Goal: Task Accomplishment & Management: Complete application form

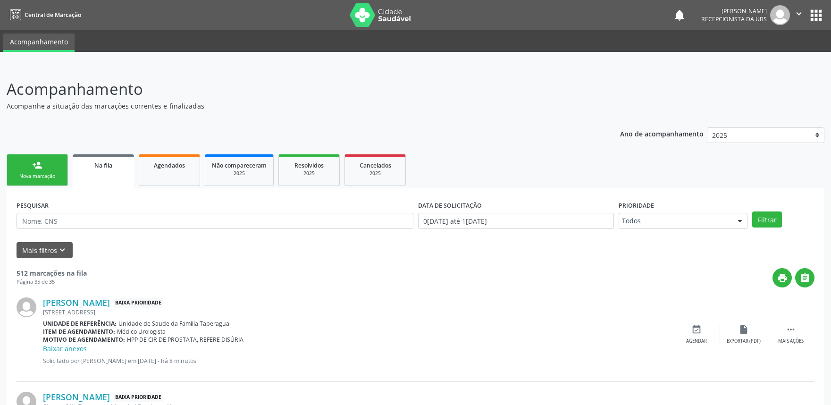
scroll to position [114, 0]
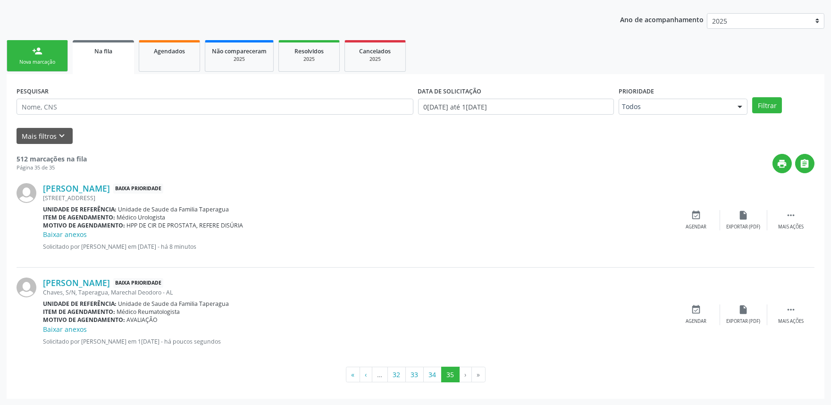
click at [40, 52] on div "person_add" at bounding box center [37, 51] width 10 height 10
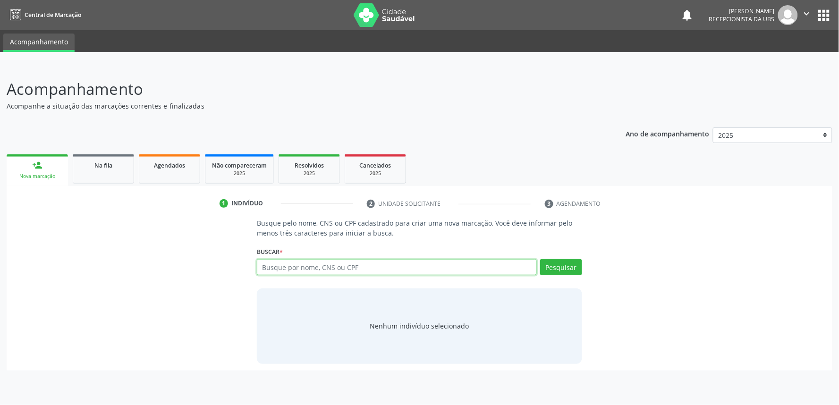
click at [281, 262] on input "text" at bounding box center [397, 267] width 280 height 16
paste input "706702527197415"
type input "706702527197415"
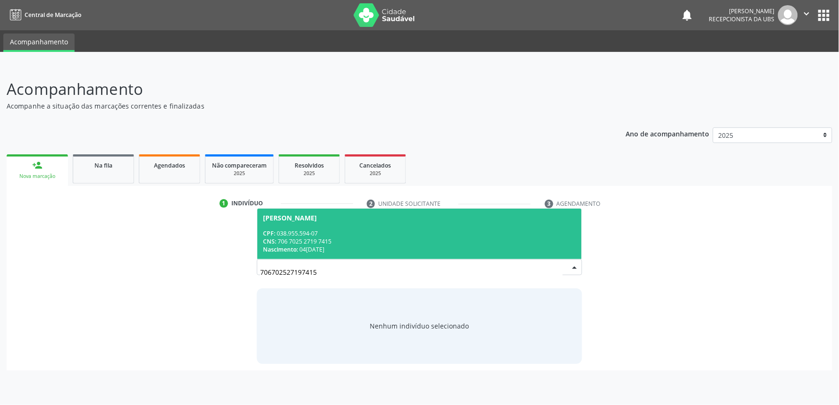
click at [381, 227] on span "Edilma Nogueira da Silva CPF: 038.955.594-07 CNS: 706 7025 2719 7415 Nascimento…" at bounding box center [419, 234] width 324 height 51
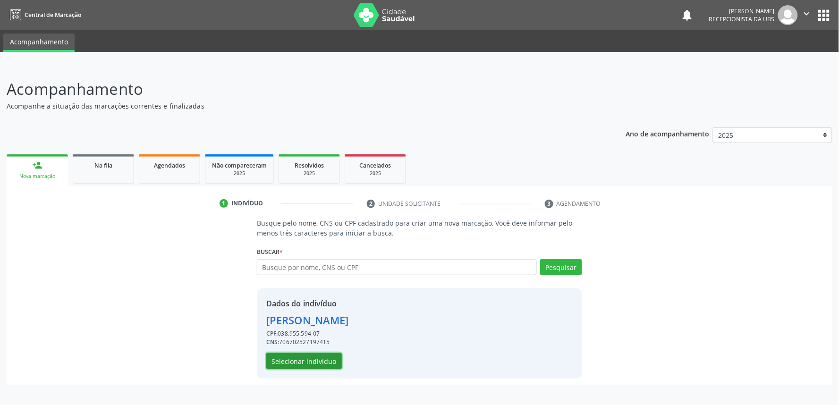
click at [306, 354] on button "Selecionar indivíduo" at bounding box center [304, 361] width 76 height 16
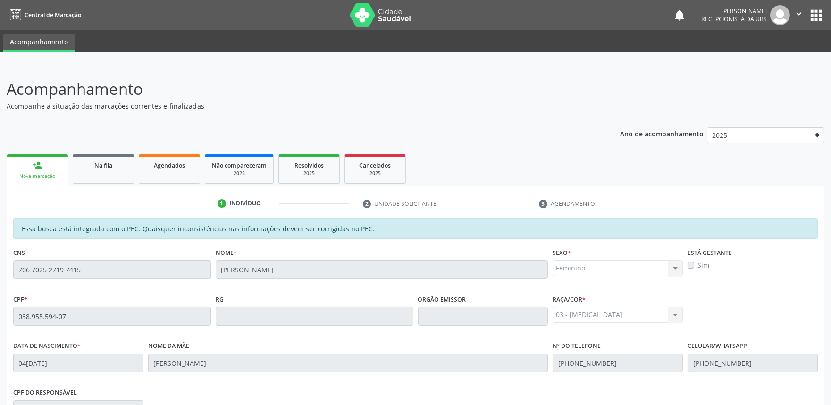
scroll to position [147, 0]
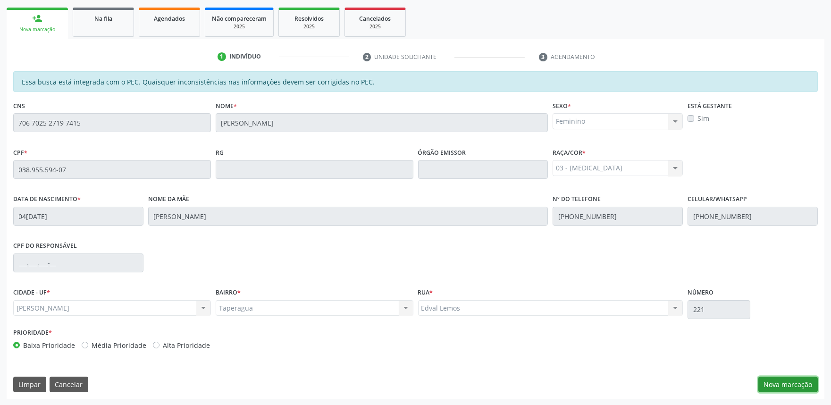
click at [777, 386] on button "Nova marcação" at bounding box center [787, 385] width 59 height 16
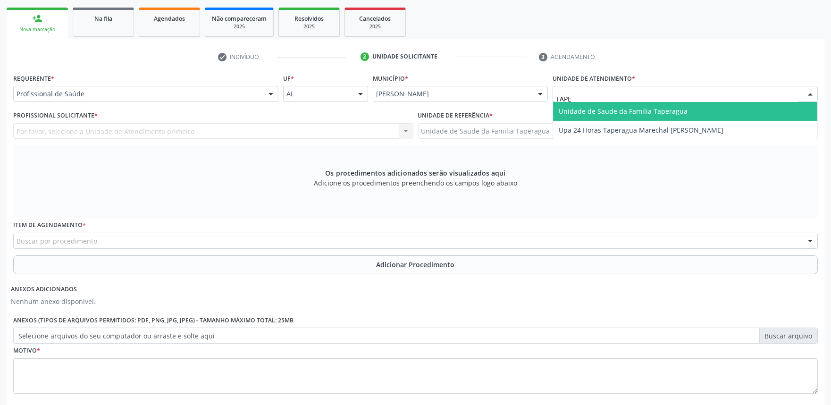
type input "TAPER"
click at [617, 107] on span "Unidade de Saude da Familia Taperagua" at bounding box center [623, 111] width 129 height 9
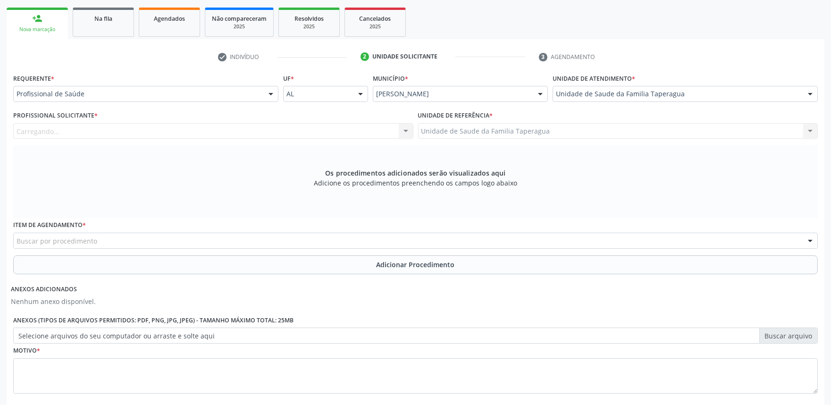
click at [219, 130] on div "Carregando... Nenhum resultado encontrado para: " " Não há nenhuma opção para s…" at bounding box center [213, 131] width 400 height 16
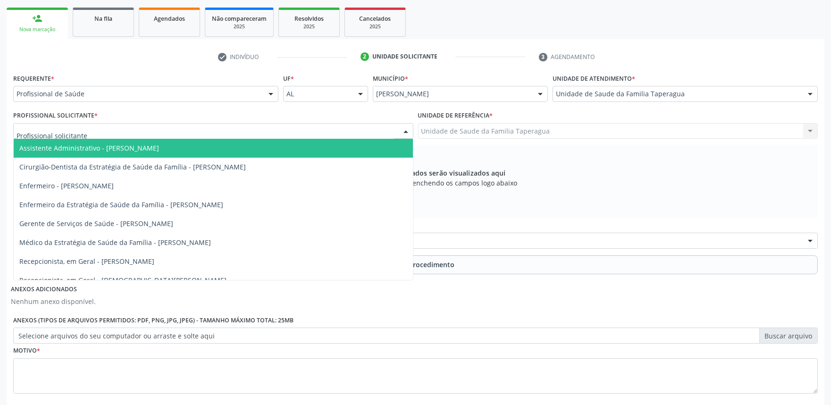
click at [219, 130] on div at bounding box center [213, 131] width 400 height 16
type input "JU"
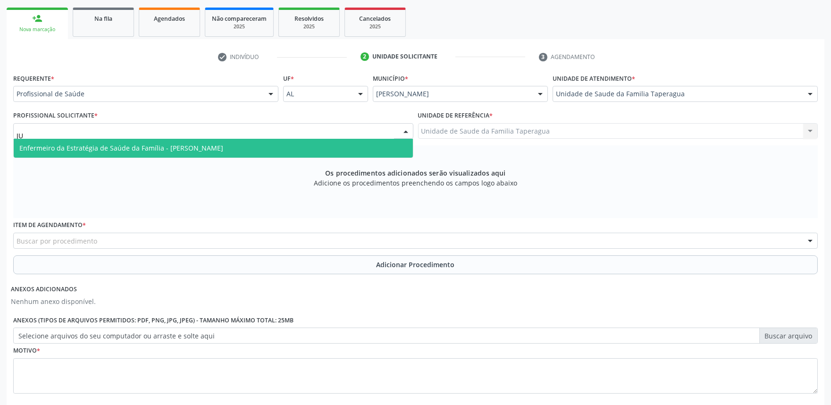
click at [222, 147] on span "Enfermeiro da Estratégia de Saúde da Família - Julilda Maria de Medeiros" at bounding box center [121, 147] width 204 height 9
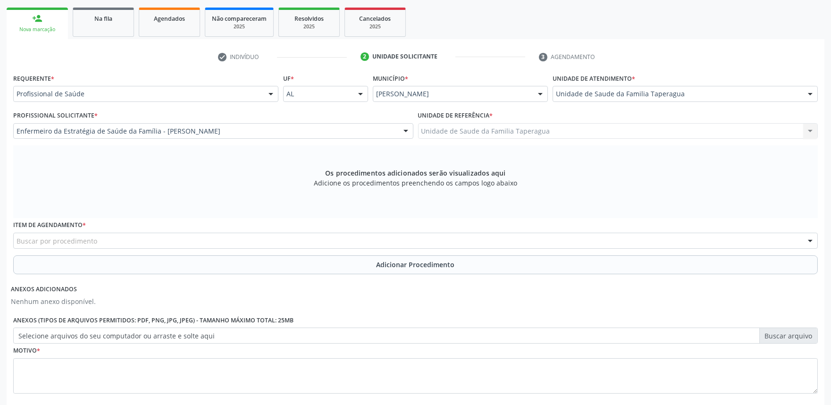
click at [220, 241] on div "Buscar por procedimento" at bounding box center [415, 241] width 805 height 16
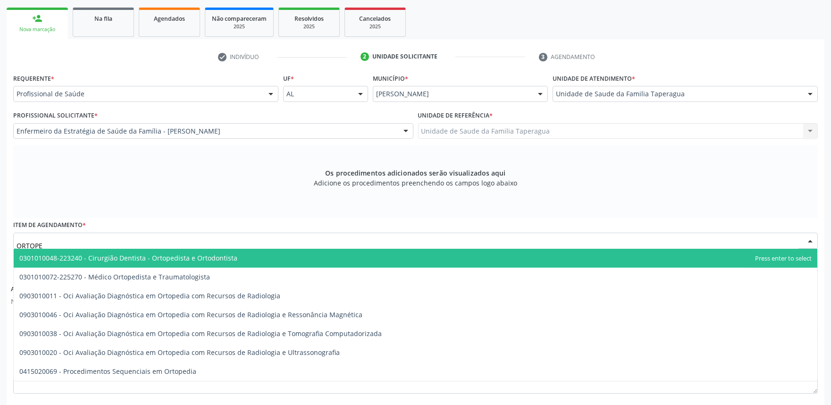
type input "ORTOPED"
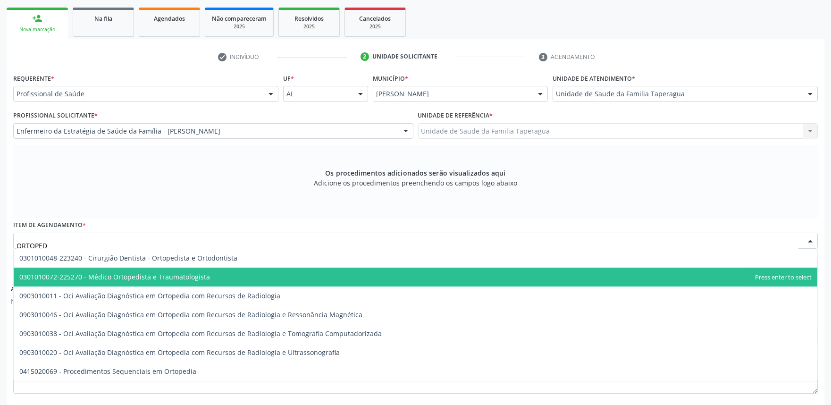
click at [226, 277] on span "0301010072-225270 - Médico Ortopedista e Traumatologista" at bounding box center [416, 277] width 804 height 19
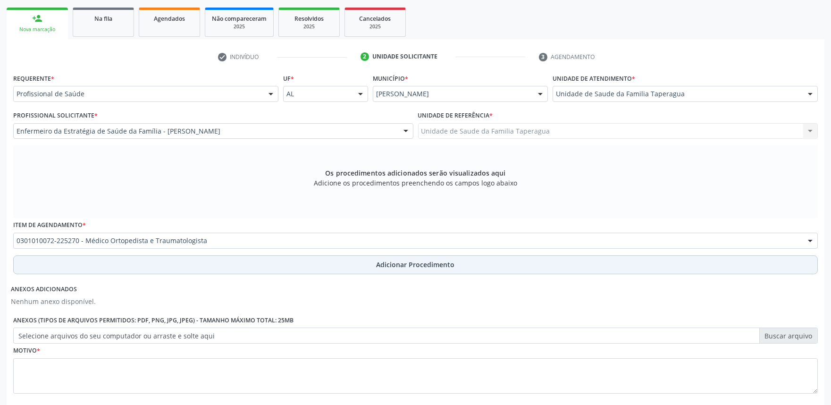
click at [241, 267] on button "Adicionar Procedimento" at bounding box center [415, 264] width 805 height 19
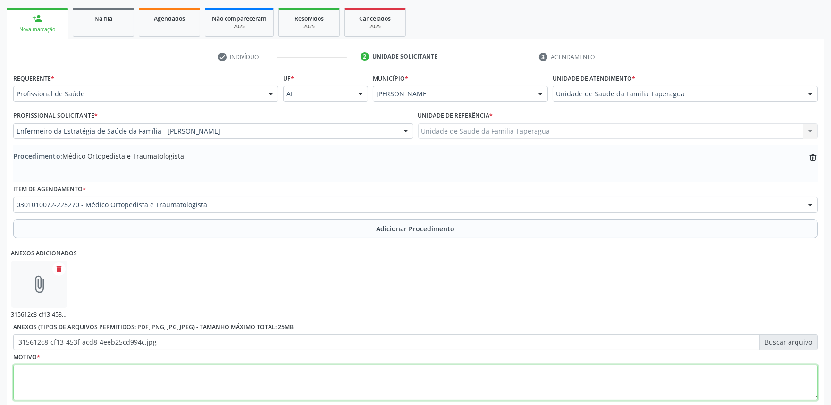
click at [370, 378] on textarea at bounding box center [415, 383] width 805 height 36
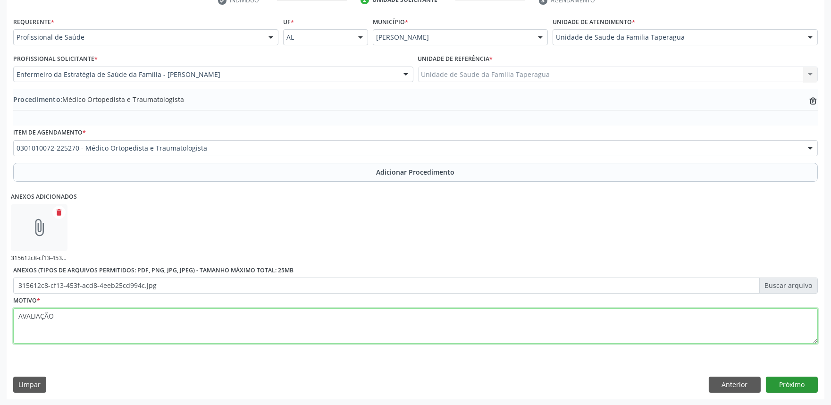
type textarea "AVALIAÇÃO"
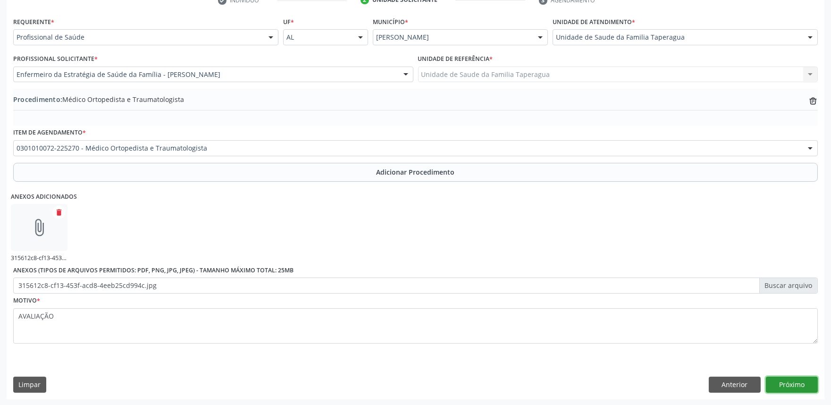
click at [798, 384] on button "Próximo" at bounding box center [792, 385] width 52 height 16
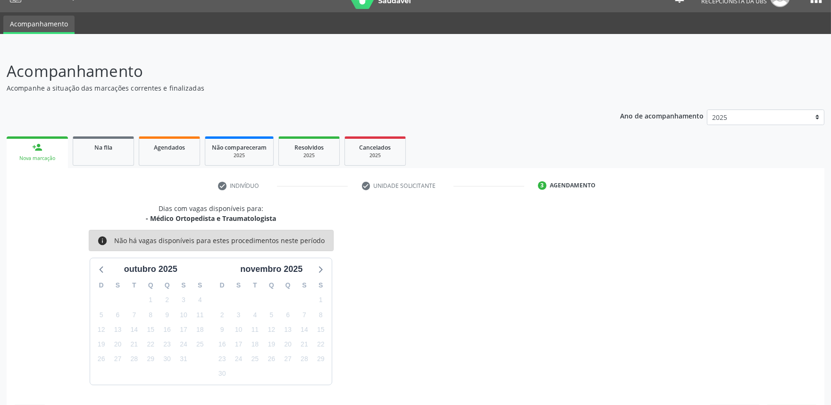
scroll to position [46, 0]
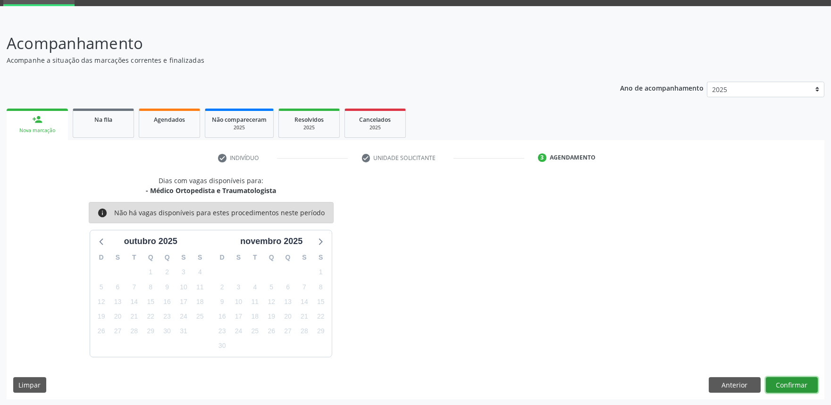
click at [782, 381] on button "Confirmar" at bounding box center [792, 385] width 52 height 16
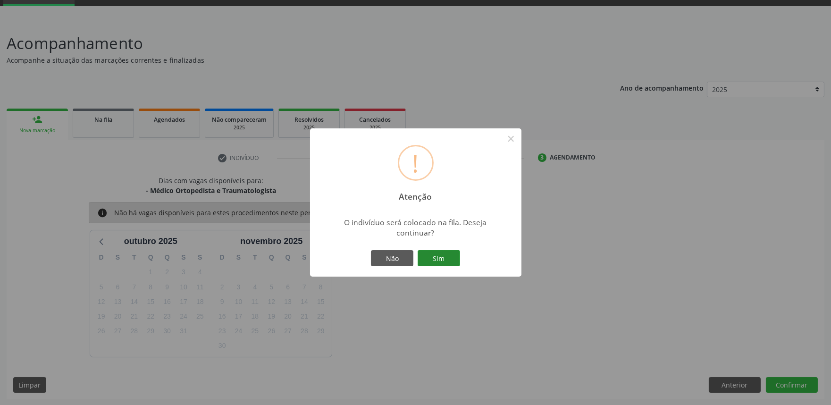
click at [440, 261] on button "Sim" at bounding box center [439, 258] width 42 height 16
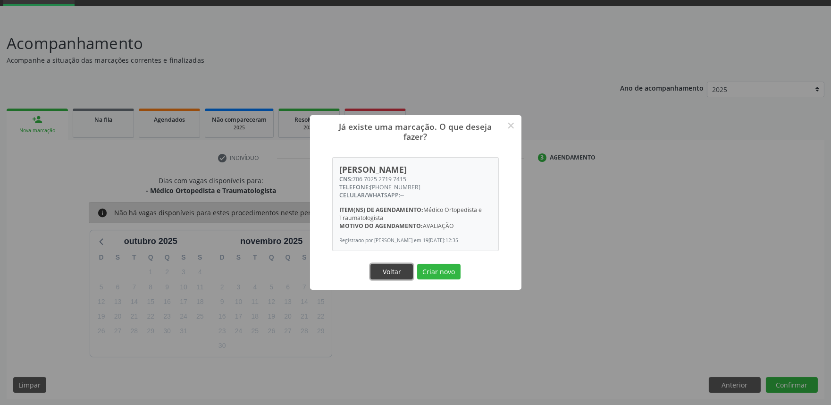
click at [399, 269] on button "Voltar" at bounding box center [391, 272] width 42 height 16
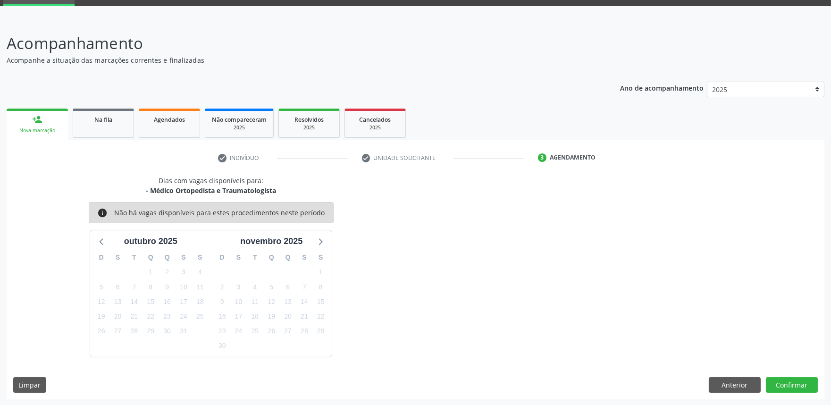
click at [51, 128] on div "Nova marcação" at bounding box center [37, 130] width 48 height 7
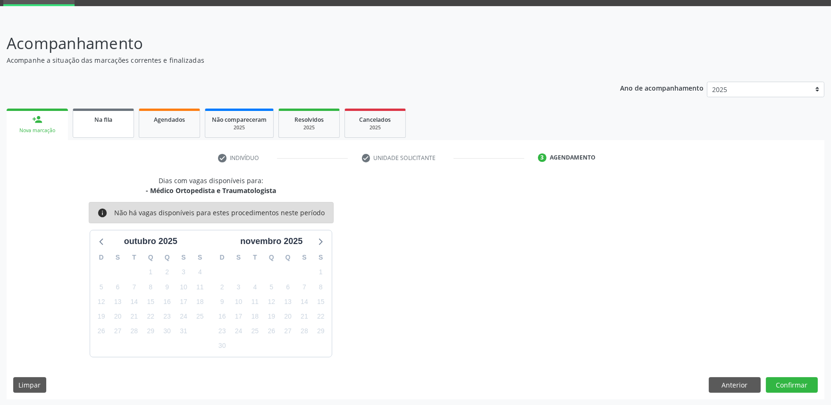
click at [126, 124] on link "Na fila" at bounding box center [103, 123] width 61 height 29
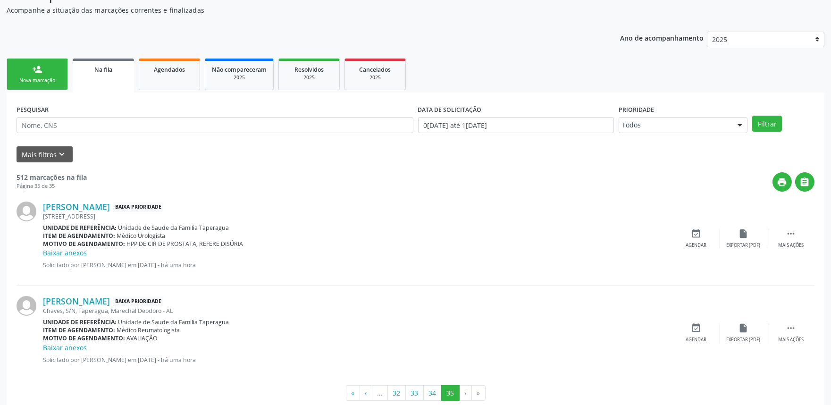
scroll to position [102, 0]
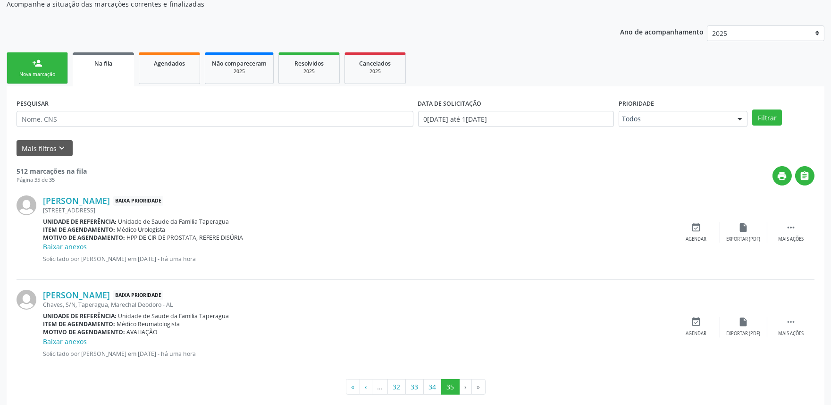
click at [35, 59] on div "person_add" at bounding box center [37, 63] width 10 height 10
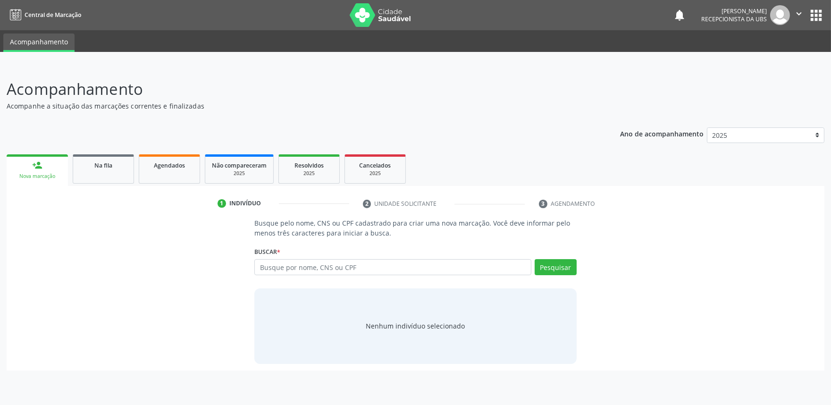
scroll to position [0, 0]
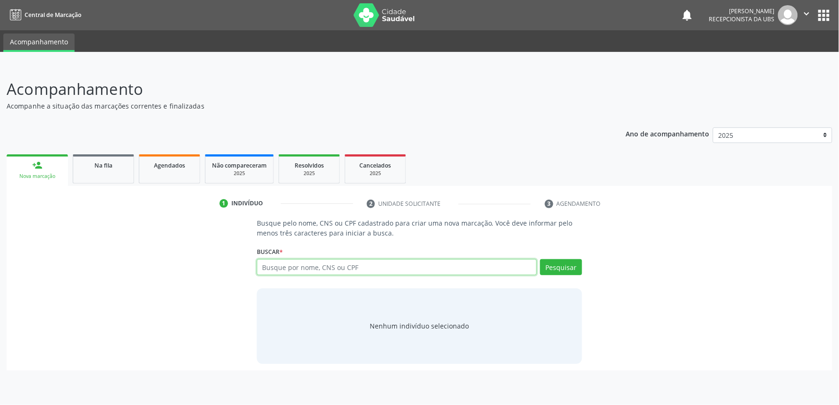
click at [301, 267] on input "text" at bounding box center [397, 267] width 280 height 16
paste input "702904522097878"
type input "702904522097878"
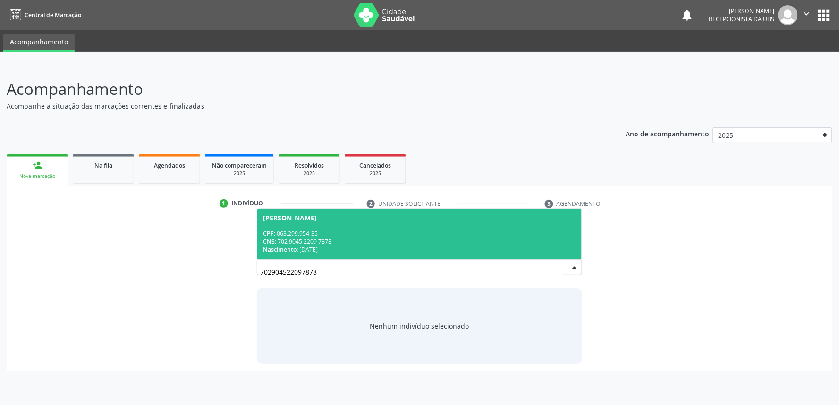
click at [334, 232] on div "CPF: 063.299.954-35" at bounding box center [419, 233] width 313 height 8
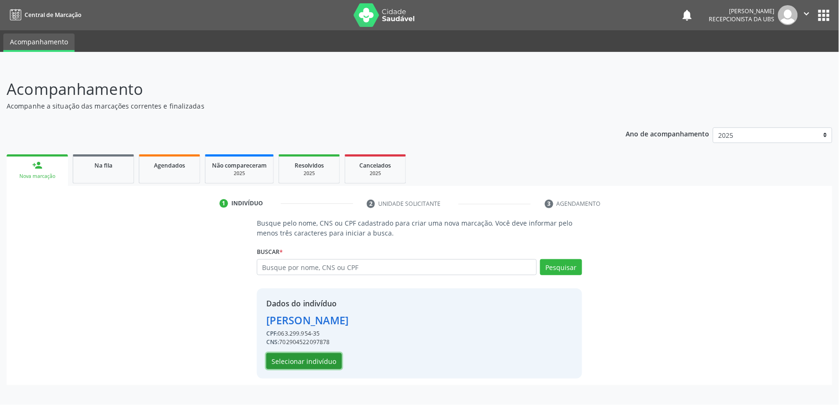
click at [318, 364] on button "Selecionar indivíduo" at bounding box center [304, 361] width 76 height 16
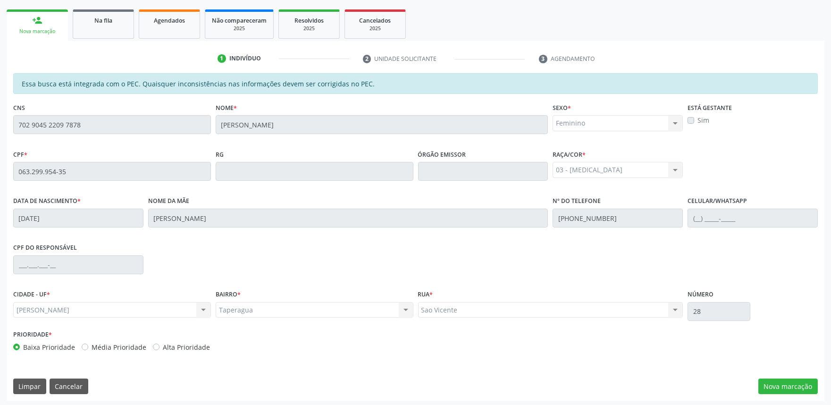
scroll to position [147, 0]
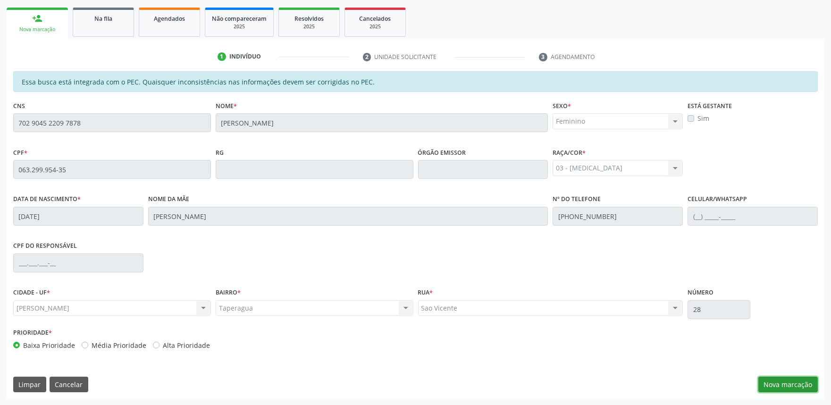
click at [790, 383] on button "Nova marcação" at bounding box center [787, 385] width 59 height 16
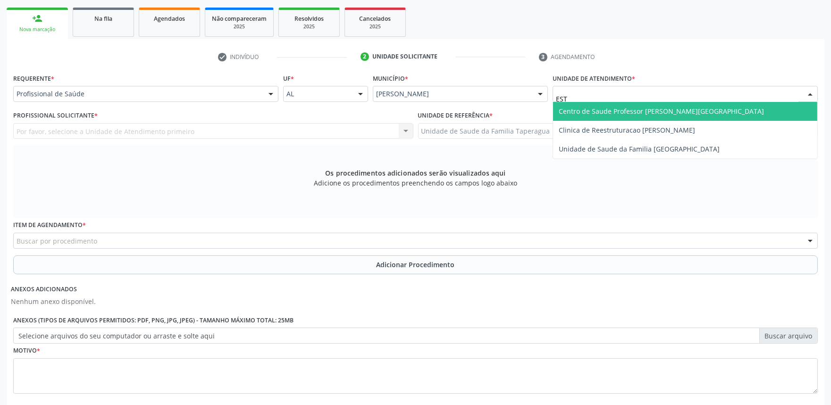
type input "ESTA"
click at [631, 109] on span "Centro de Saude Professor [PERSON_NAME][GEOGRAPHIC_DATA]" at bounding box center [661, 111] width 205 height 9
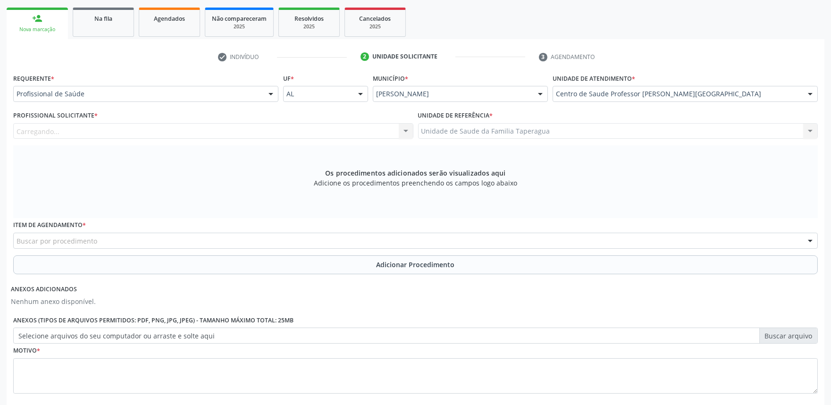
click at [365, 133] on div "Carregando... Nenhum resultado encontrado para: " " Não há nenhuma opção para s…" at bounding box center [213, 131] width 400 height 16
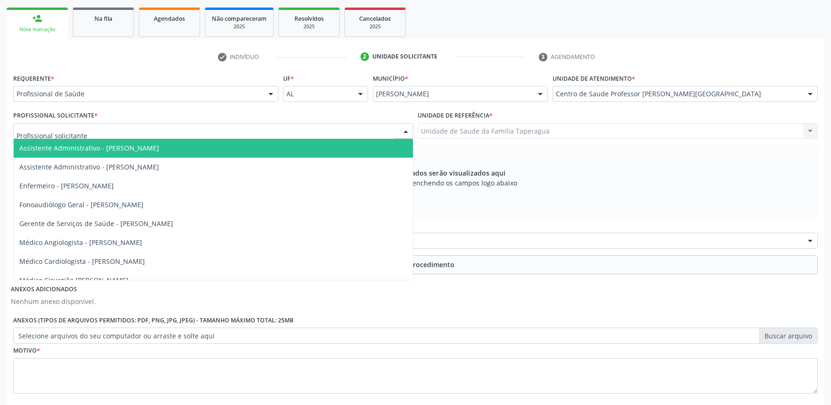
click at [365, 133] on div at bounding box center [213, 131] width 400 height 16
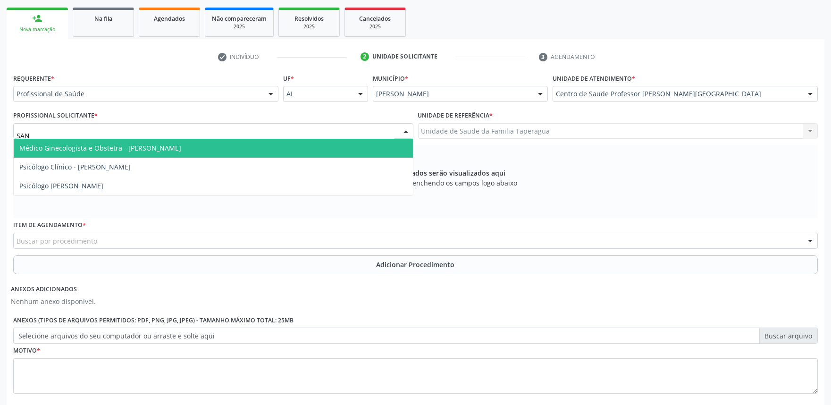
type input "SAND"
click at [286, 152] on span "Médico Ginecologista e Obstetra - Sandra Helena Rios de Araujo" at bounding box center [213, 148] width 399 height 19
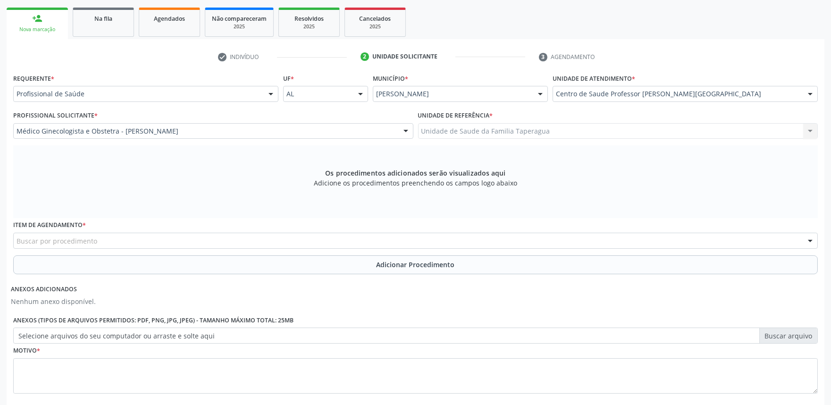
click at [304, 238] on div "Buscar por procedimento" at bounding box center [415, 241] width 805 height 16
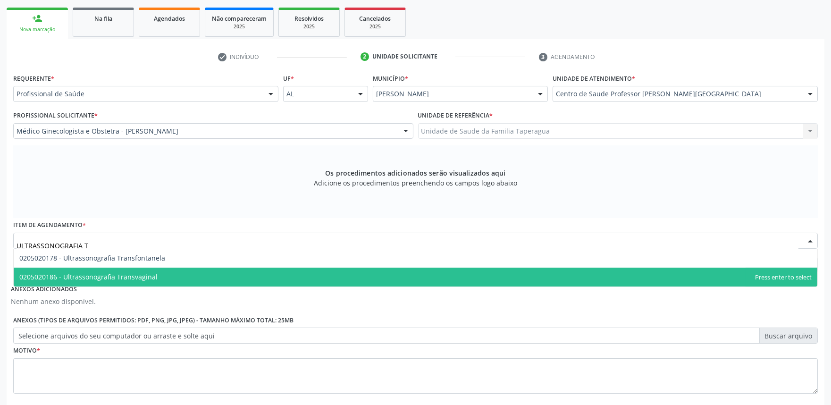
click at [295, 271] on span "0205020186 - Ultrassonografia Transvaginal" at bounding box center [416, 277] width 804 height 19
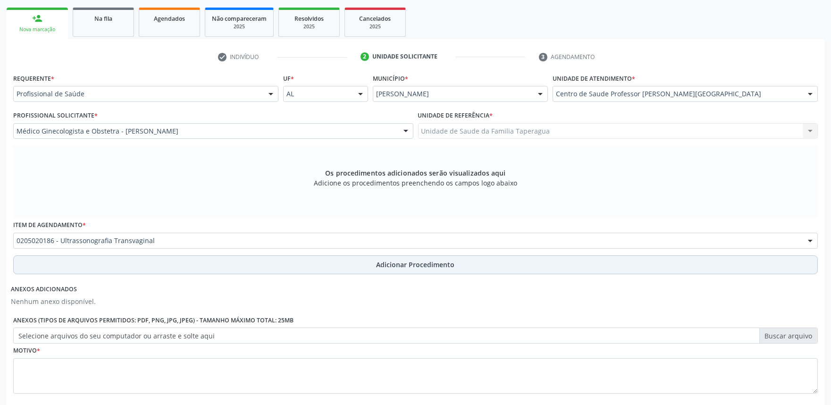
click at [304, 261] on button "Adicionar Procedimento" at bounding box center [415, 264] width 805 height 19
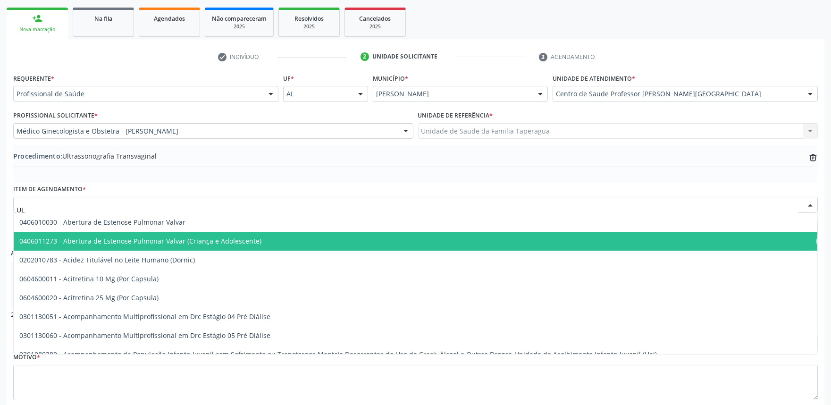
type input "U"
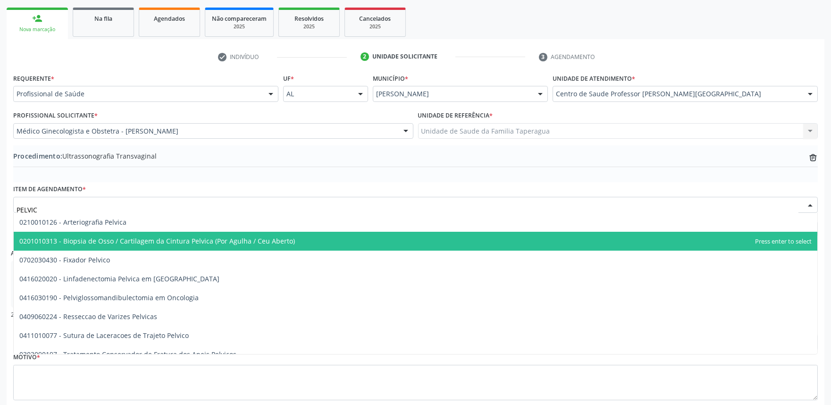
type input "PELVICA"
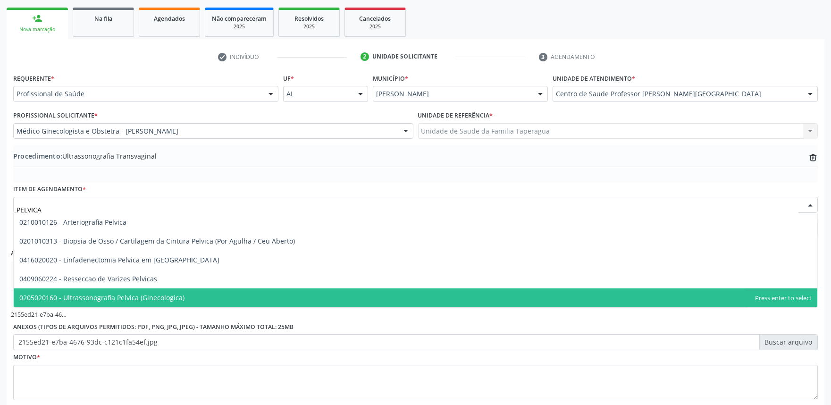
click at [219, 293] on span "0205020160 - Ultrassonografia Pelvica (Ginecologica)" at bounding box center [416, 297] width 804 height 19
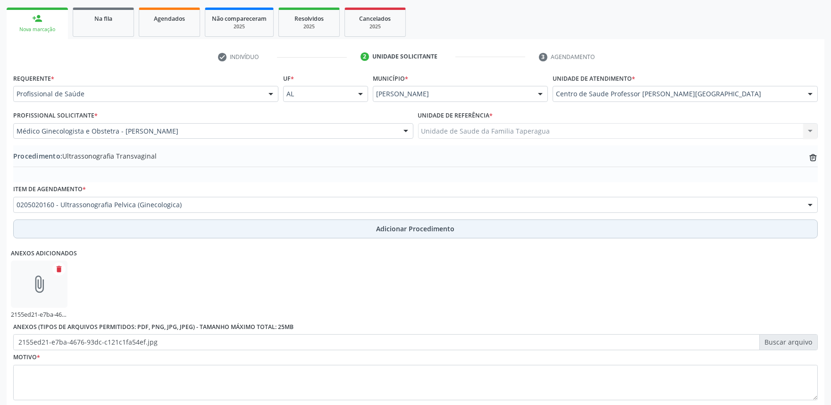
click at [263, 224] on button "Adicionar Procedimento" at bounding box center [415, 228] width 805 height 19
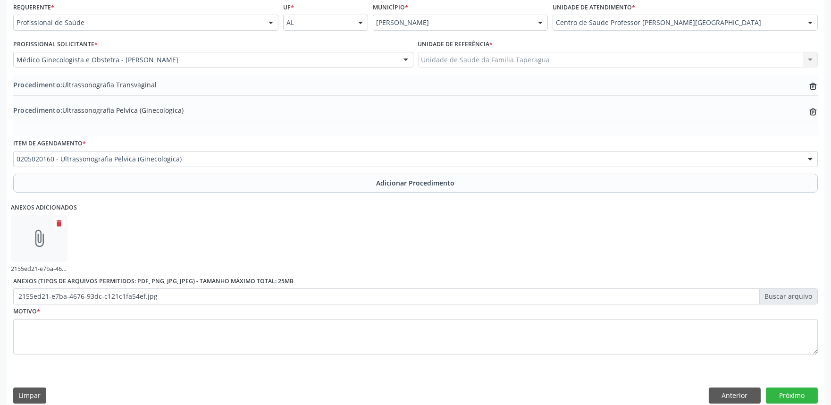
scroll to position [229, 0]
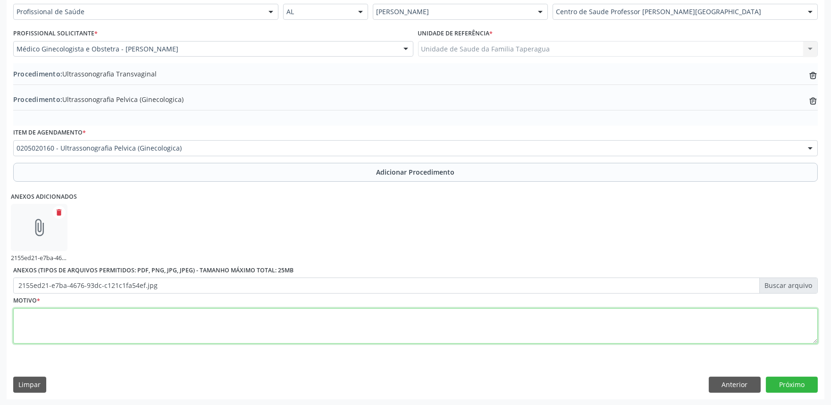
click at [373, 321] on textarea at bounding box center [415, 326] width 805 height 36
type textarea "IRREGULARIDADE MENSTRUAL"
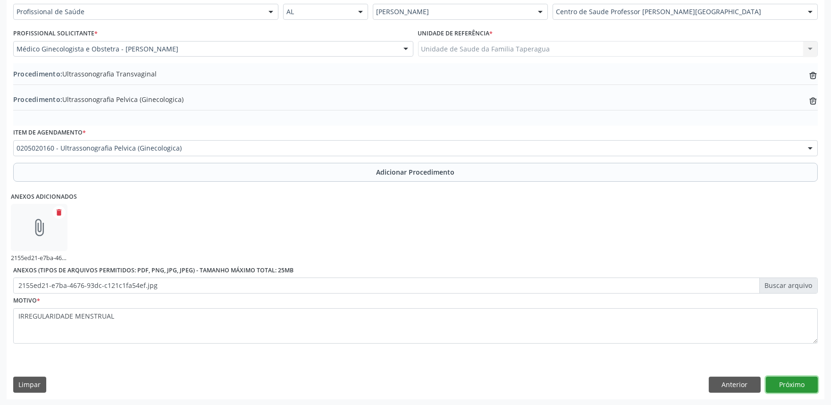
click at [800, 381] on button "Próximo" at bounding box center [792, 385] width 52 height 16
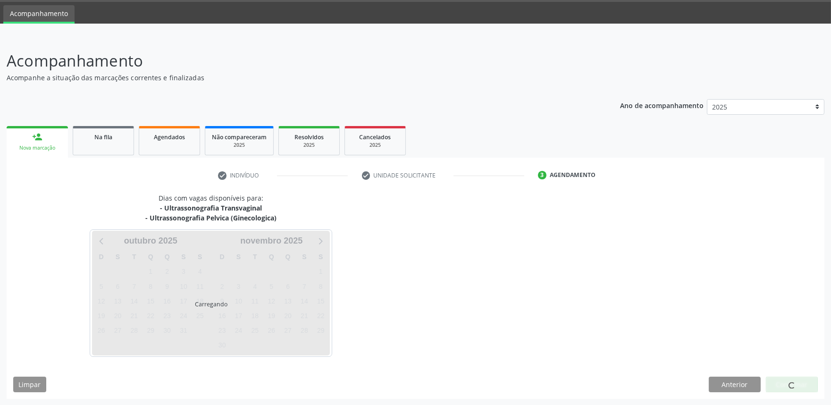
scroll to position [56, 0]
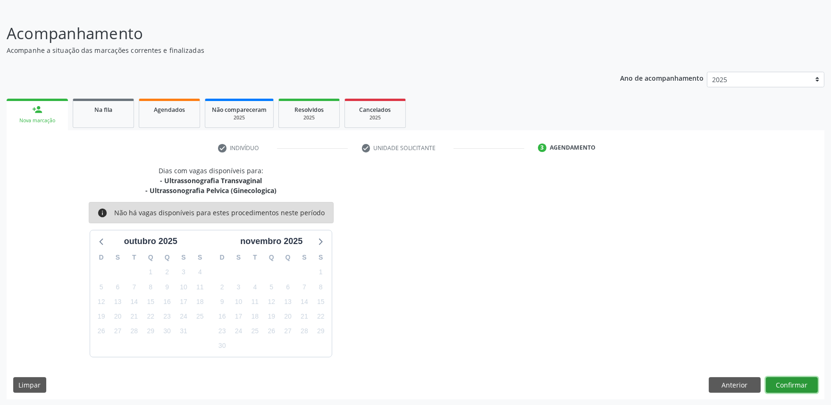
click at [801, 386] on button "Confirmar" at bounding box center [792, 385] width 52 height 16
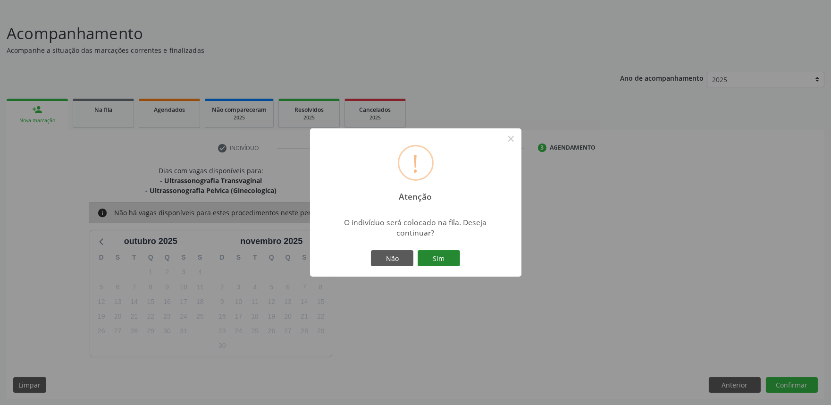
click at [444, 261] on button "Sim" at bounding box center [439, 258] width 42 height 16
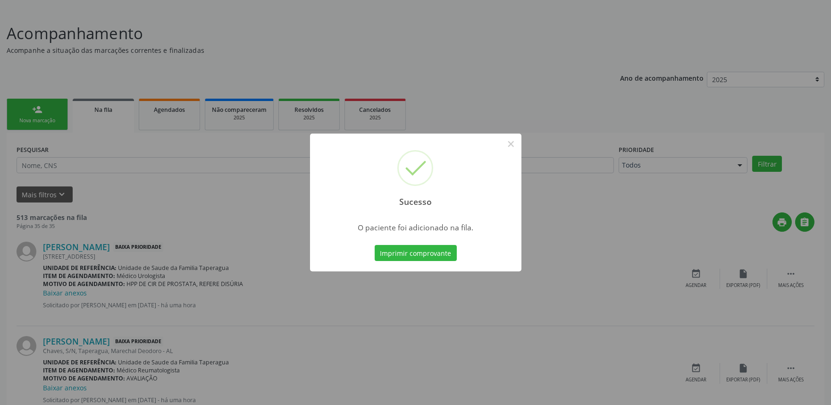
scroll to position [0, 0]
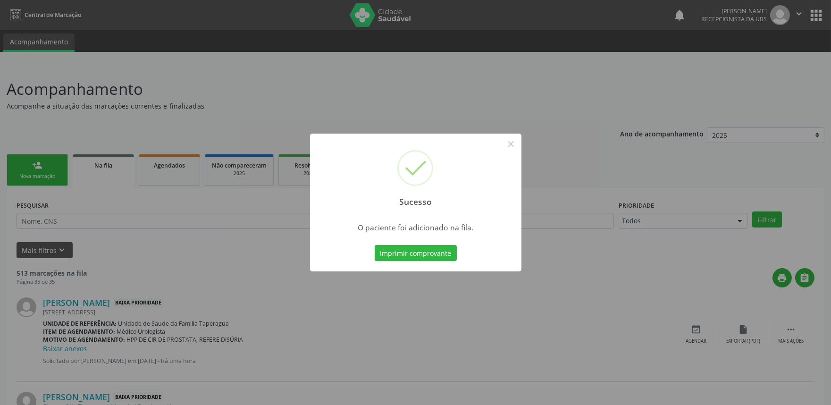
click at [124, 238] on div "Sucesso × O paciente foi adicionado na fila. Imprimir comprovante Cancel" at bounding box center [415, 202] width 831 height 405
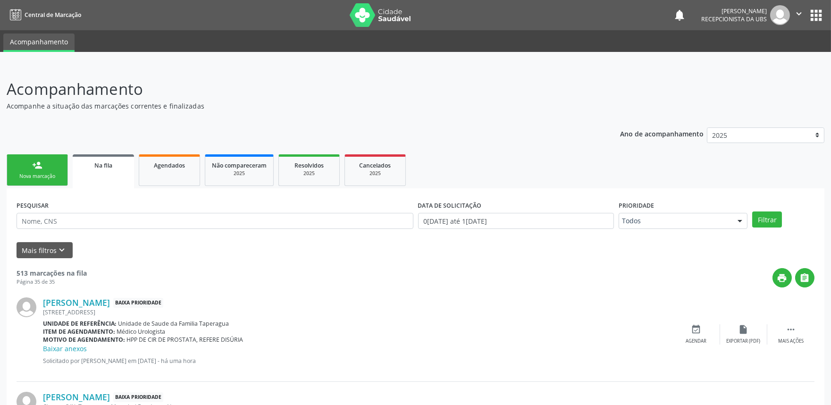
click at [62, 173] on link "person_add Nova marcação" at bounding box center [37, 170] width 61 height 32
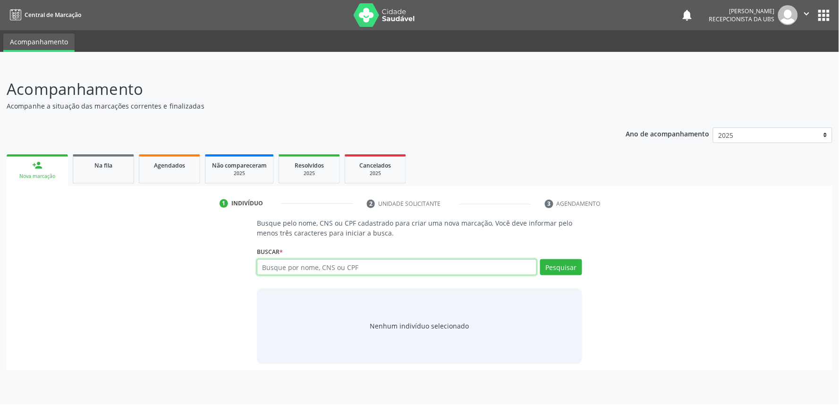
click at [315, 272] on input "text" at bounding box center [397, 267] width 280 height 16
paste input "702904522097878"
type input "702904522097878"
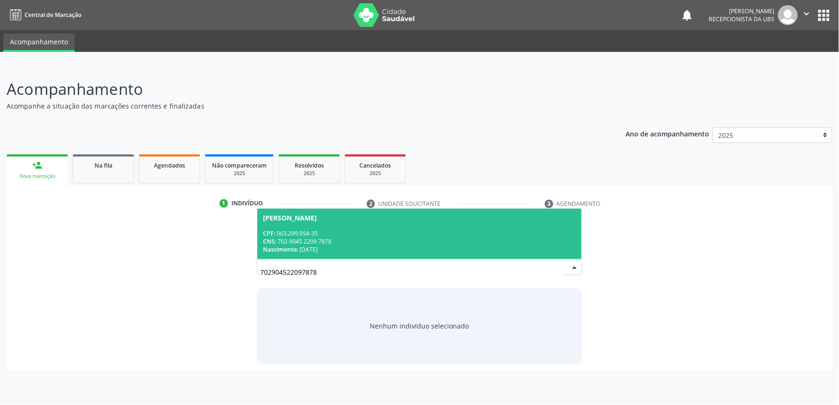
click at [534, 232] on div "CPF: 063.299.954-35" at bounding box center [419, 233] width 313 height 8
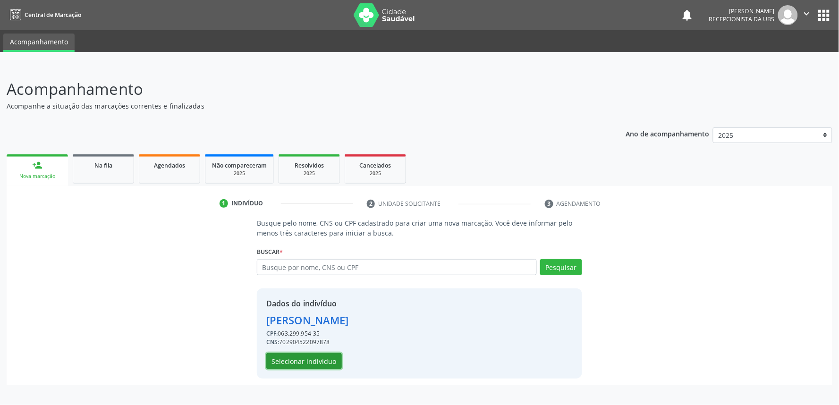
click at [306, 359] on button "Selecionar indivíduo" at bounding box center [304, 361] width 76 height 16
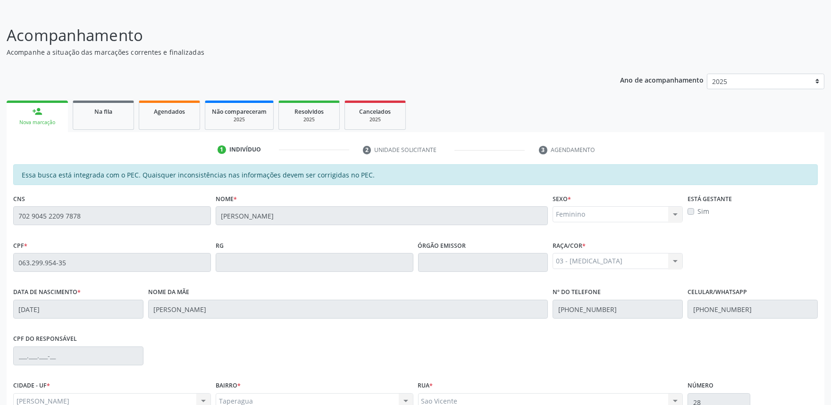
scroll to position [147, 0]
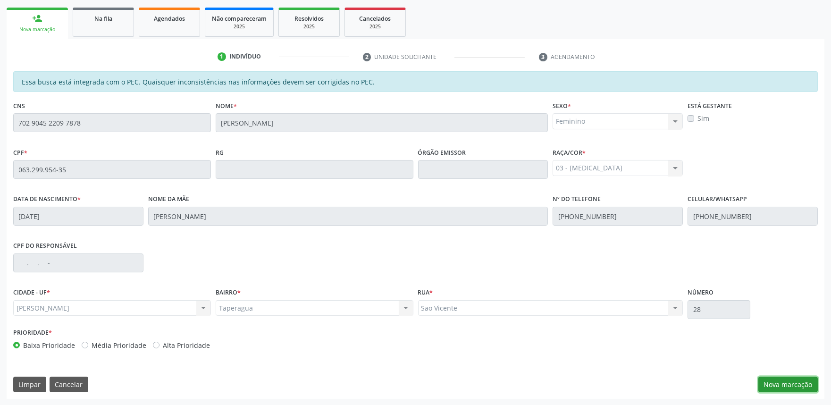
click at [791, 385] on button "Nova marcação" at bounding box center [787, 385] width 59 height 16
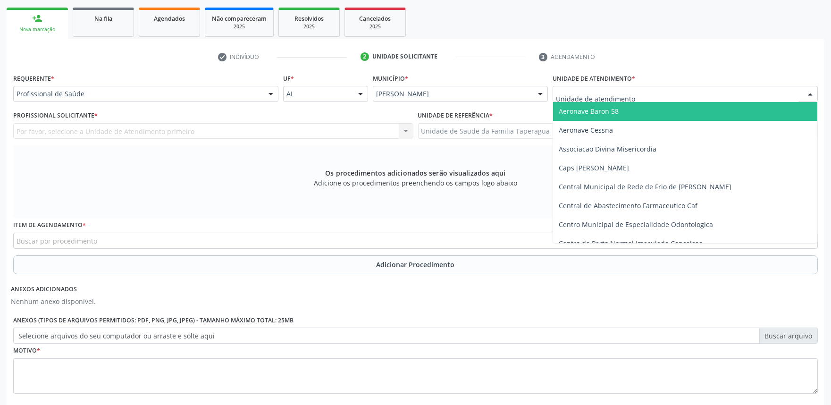
type input "T"
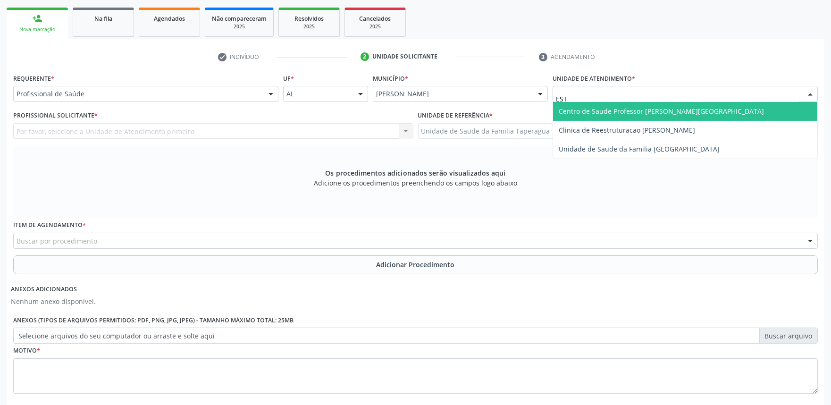
type input "ESTA"
click at [631, 104] on span "Centro de Saude Professor [PERSON_NAME][GEOGRAPHIC_DATA]" at bounding box center [685, 111] width 264 height 19
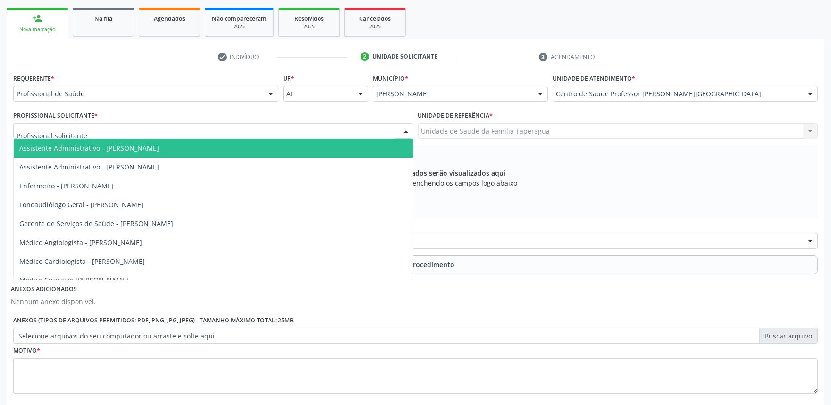
click at [357, 128] on div at bounding box center [213, 131] width 400 height 16
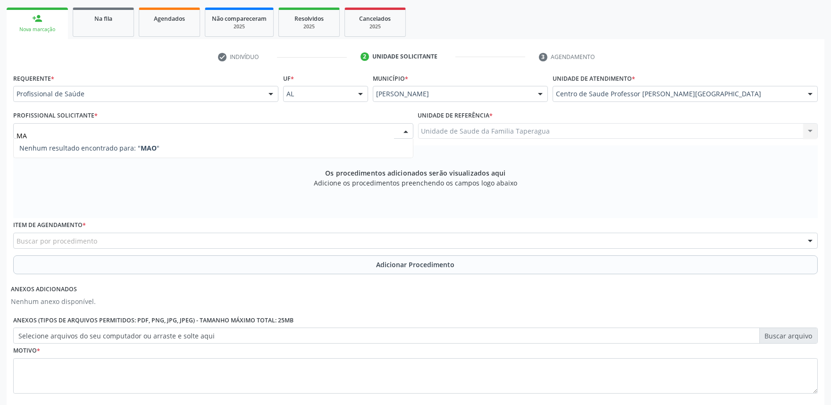
type input "M"
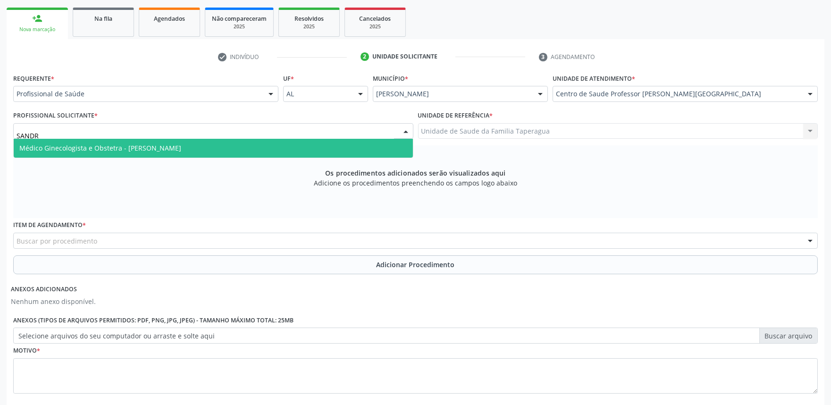
type input "SANDRA"
click at [338, 146] on span "Médico Ginecologista e Obstetra - Sandra Helena Rios de Araujo" at bounding box center [213, 148] width 399 height 19
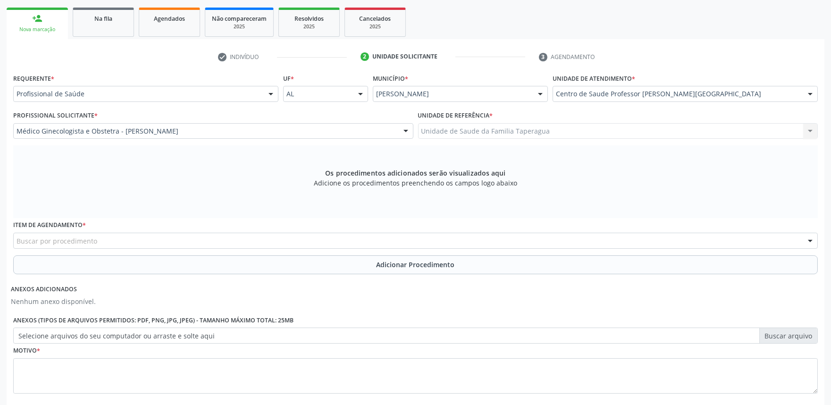
click at [318, 239] on div "Buscar por procedimento" at bounding box center [415, 241] width 805 height 16
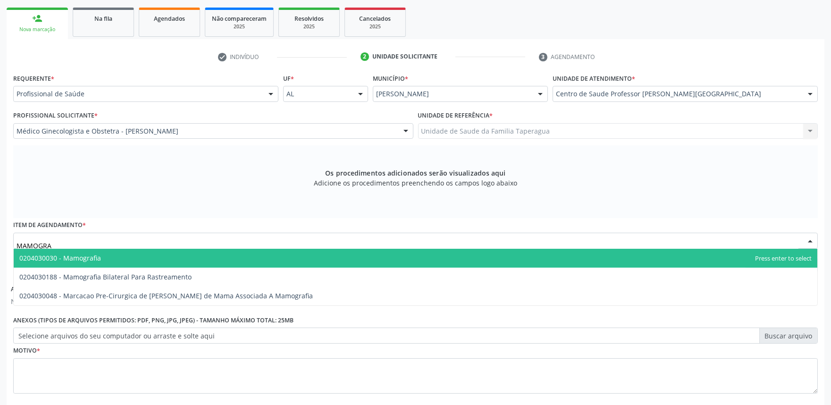
type input "MAMOGRAF"
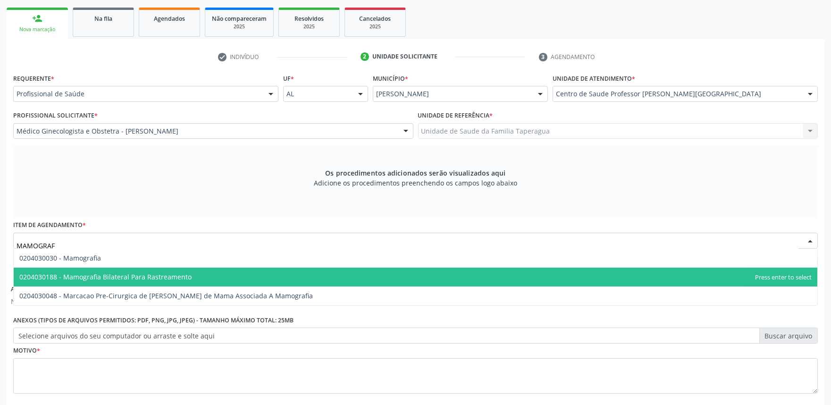
click at [313, 268] on span "0204030188 - Mamografia Bilateral Para Rastreamento" at bounding box center [416, 277] width 804 height 19
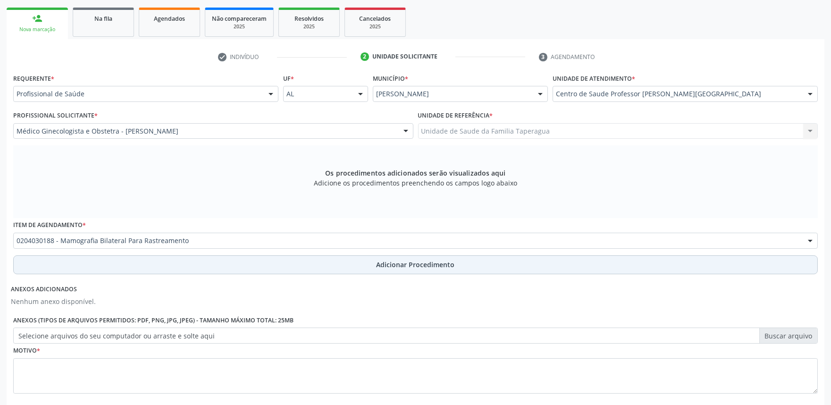
click at [316, 268] on button "Adicionar Procedimento" at bounding box center [415, 264] width 805 height 19
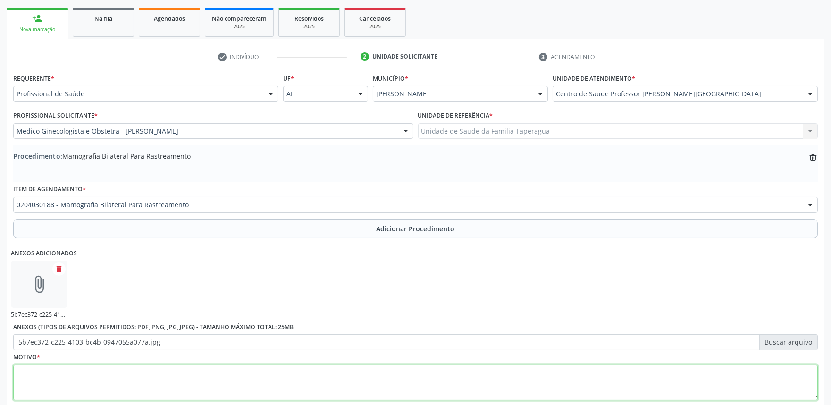
click at [243, 383] on textarea at bounding box center [415, 383] width 805 height 36
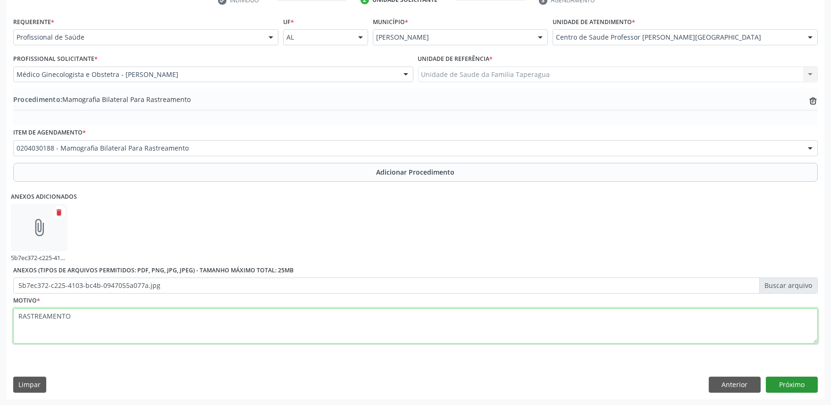
type textarea "RASTREAMENTO"
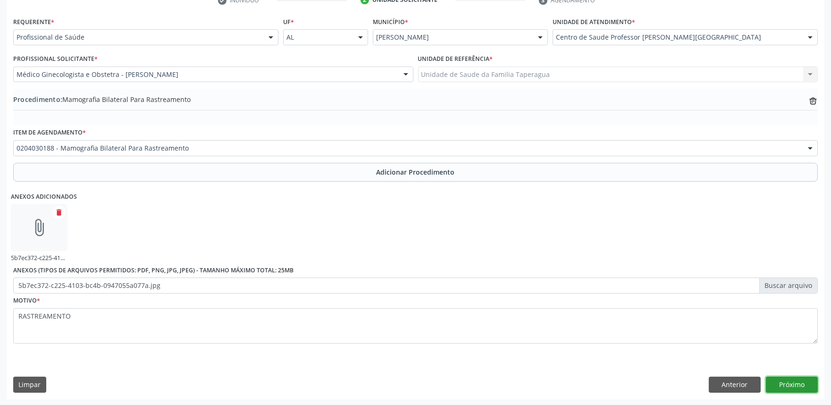
click at [786, 386] on button "Próximo" at bounding box center [792, 385] width 52 height 16
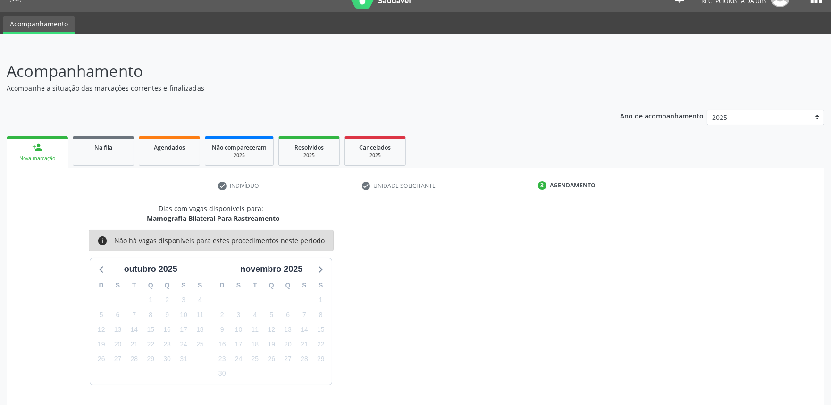
scroll to position [46, 0]
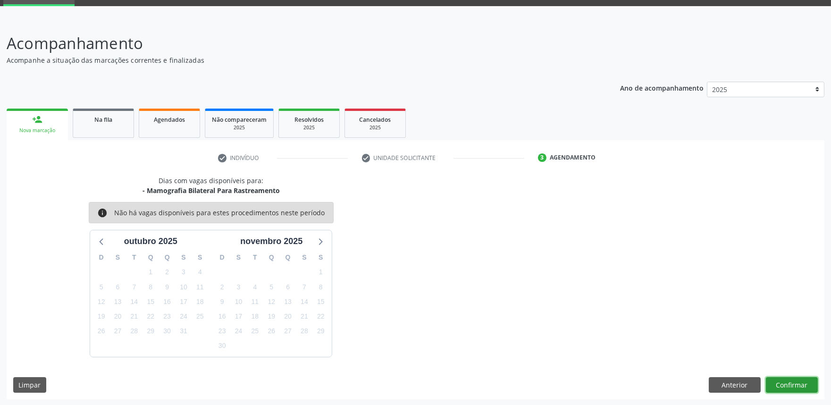
click at [796, 392] on button "Confirmar" at bounding box center [792, 385] width 52 height 16
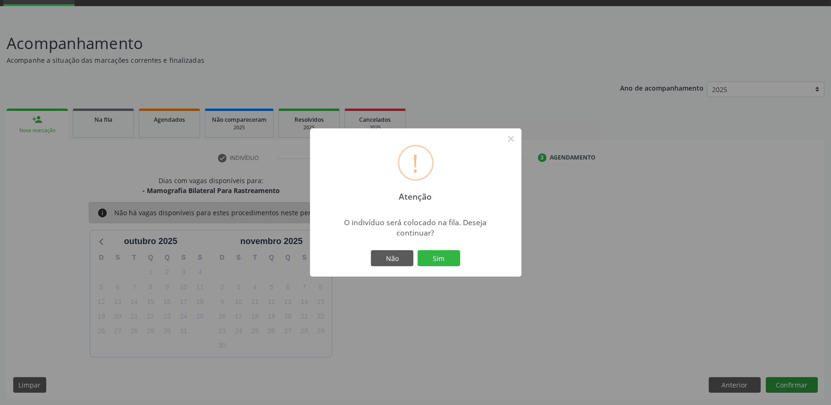
click at [418, 250] on button "Sim" at bounding box center [439, 258] width 42 height 16
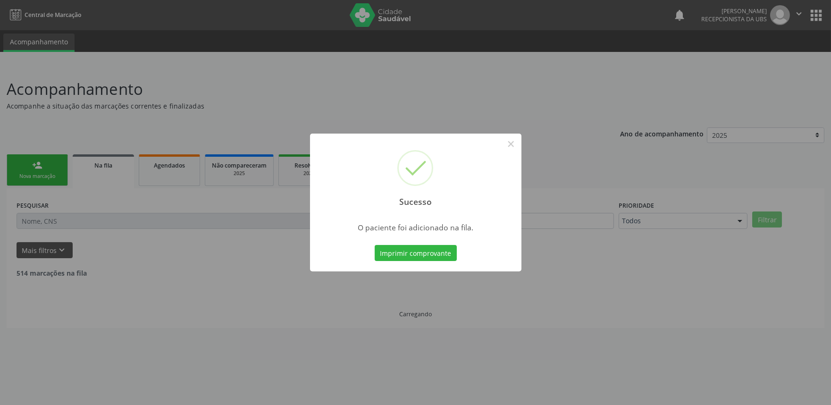
scroll to position [0, 0]
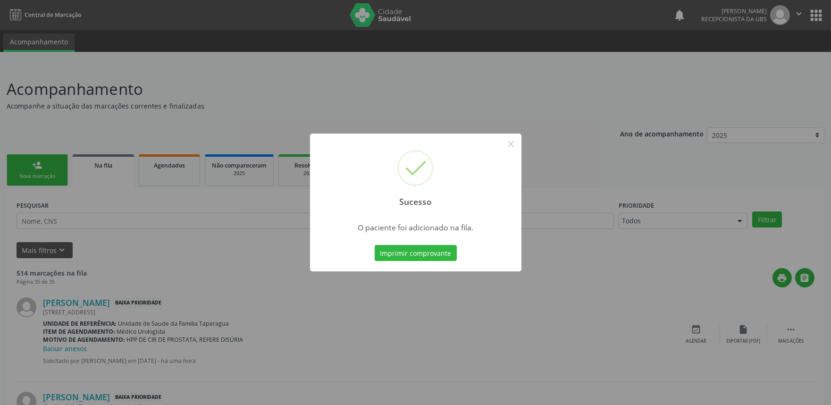
click at [623, 272] on div "Sucesso × O paciente foi adicionado na fila. Imprimir comprovante Cancel" at bounding box center [415, 202] width 831 height 405
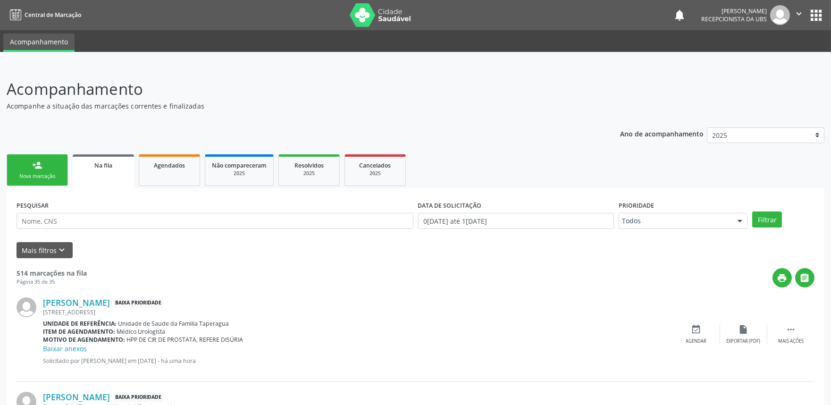
click at [45, 170] on link "person_add Nova marcação" at bounding box center [37, 170] width 61 height 32
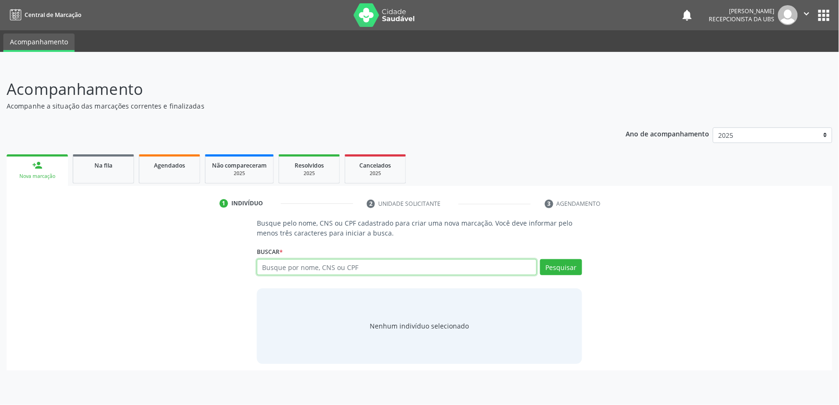
click at [312, 265] on input "text" at bounding box center [397, 267] width 280 height 16
paste input "702904522097878"
type input "702904522097878"
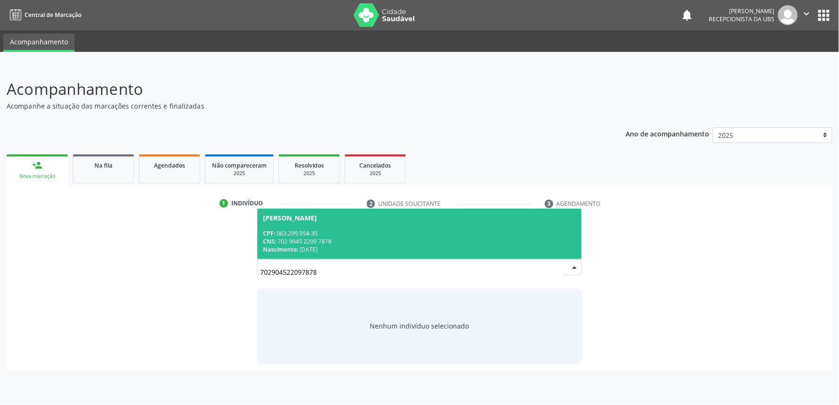
click at [353, 225] on span "Maria Cicera dos Santos CPF: 063.299.954-35 CNS: 702 9045 2209 7878 Nascimento:…" at bounding box center [419, 234] width 324 height 51
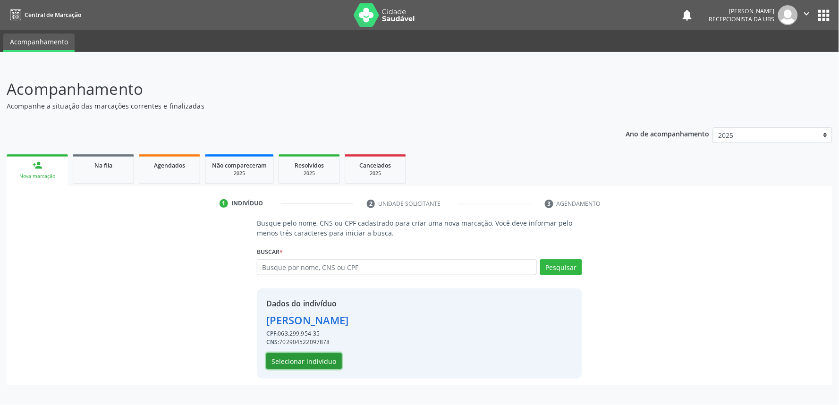
click at [310, 357] on button "Selecionar indivíduo" at bounding box center [304, 361] width 76 height 16
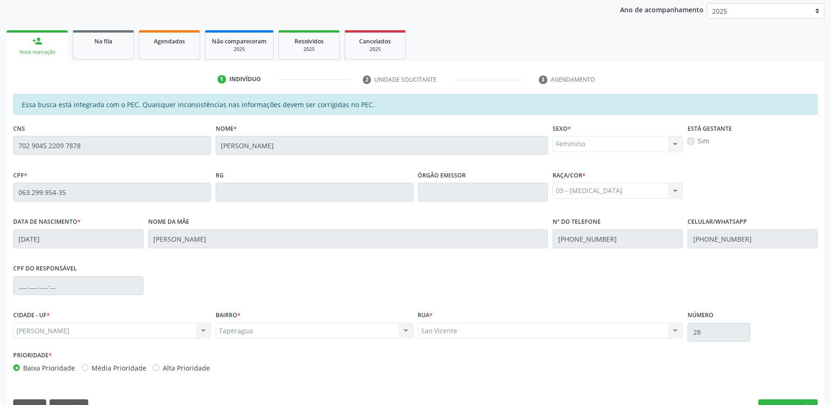
scroll to position [147, 0]
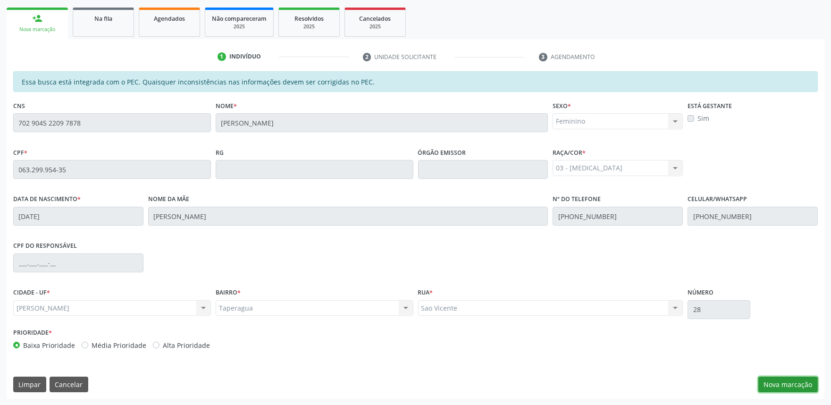
click at [789, 386] on button "Nova marcação" at bounding box center [787, 385] width 59 height 16
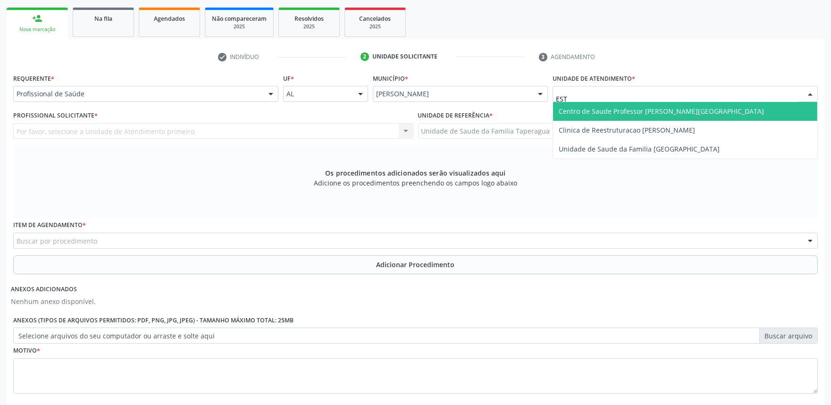
type input "ESTA"
click at [596, 109] on span "Centro de Saude Professor [PERSON_NAME][GEOGRAPHIC_DATA]" at bounding box center [661, 111] width 205 height 9
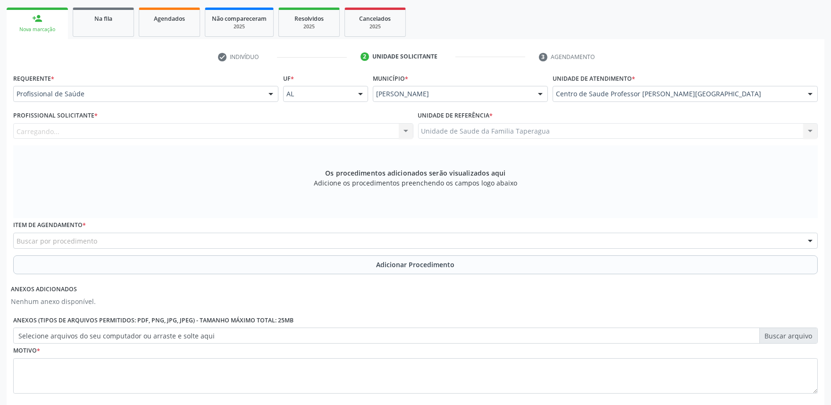
click at [300, 135] on div "Carregando... Nenhum resultado encontrado para: " " Não há nenhuma opção para s…" at bounding box center [213, 131] width 400 height 16
click at [300, 135] on div "Profissional solicitante" at bounding box center [213, 131] width 400 height 16
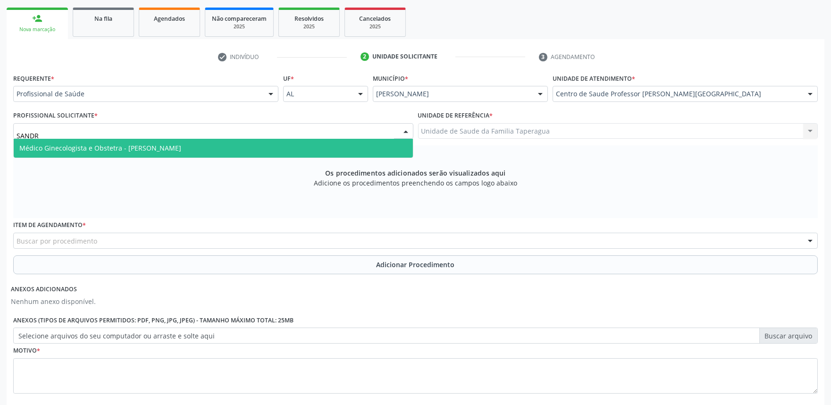
type input "SANDRA"
click at [296, 146] on span "Médico Ginecologista e Obstetra - Sandra Helena Rios de Araujo" at bounding box center [213, 148] width 399 height 19
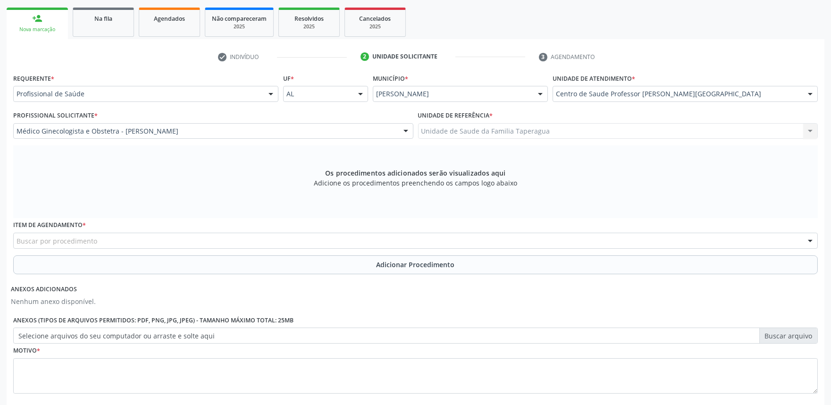
click at [265, 242] on div "Buscar por procedimento" at bounding box center [415, 241] width 805 height 16
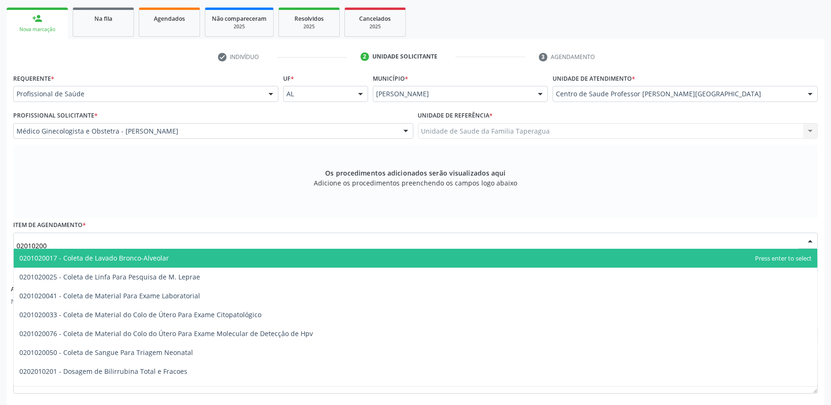
type input "020102004"
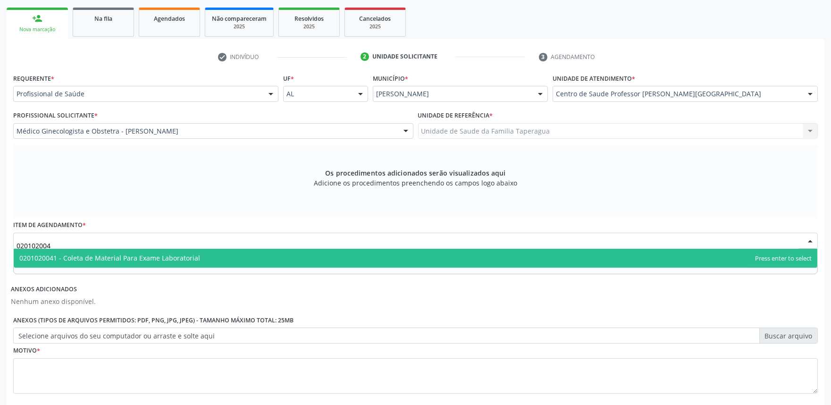
click at [265, 256] on span "0201020041 - Coleta de Material Para Exame Laboratorial" at bounding box center [416, 258] width 804 height 19
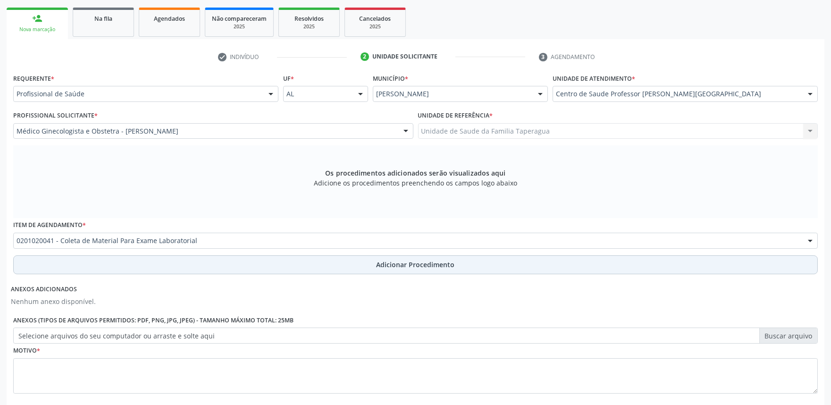
click at [265, 263] on button "Adicionar Procedimento" at bounding box center [415, 264] width 805 height 19
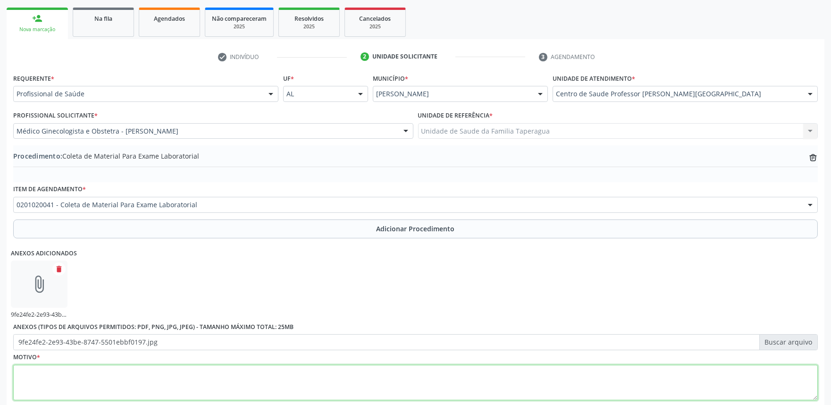
click at [249, 376] on textarea at bounding box center [415, 383] width 805 height 36
type textarea "HAS + CLIMATÉRIO"
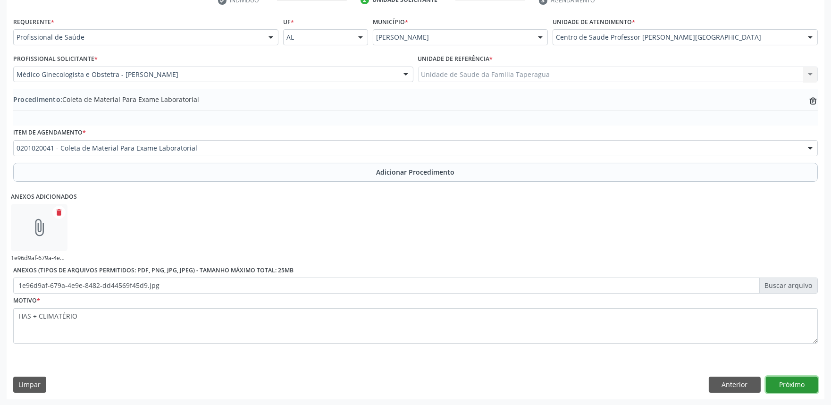
click at [785, 385] on button "Próximo" at bounding box center [792, 385] width 52 height 16
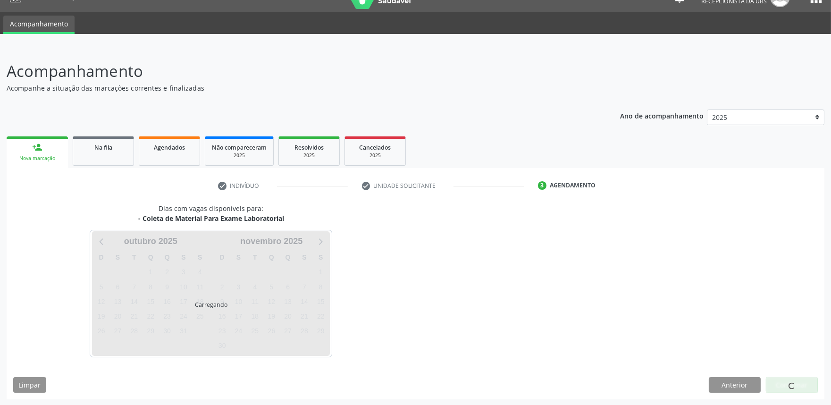
scroll to position [46, 0]
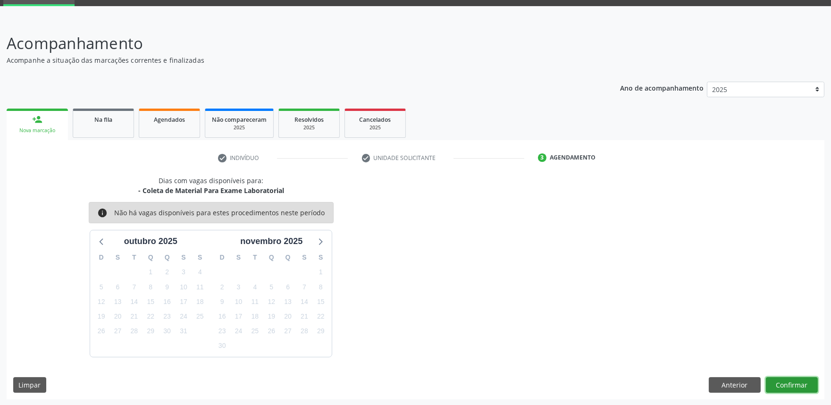
click at [794, 384] on button "Confirmar" at bounding box center [792, 385] width 52 height 16
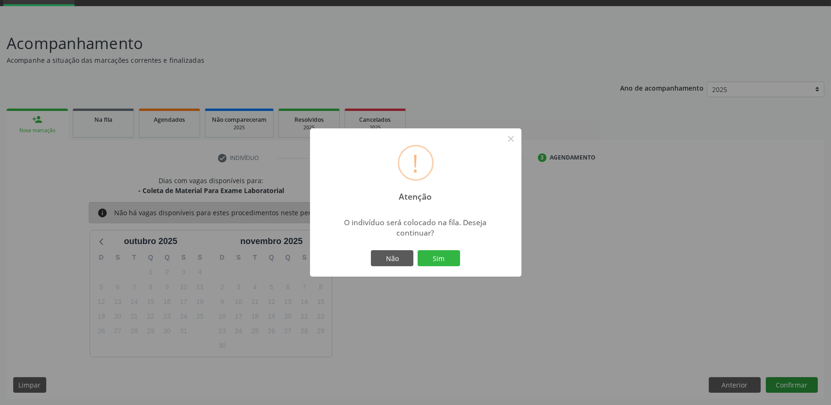
click at [418, 250] on button "Sim" at bounding box center [439, 258] width 42 height 16
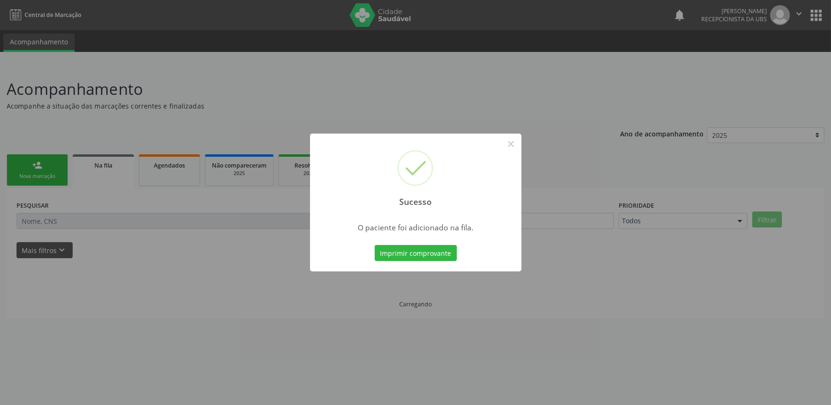
scroll to position [0, 0]
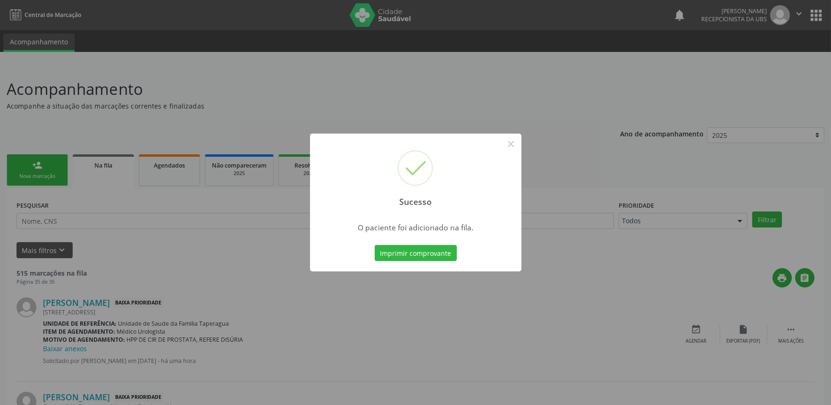
click at [721, 210] on div "Sucesso × O paciente foi adicionado na fila. Imprimir comprovante Cancel" at bounding box center [415, 202] width 831 height 405
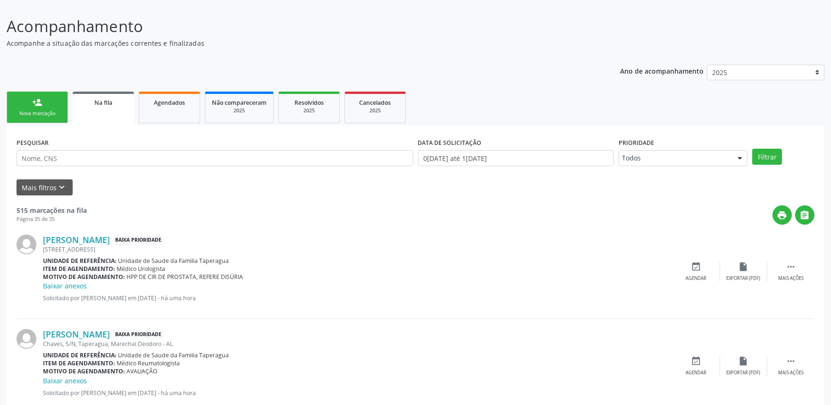
scroll to position [24, 0]
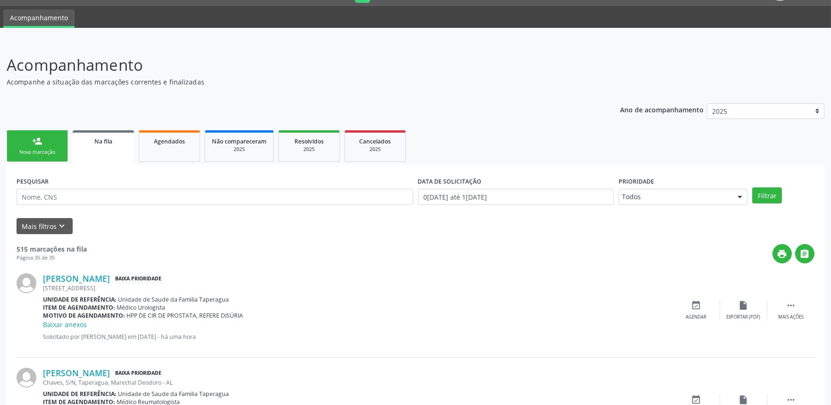
click at [34, 142] on div "person_add" at bounding box center [37, 141] width 10 height 10
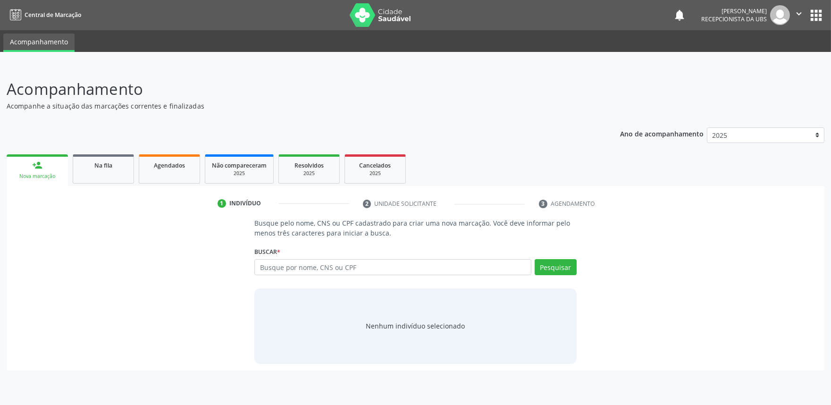
scroll to position [0, 0]
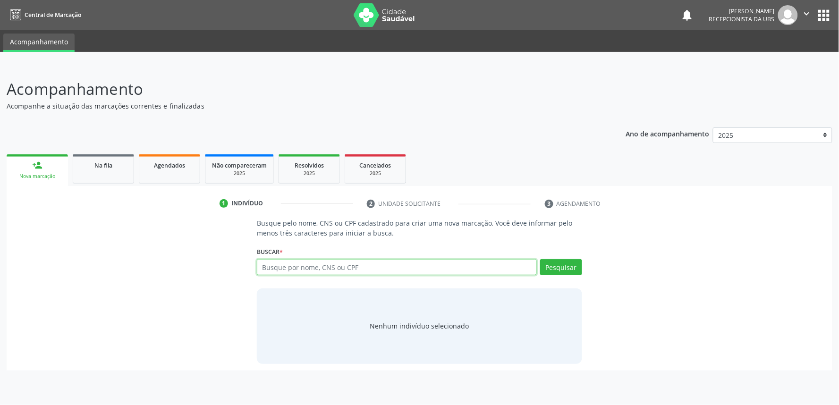
click at [369, 263] on input "text" at bounding box center [397, 267] width 280 height 16
paste input "700304909119339"
type input "700304909119339"
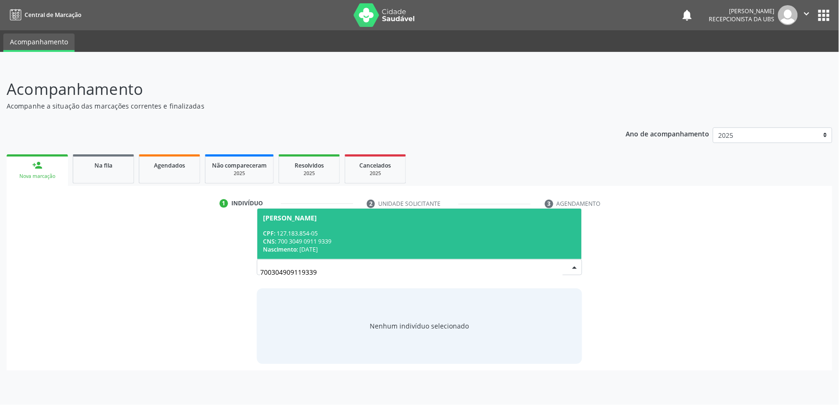
click at [371, 232] on div "CPF: 127.183.854-05" at bounding box center [419, 233] width 313 height 8
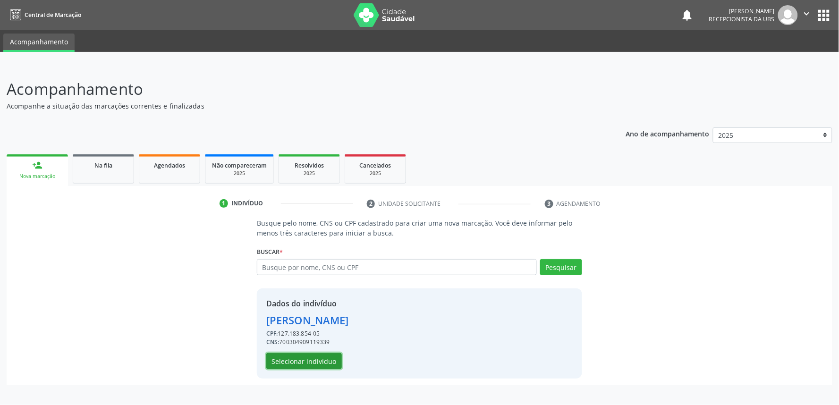
click at [320, 362] on button "Selecionar indivíduo" at bounding box center [304, 361] width 76 height 16
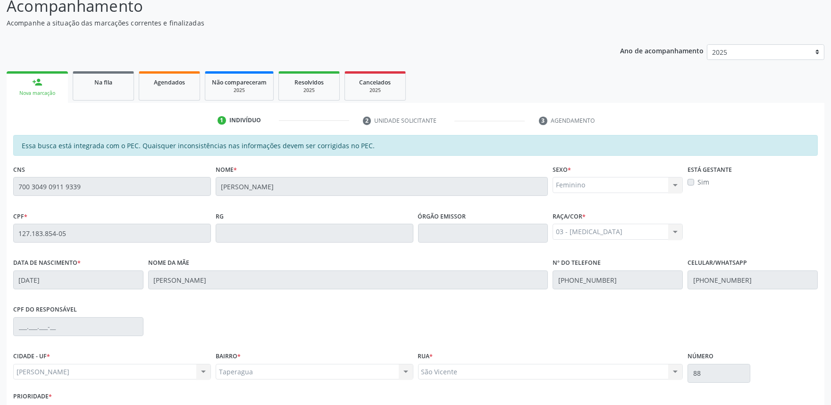
scroll to position [147, 0]
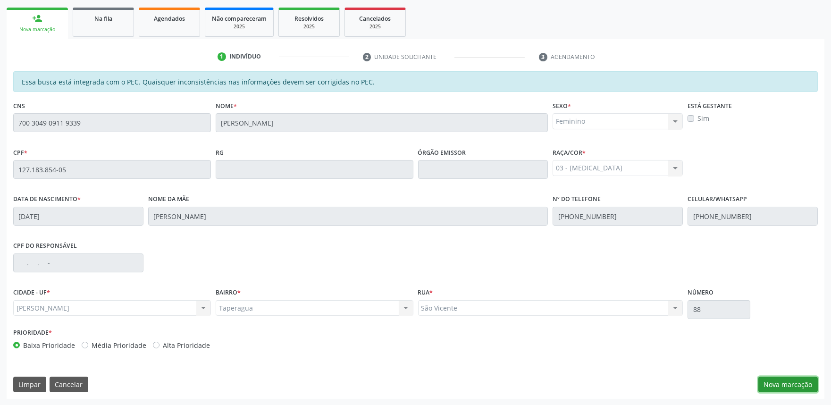
click at [789, 383] on button "Nova marcação" at bounding box center [787, 385] width 59 height 16
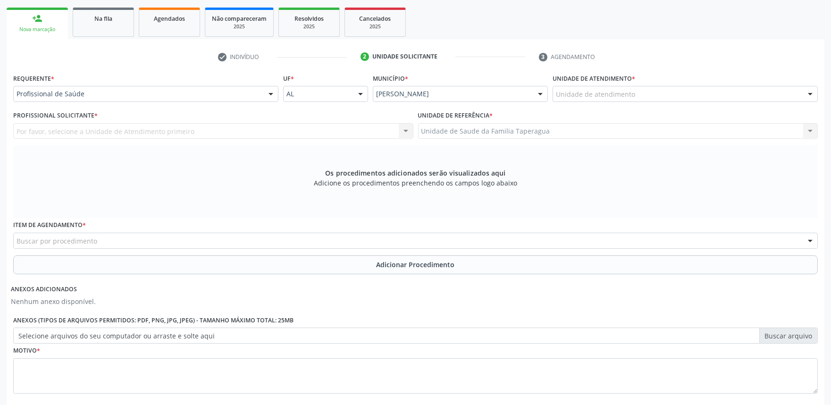
click at [606, 86] on div "Unidade de atendimento" at bounding box center [685, 94] width 265 height 16
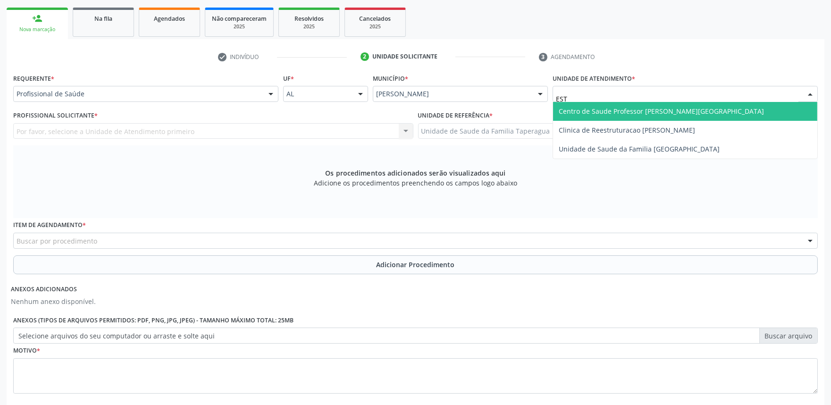
type input "ESTA"
click at [607, 107] on span "Centro de Saude Professor [PERSON_NAME][GEOGRAPHIC_DATA]" at bounding box center [661, 111] width 205 height 9
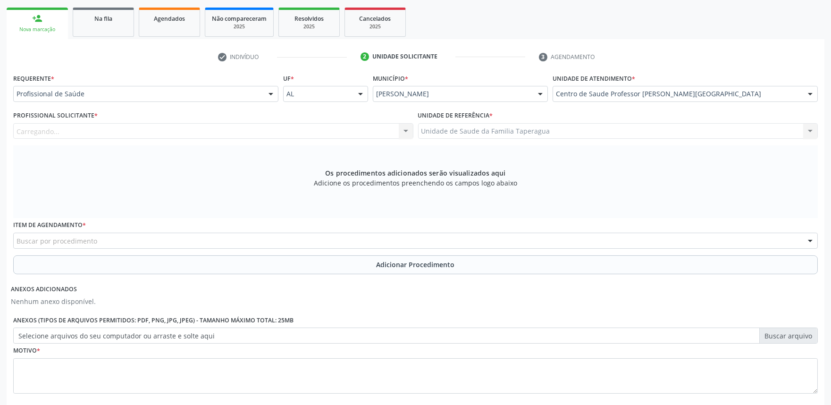
click at [322, 133] on div "Carregando... Nenhum resultado encontrado para: " " Não há nenhuma opção para s…" at bounding box center [213, 131] width 400 height 16
click at [322, 129] on div "Carregando... Nenhum resultado encontrado para: " " Não há nenhuma opção para s…" at bounding box center [213, 131] width 400 height 16
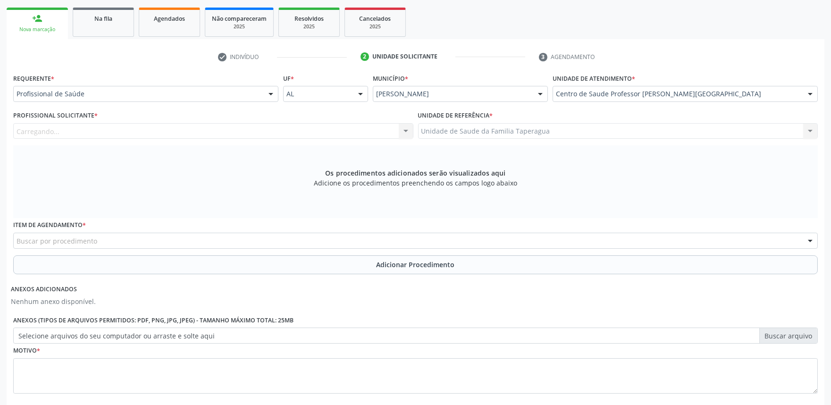
click at [322, 129] on div "Carregando... Nenhum resultado encontrado para: " " Não há nenhuma opção para s…" at bounding box center [213, 131] width 400 height 16
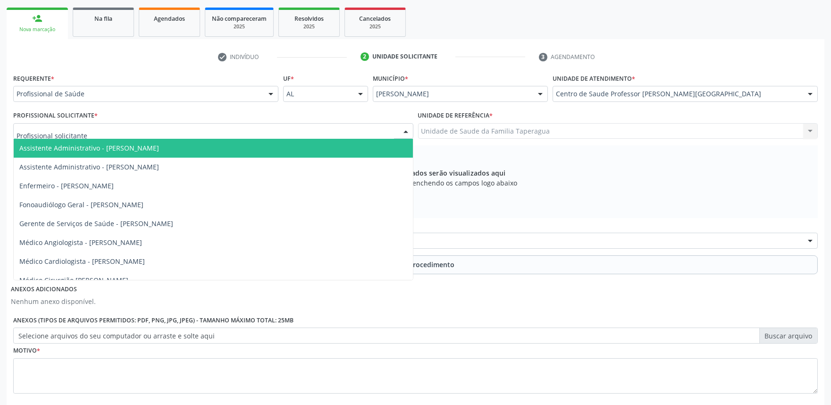
click at [322, 129] on div at bounding box center [213, 131] width 400 height 16
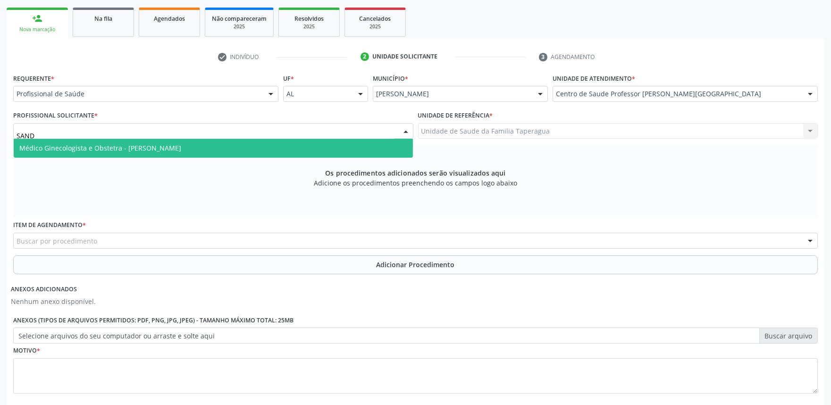
type input "SANDR"
click at [321, 148] on span "Médico Ginecologista e Obstetra - Sandra Helena Rios de Araujo" at bounding box center [213, 148] width 399 height 19
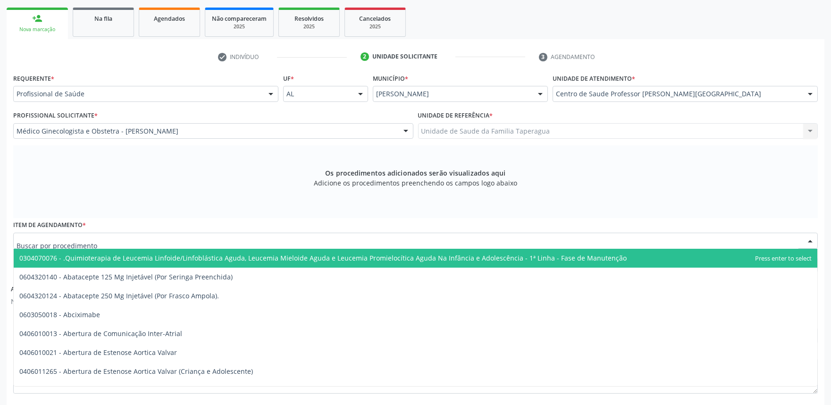
click at [308, 237] on div at bounding box center [415, 241] width 805 height 16
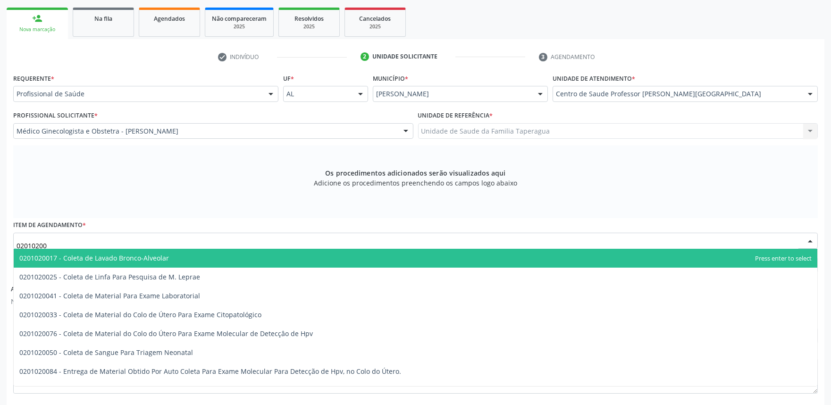
type input "020102004"
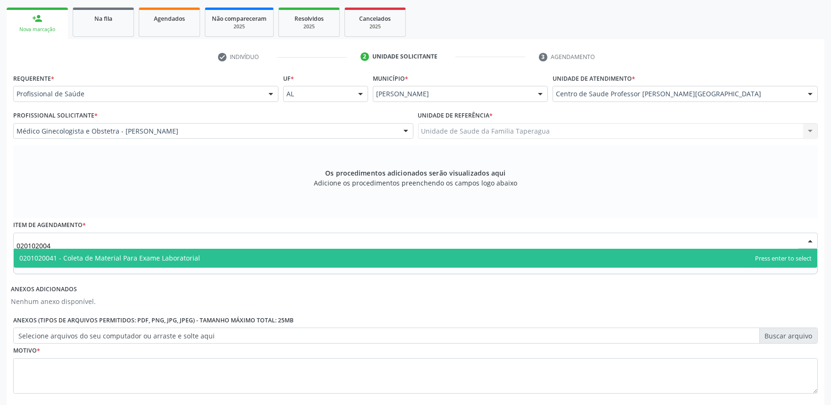
click at [307, 247] on input "020102004" at bounding box center [408, 245] width 782 height 19
click at [307, 252] on span "0201020041 - Coleta de Material Para Exame Laboratorial" at bounding box center [416, 258] width 804 height 19
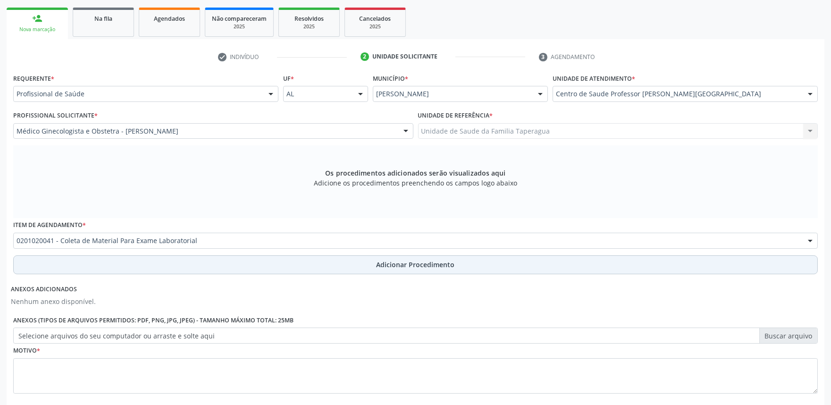
click at [301, 266] on button "Adicionar Procedimento" at bounding box center [415, 264] width 805 height 19
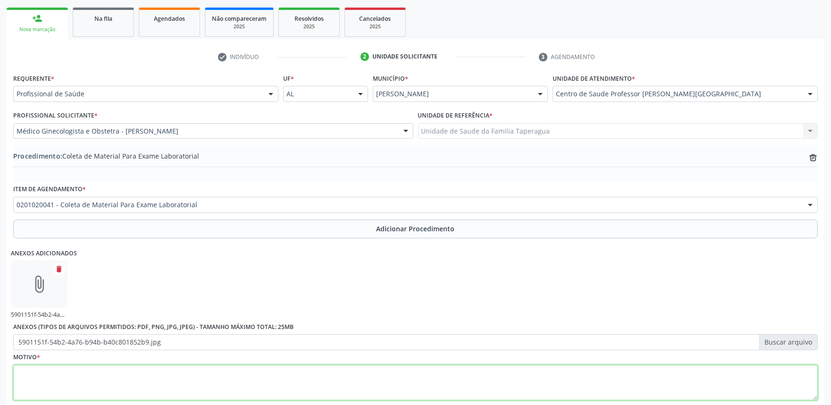
click at [222, 381] on textarea at bounding box center [415, 383] width 805 height 36
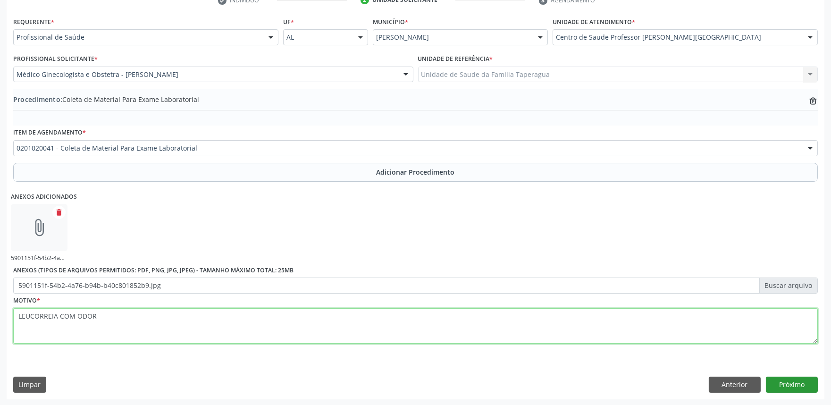
type textarea "LEUCORREIA COM ODOR"
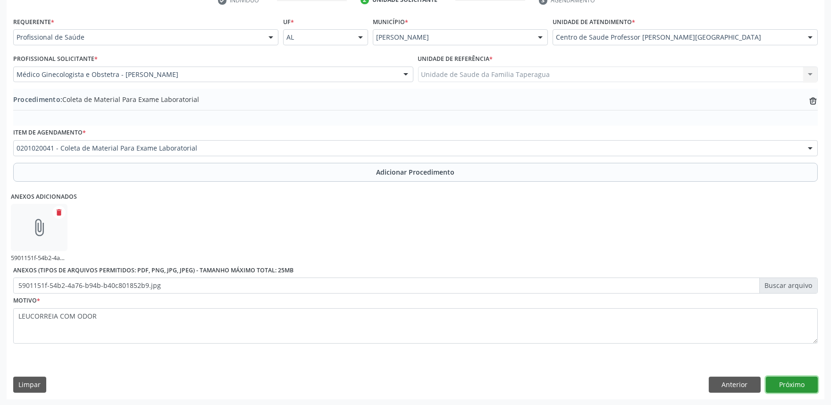
click at [784, 383] on button "Próximo" at bounding box center [792, 385] width 52 height 16
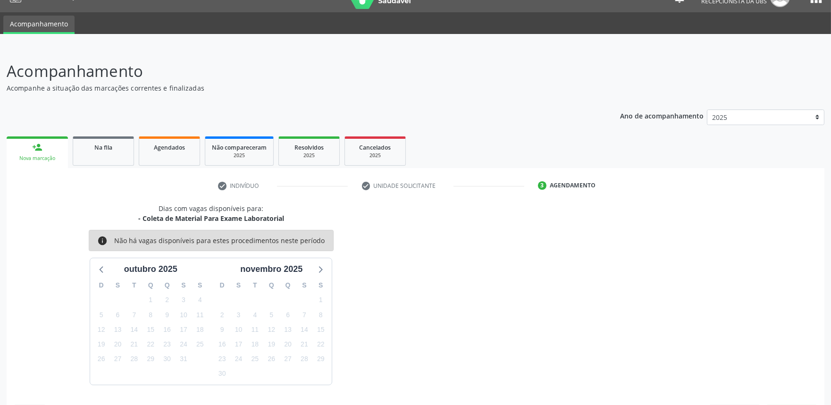
scroll to position [46, 0]
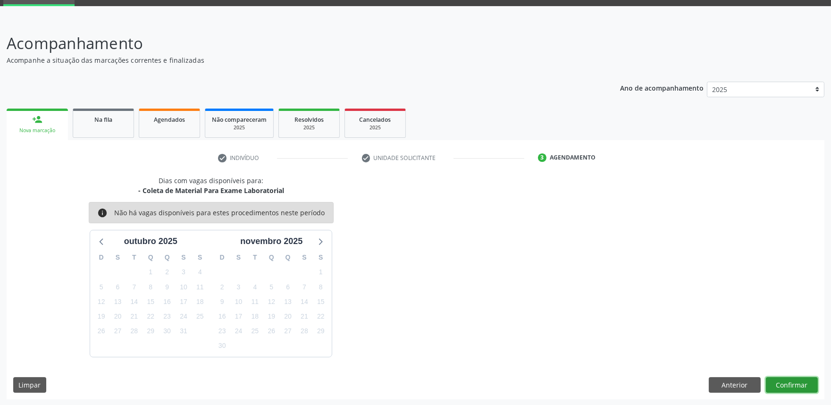
click at [781, 380] on button "Confirmar" at bounding box center [792, 385] width 52 height 16
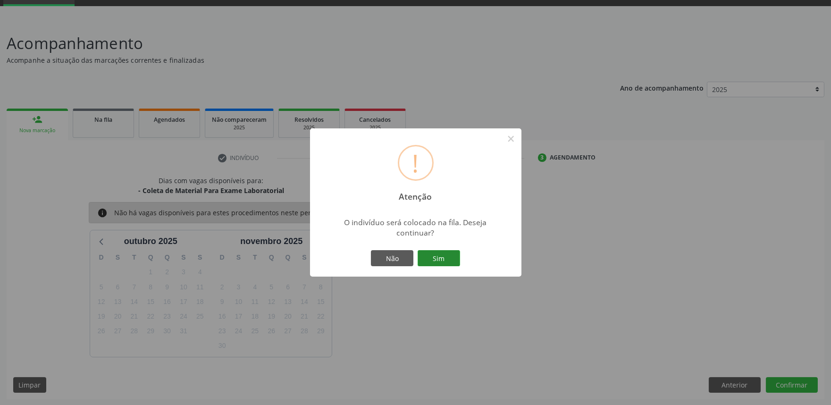
click at [450, 256] on button "Sim" at bounding box center [439, 258] width 42 height 16
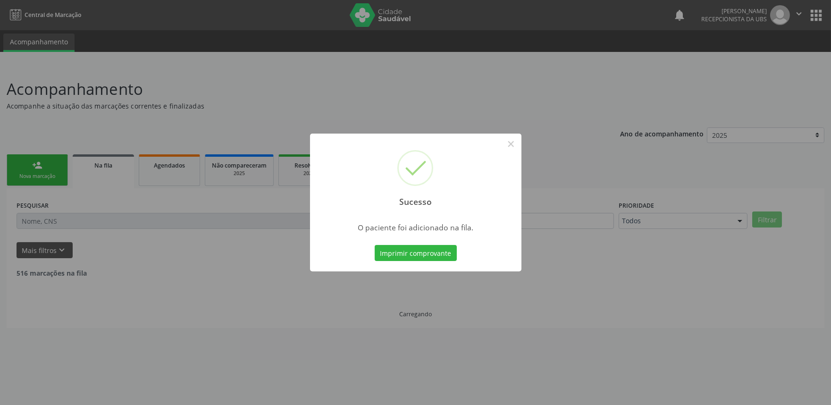
scroll to position [0, 0]
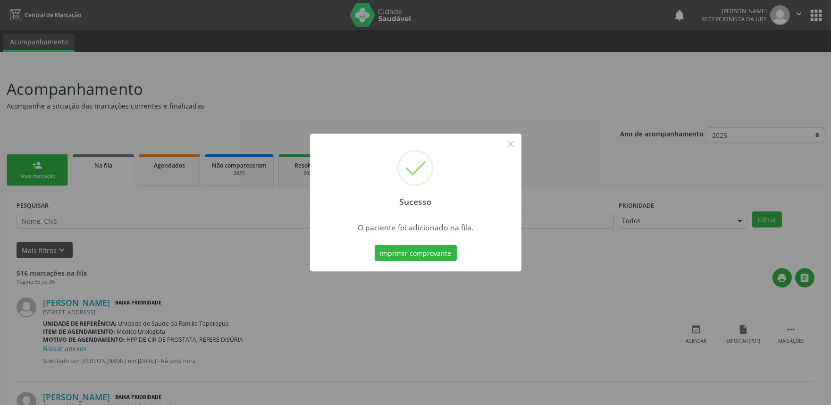
click at [92, 201] on div "Sucesso × O paciente foi adicionado na fila. Imprimir comprovante Cancel" at bounding box center [415, 202] width 831 height 405
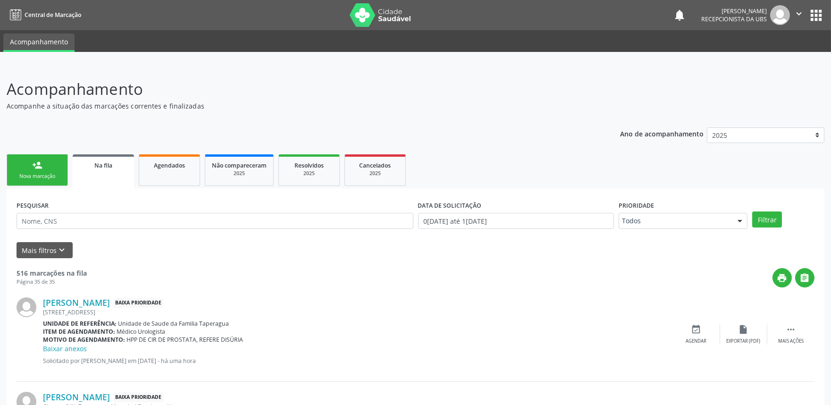
click at [36, 162] on div "person_add" at bounding box center [37, 165] width 10 height 10
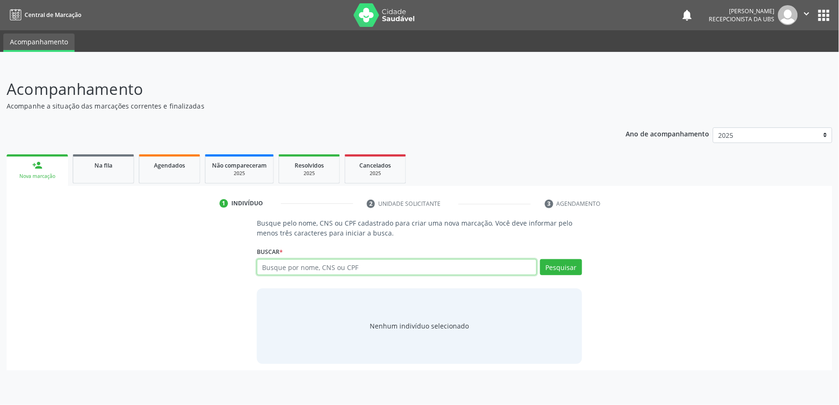
click at [285, 265] on input "text" at bounding box center [397, 267] width 280 height 16
paste input "700304909119339"
type input "700304909119339"
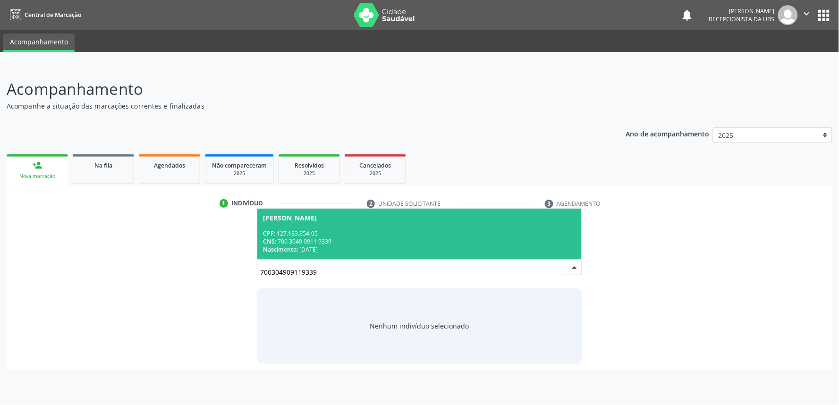
click at [304, 241] on div "CNS: 700 3049 0911 9339" at bounding box center [419, 241] width 313 height 8
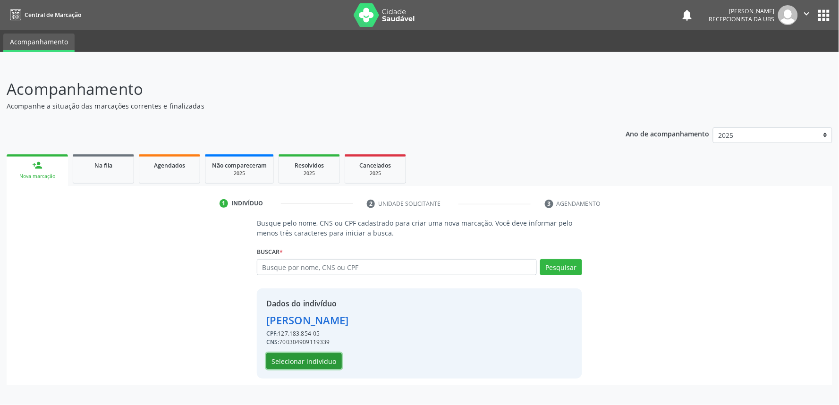
click at [308, 361] on button "Selecionar indivíduo" at bounding box center [304, 361] width 76 height 16
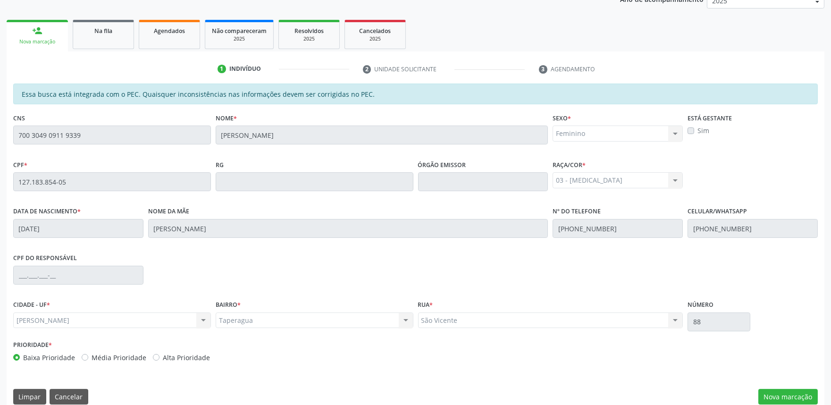
scroll to position [147, 0]
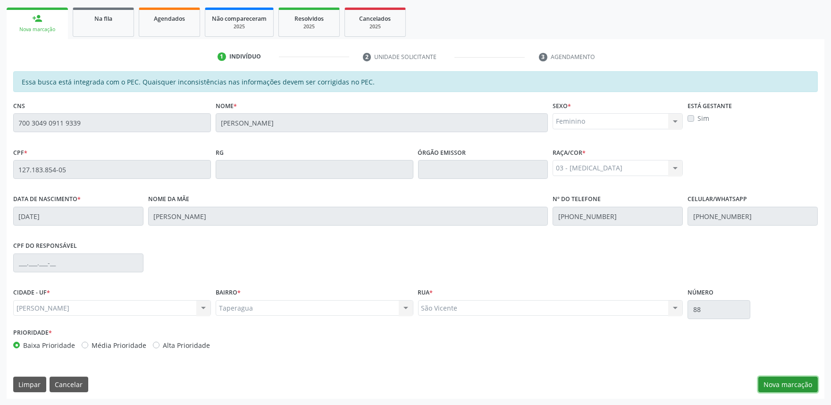
click at [795, 378] on button "Nova marcação" at bounding box center [787, 385] width 59 height 16
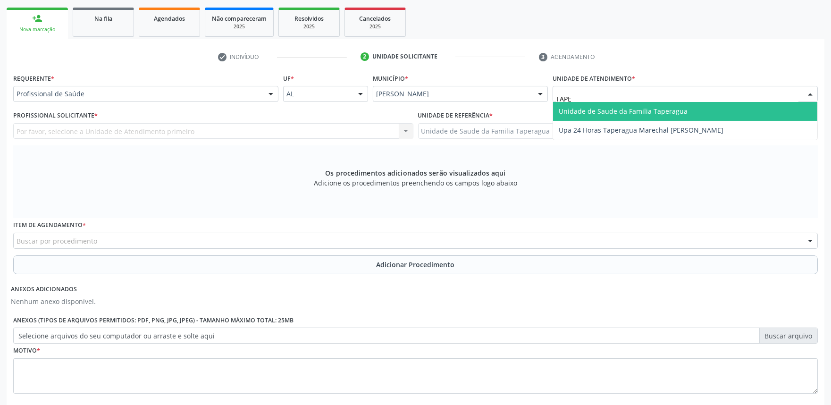
type input "TAPER"
click at [624, 107] on span "Unidade de Saude da Familia Taperagua" at bounding box center [623, 111] width 129 height 9
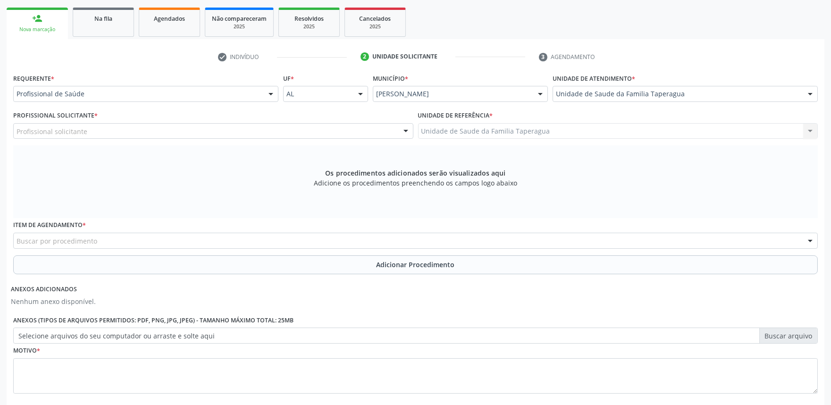
click at [359, 133] on div "Profissional solicitante" at bounding box center [213, 131] width 400 height 16
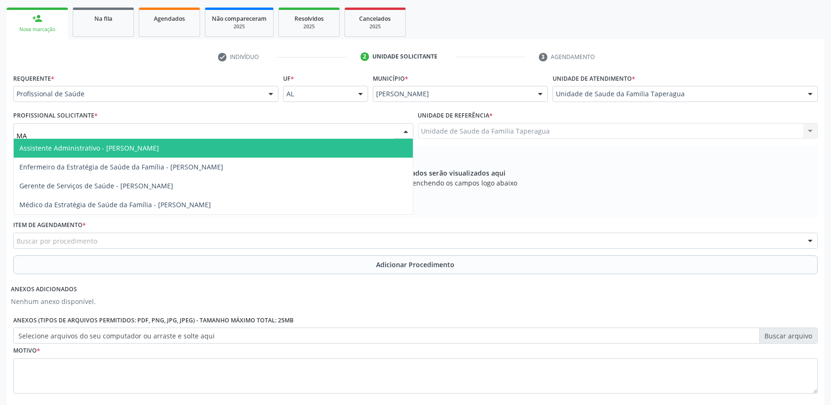
type input "M"
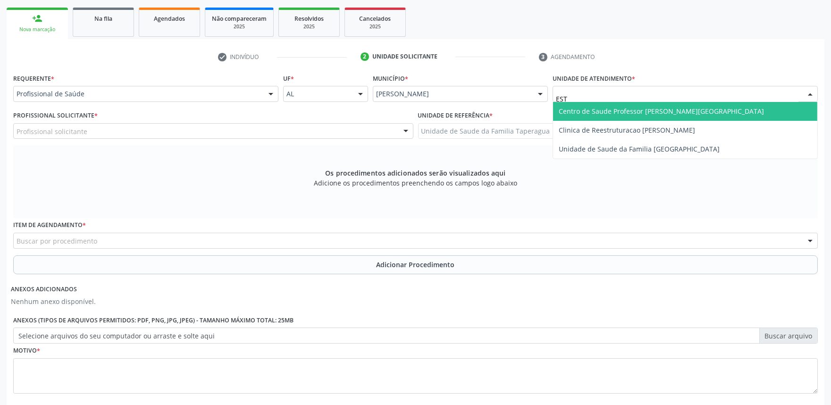
type input "ESTA"
click at [582, 109] on span "Centro de Saude Professor [PERSON_NAME][GEOGRAPHIC_DATA]" at bounding box center [661, 111] width 205 height 9
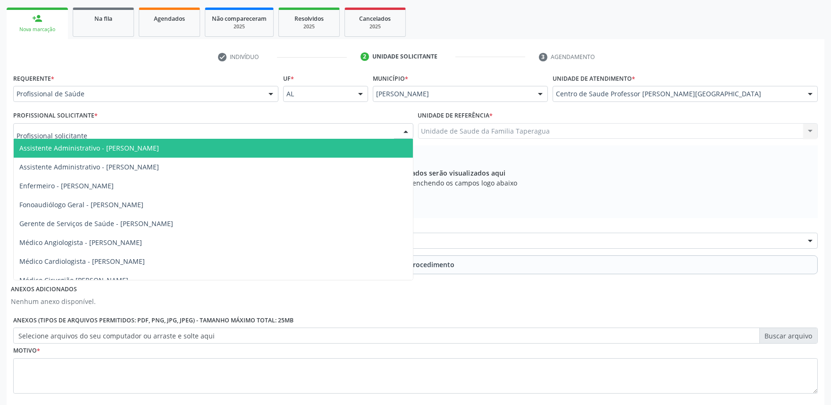
click at [351, 133] on div at bounding box center [213, 131] width 400 height 16
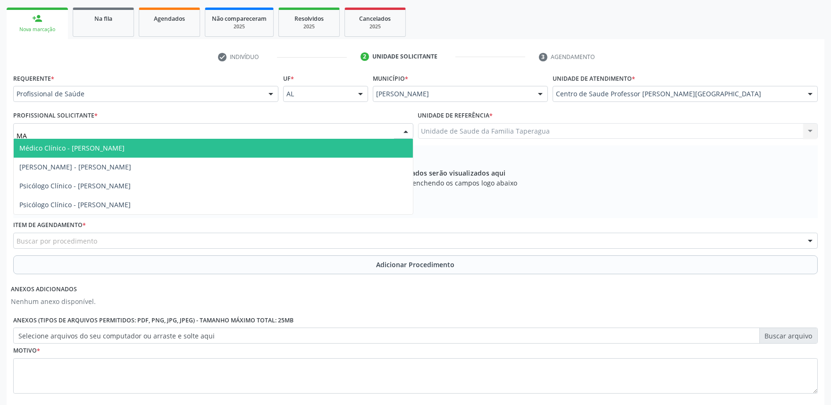
type input "M"
type input "SAND"
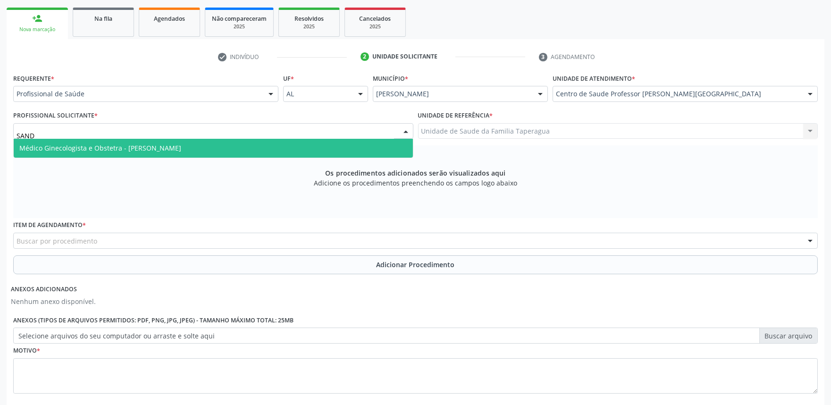
click at [343, 147] on span "Médico Ginecologista e Obstetra - Sandra Helena Rios de Araujo" at bounding box center [213, 148] width 399 height 19
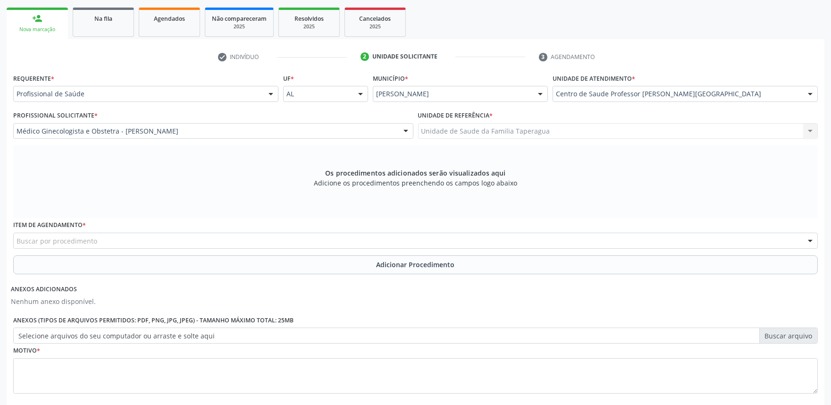
click at [331, 238] on div "Buscar por procedimento" at bounding box center [415, 241] width 805 height 16
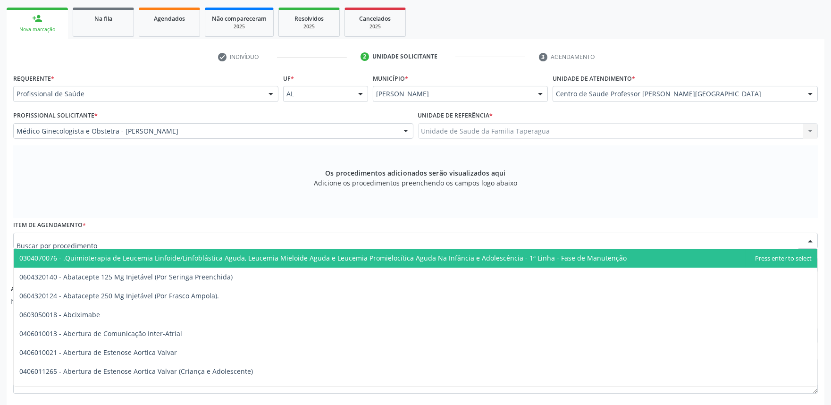
type input "R"
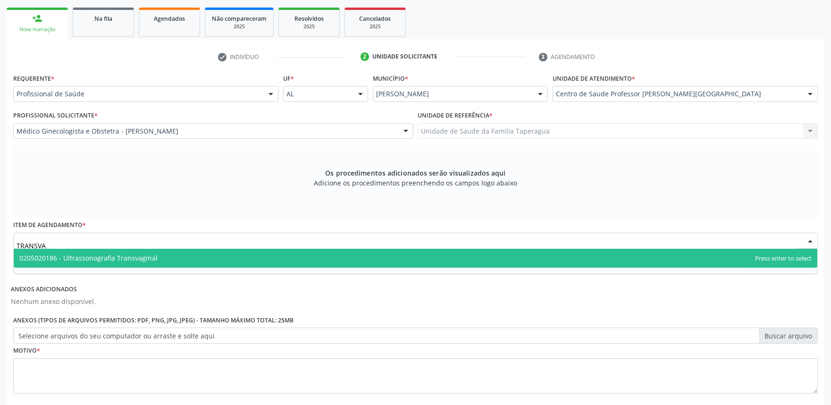
click at [328, 258] on span "0205020186 - Ultrassonografia Transvaginal" at bounding box center [416, 258] width 804 height 19
type input "TRANSVA"
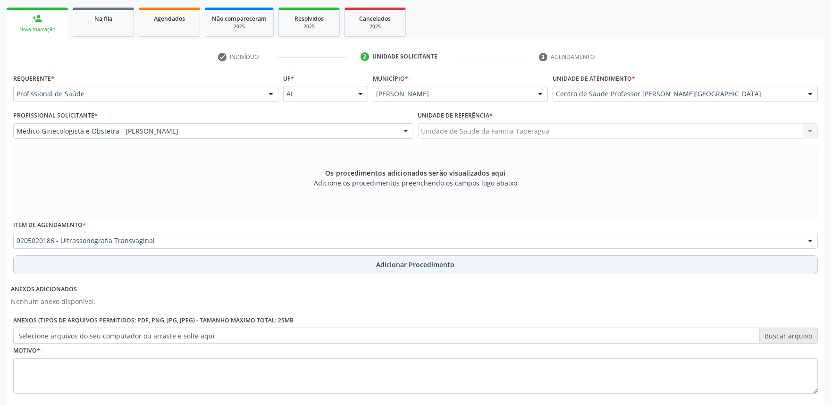
click at [334, 261] on button "Adicionar Procedimento" at bounding box center [415, 264] width 805 height 19
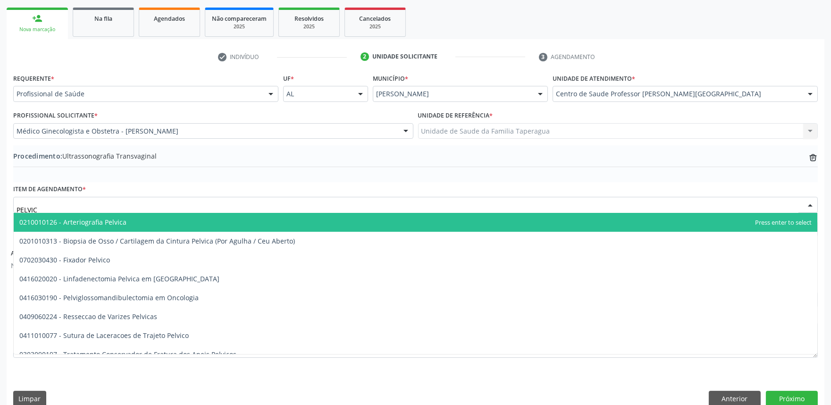
type input "PELVICA"
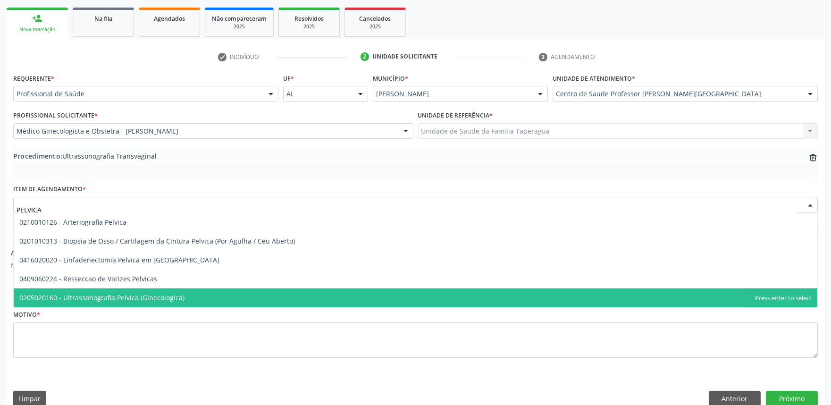
click at [243, 301] on span "0205020160 - Ultrassonografia Pelvica (Ginecologica)" at bounding box center [416, 297] width 804 height 19
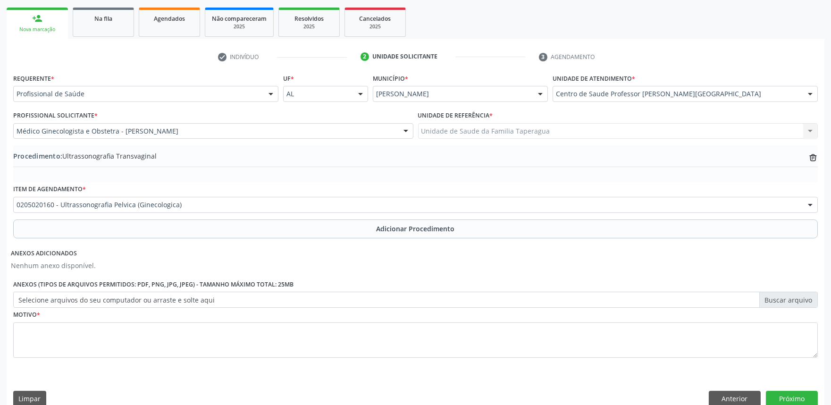
click at [268, 233] on button "Adicionar Procedimento" at bounding box center [415, 228] width 805 height 19
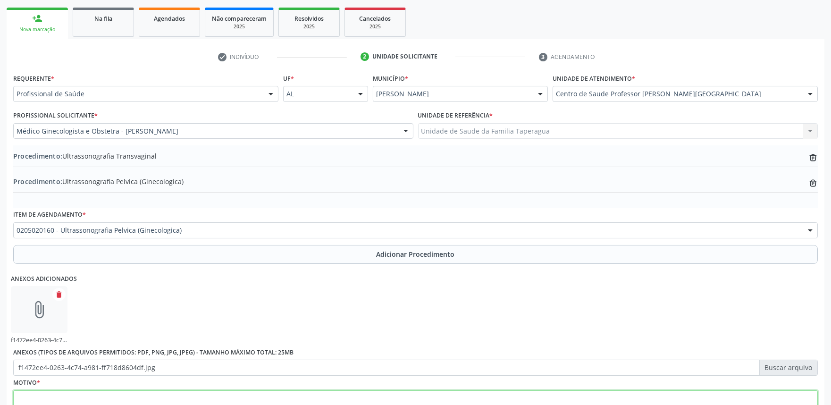
click at [253, 396] on textarea at bounding box center [415, 408] width 805 height 36
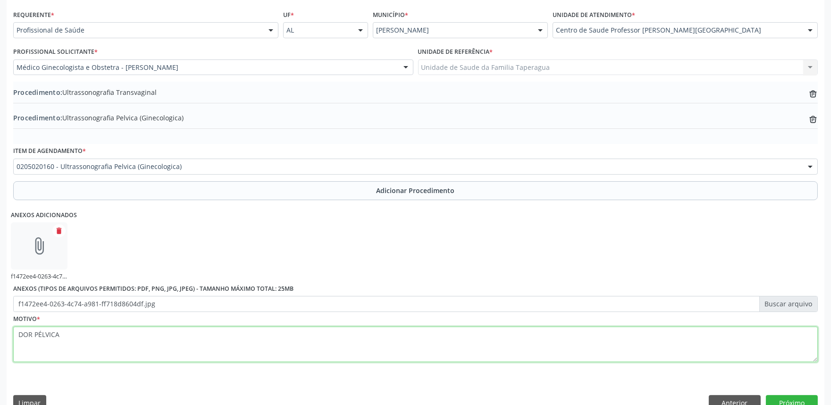
scroll to position [229, 0]
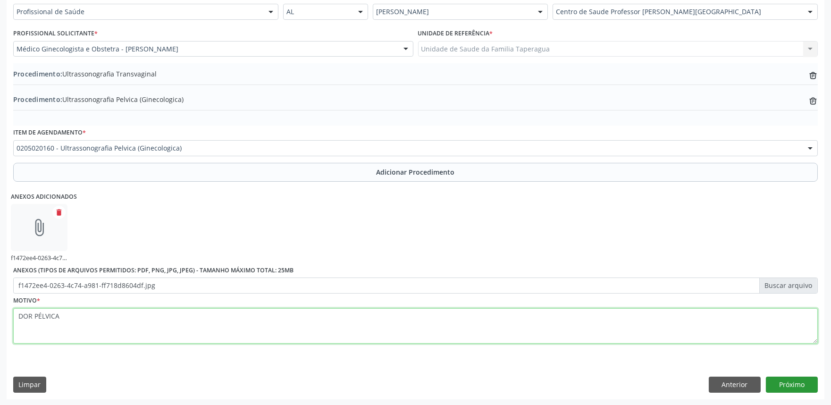
type textarea "DOR PÉLVICA"
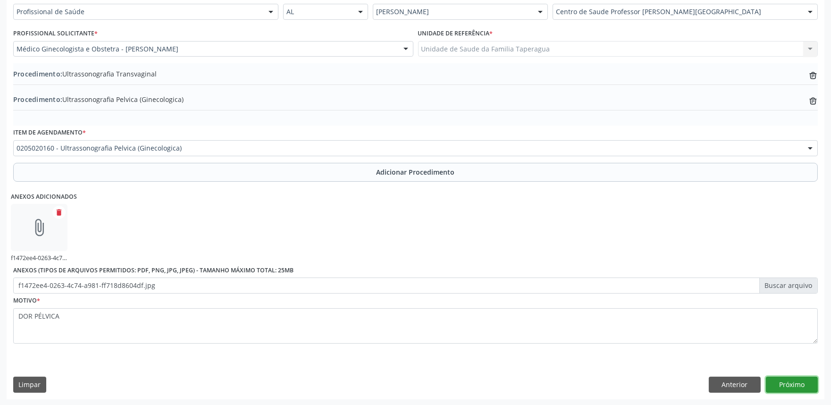
click at [791, 383] on button "Próximo" at bounding box center [792, 385] width 52 height 16
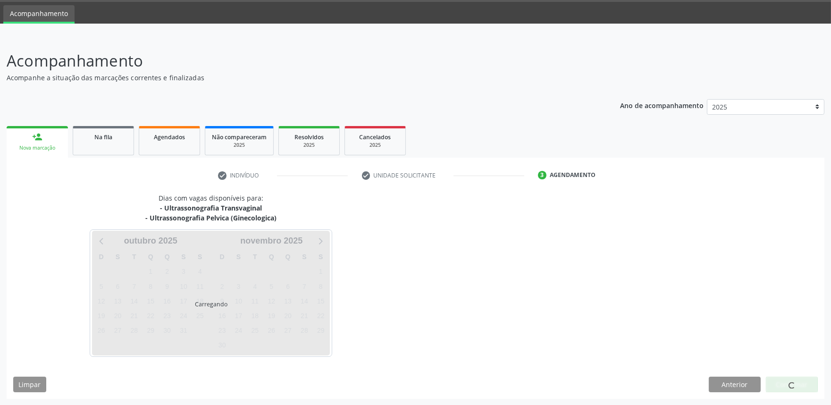
scroll to position [56, 0]
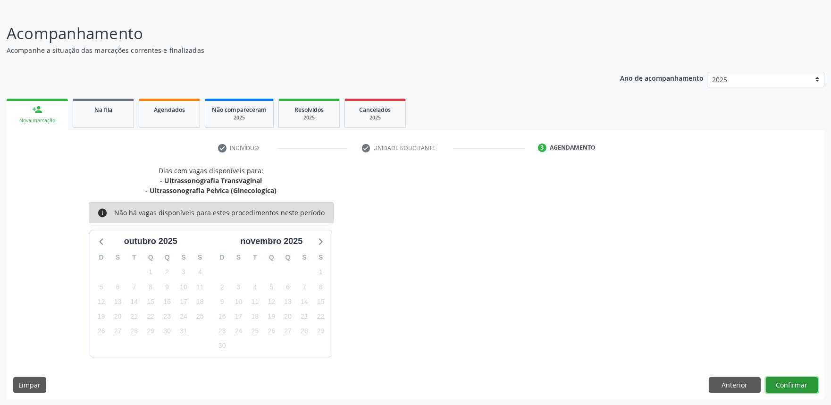
click at [787, 388] on button "Confirmar" at bounding box center [792, 385] width 52 height 16
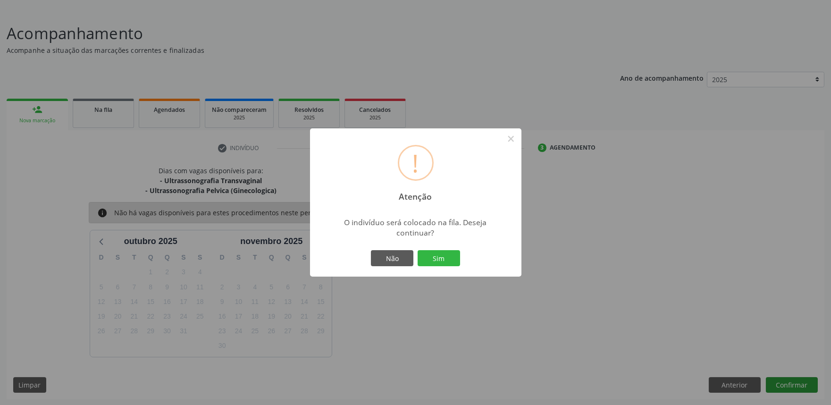
click at [418, 250] on button "Sim" at bounding box center [439, 258] width 42 height 16
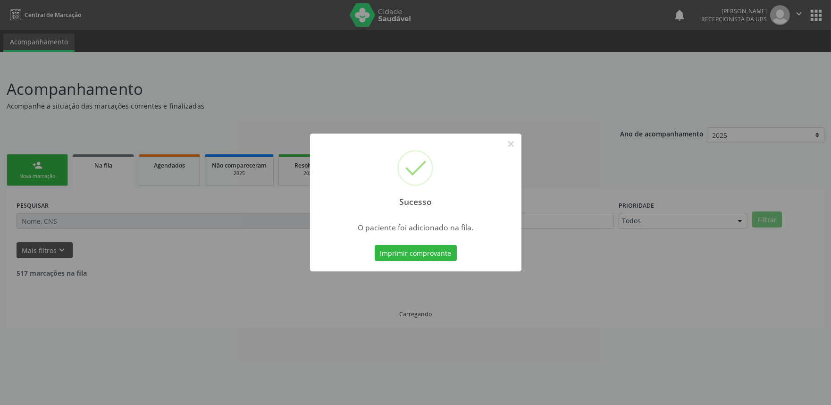
scroll to position [0, 0]
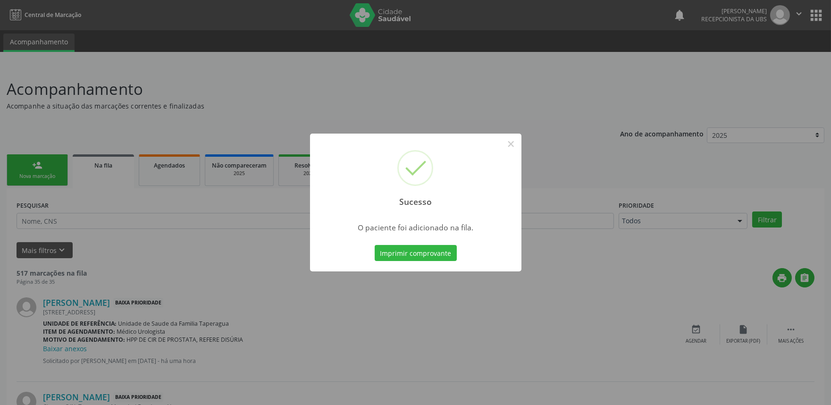
click at [183, 165] on div "Sucesso × O paciente foi adicionado na fila. Imprimir comprovante Cancel" at bounding box center [415, 202] width 831 height 405
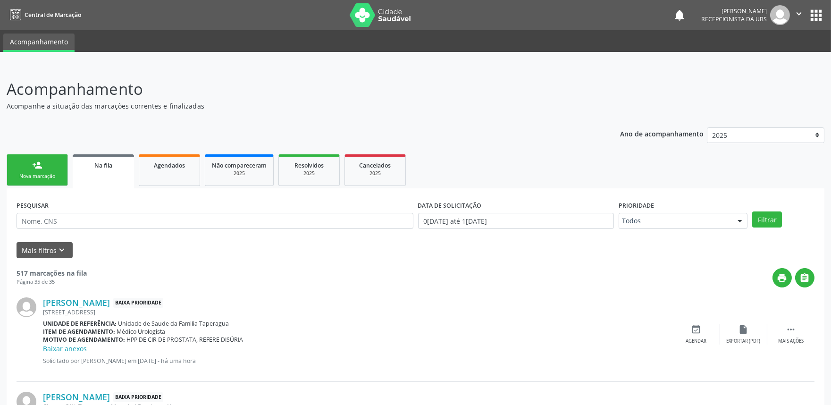
click at [32, 173] on div "Nova marcação" at bounding box center [37, 176] width 47 height 7
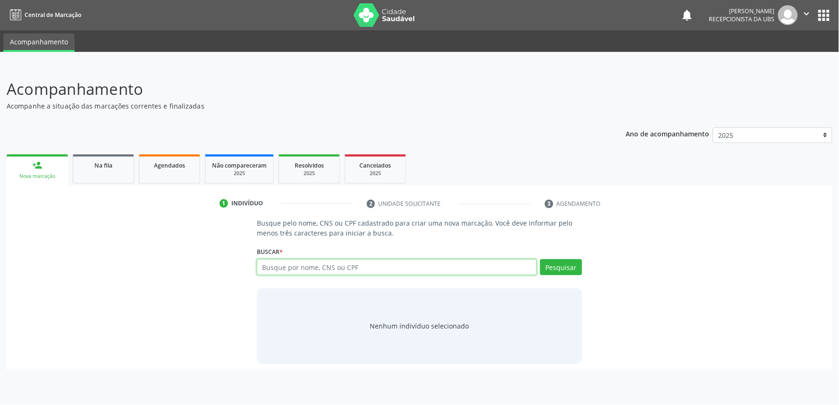
click at [295, 266] on input "text" at bounding box center [397, 267] width 280 height 16
paste input "701705208531670"
type input "701705208531670"
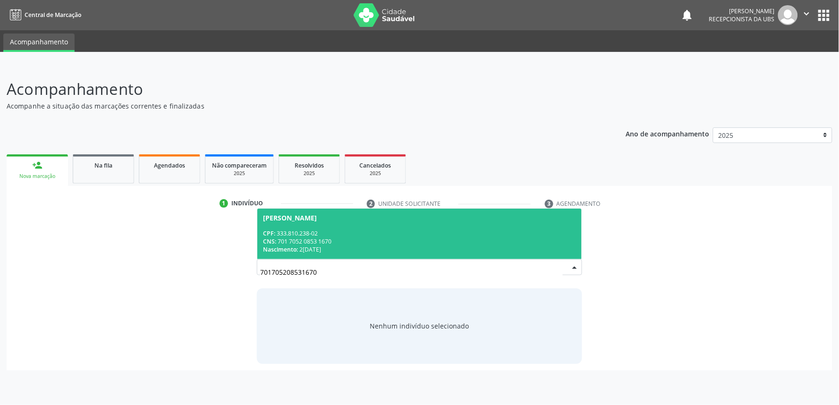
click at [321, 235] on div "CPF: 333.810.238-02" at bounding box center [419, 233] width 313 height 8
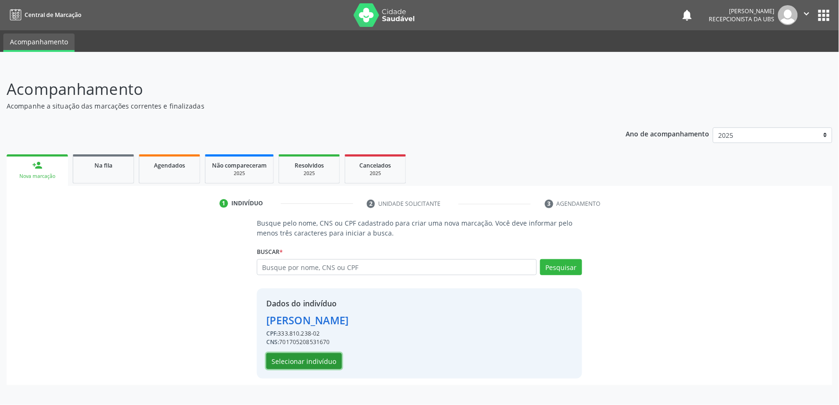
click at [292, 353] on button "Selecionar indivíduo" at bounding box center [304, 361] width 76 height 16
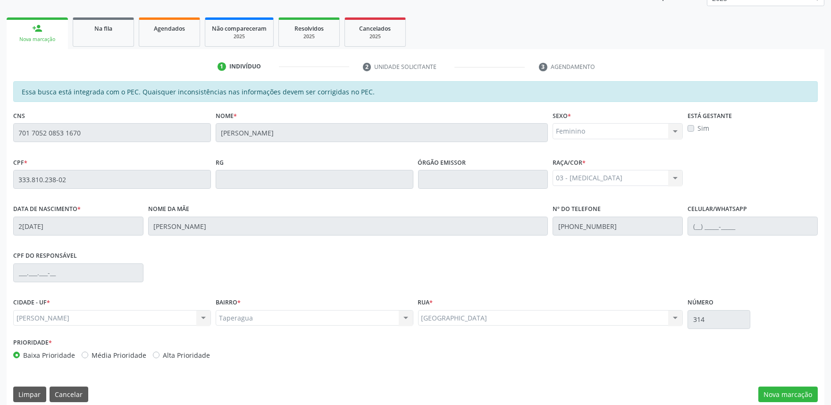
scroll to position [147, 0]
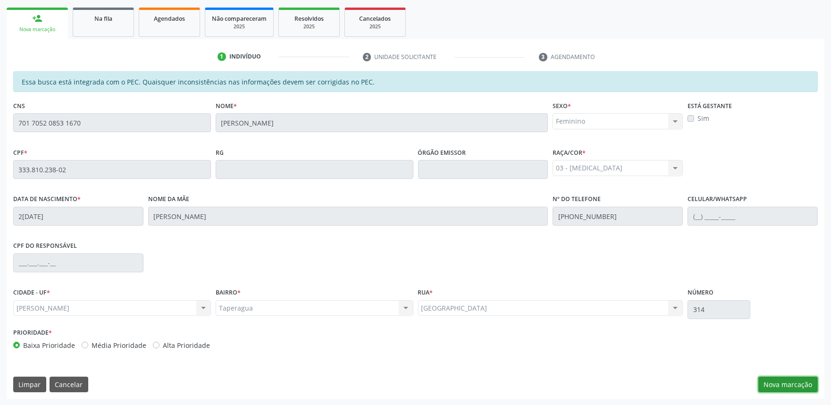
click at [795, 378] on button "Nova marcação" at bounding box center [787, 385] width 59 height 16
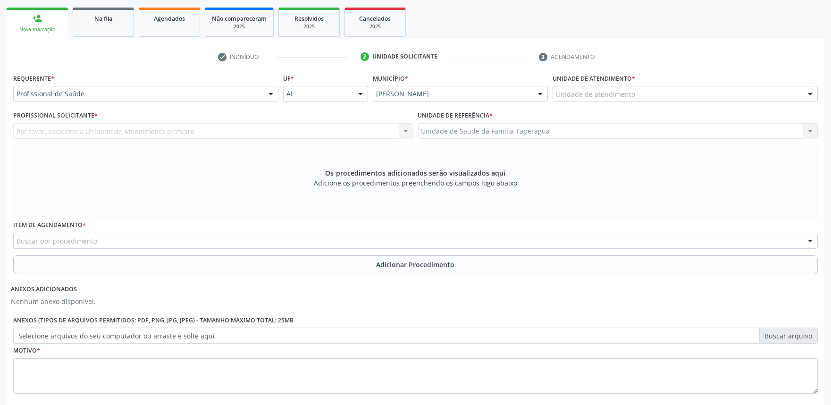
click at [638, 90] on div "Unidade de atendimento" at bounding box center [685, 94] width 265 height 16
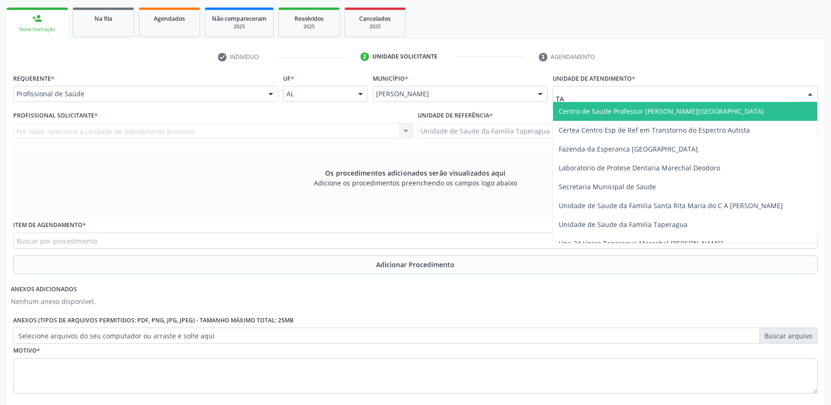
type input "TAP"
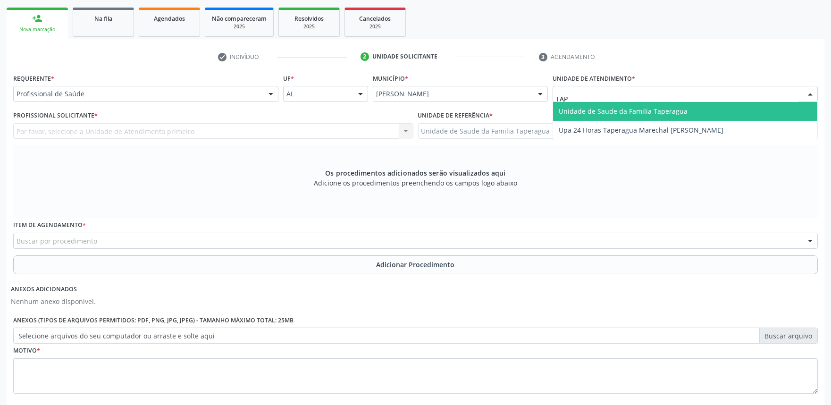
click at [638, 110] on span "Unidade de Saude da Familia Taperagua" at bounding box center [623, 111] width 129 height 9
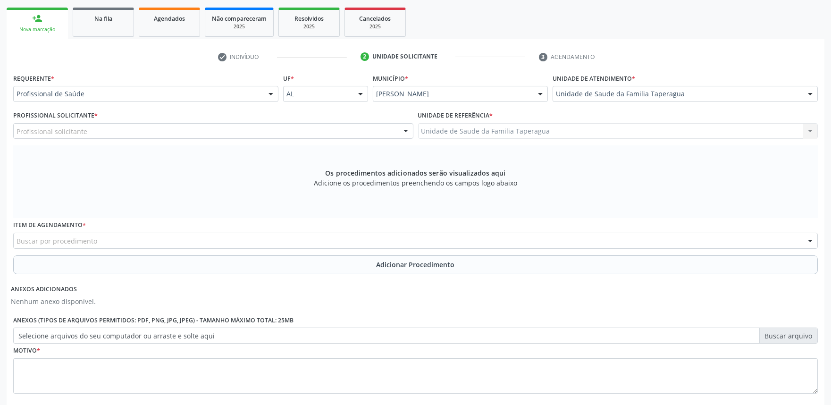
click at [345, 134] on div "Profissional solicitante" at bounding box center [213, 131] width 400 height 16
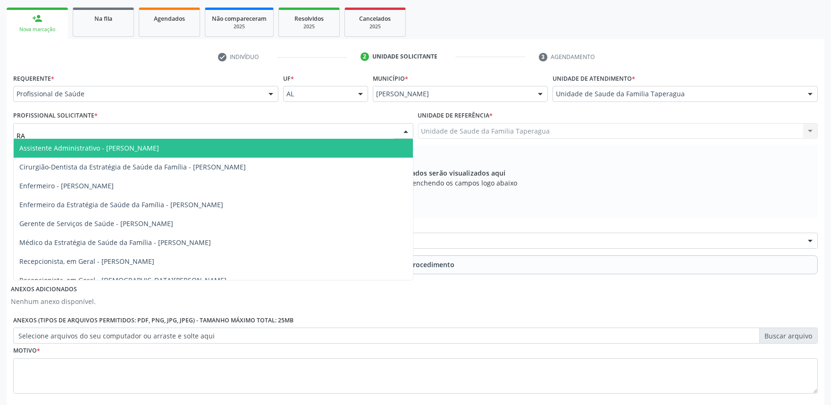
type input "RAF"
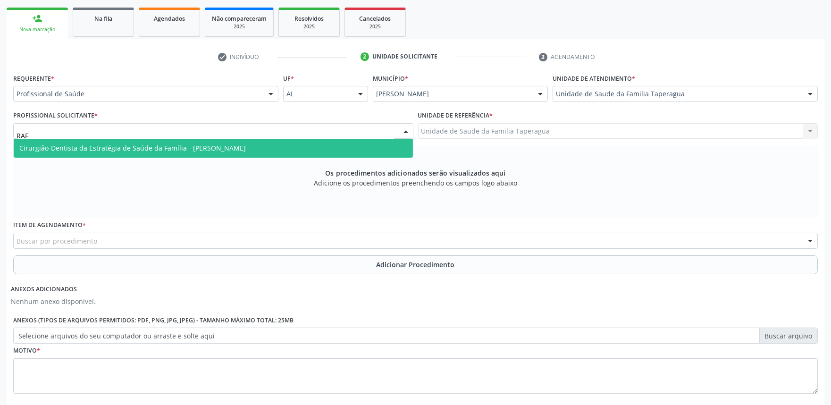
click at [346, 147] on span "Cirurgião-Dentista da Estratégia de Saúde da Família - Rafaella Vergetti Toledo" at bounding box center [213, 148] width 399 height 19
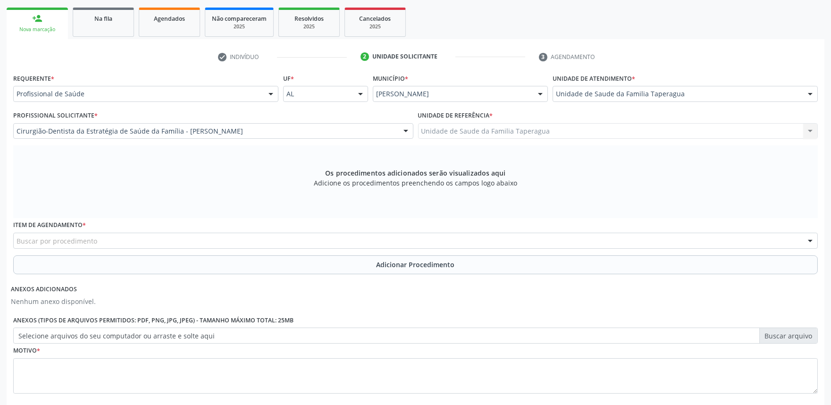
click at [319, 236] on div "Buscar por procedimento" at bounding box center [415, 241] width 805 height 16
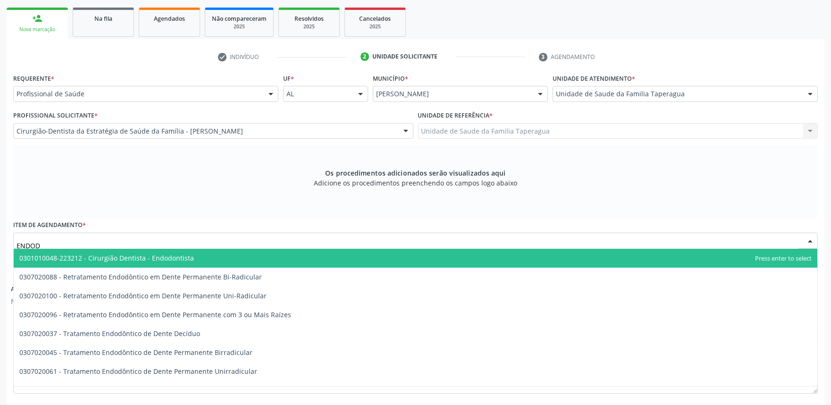
type input "ENDODO"
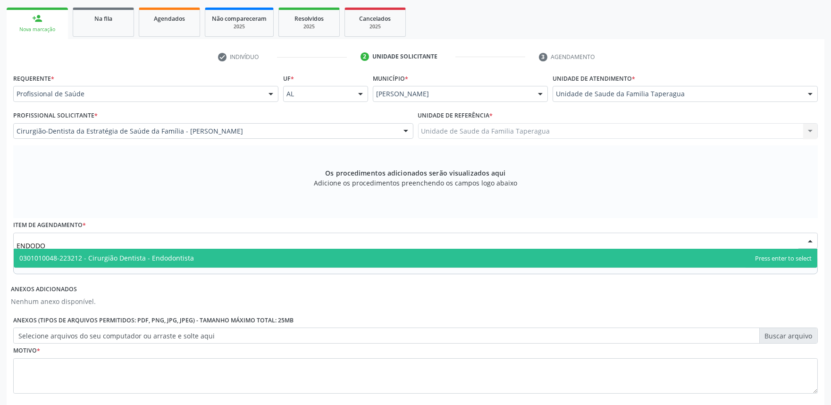
click at [317, 256] on span "0301010048-223212 - Cirurgião Dentista - Endodontista" at bounding box center [416, 258] width 804 height 19
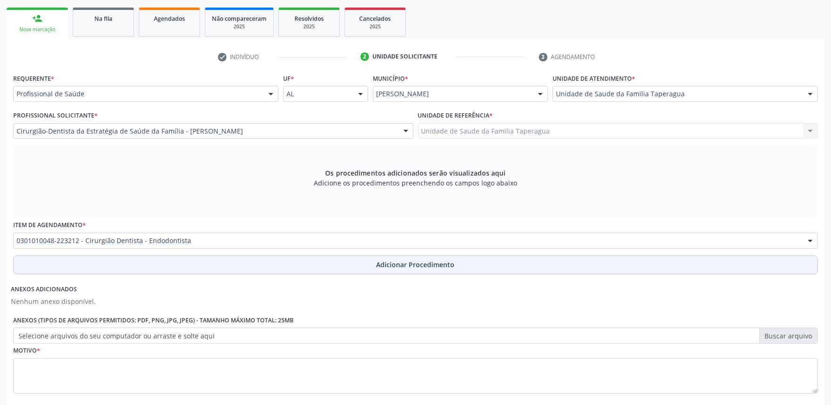
click at [315, 265] on button "Adicionar Procedimento" at bounding box center [415, 264] width 805 height 19
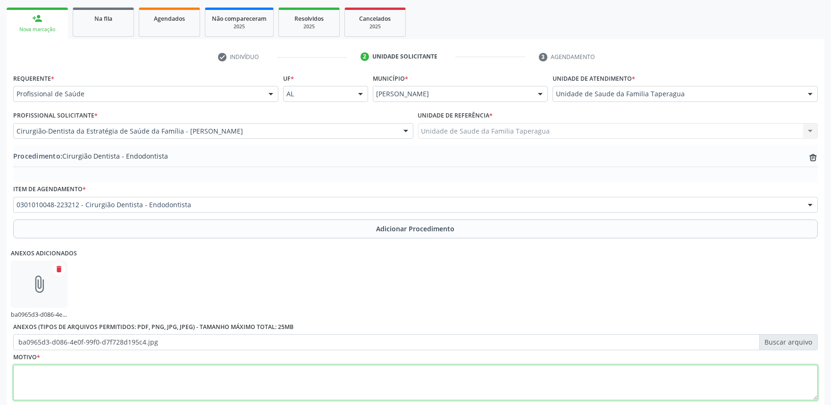
click at [293, 375] on textarea at bounding box center [415, 383] width 805 height 36
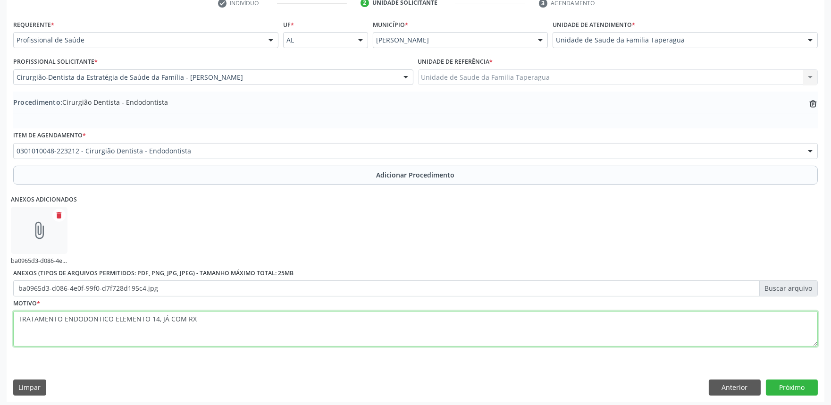
scroll to position [203, 0]
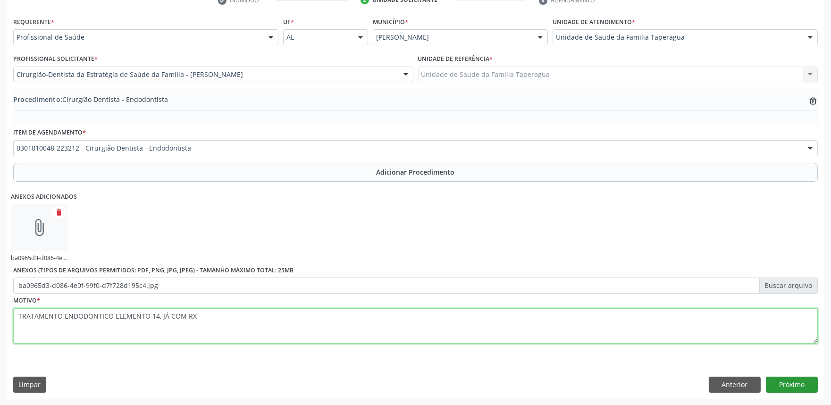
type textarea "TRATAMENTO ENDODONTICO ELEMENTO 14, JÁ COM RX"
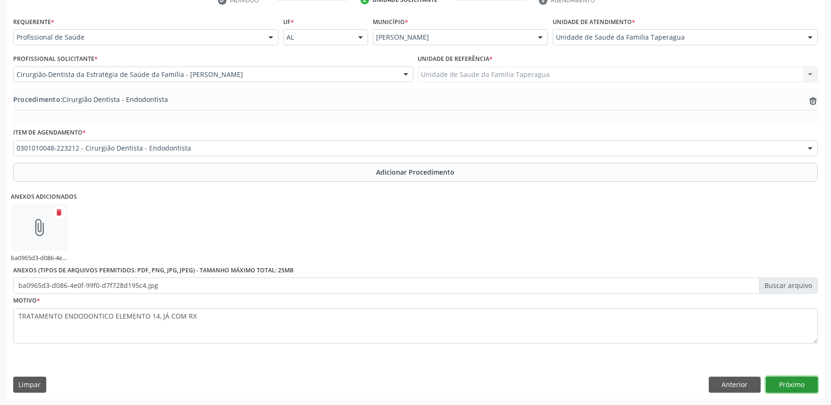
click at [804, 381] on button "Próximo" at bounding box center [792, 385] width 52 height 16
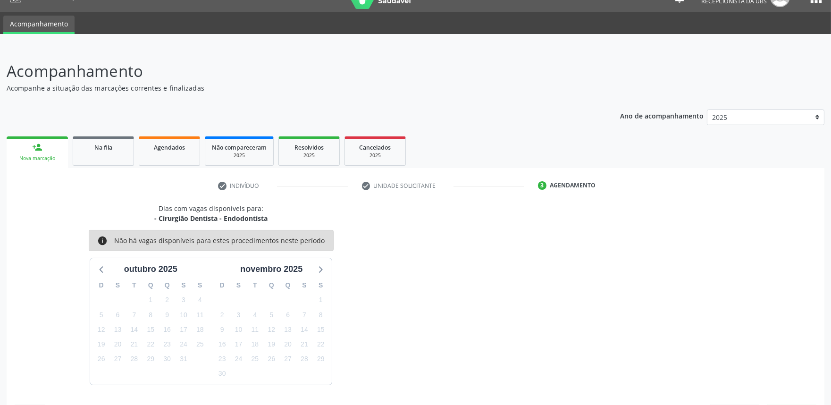
scroll to position [46, 0]
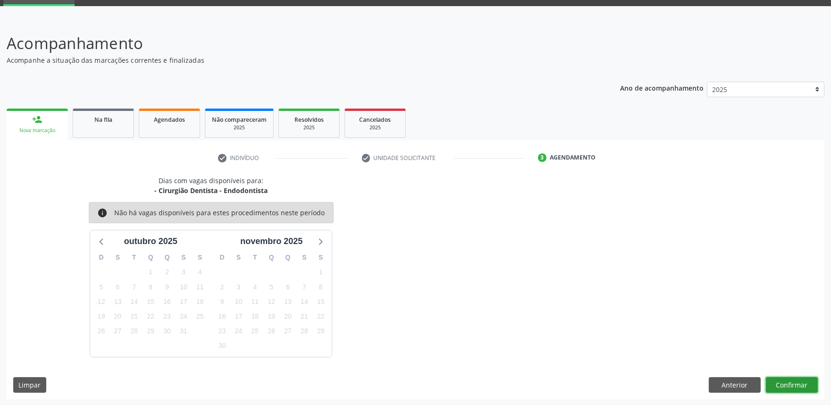
click at [792, 383] on button "Confirmar" at bounding box center [792, 385] width 52 height 16
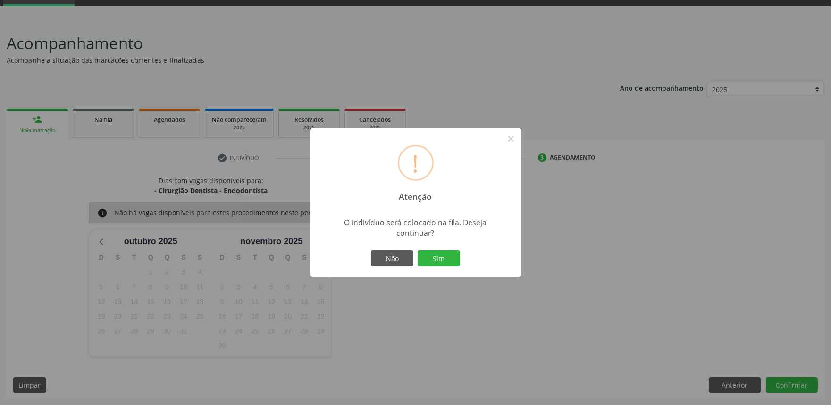
click at [418, 250] on button "Sim" at bounding box center [439, 258] width 42 height 16
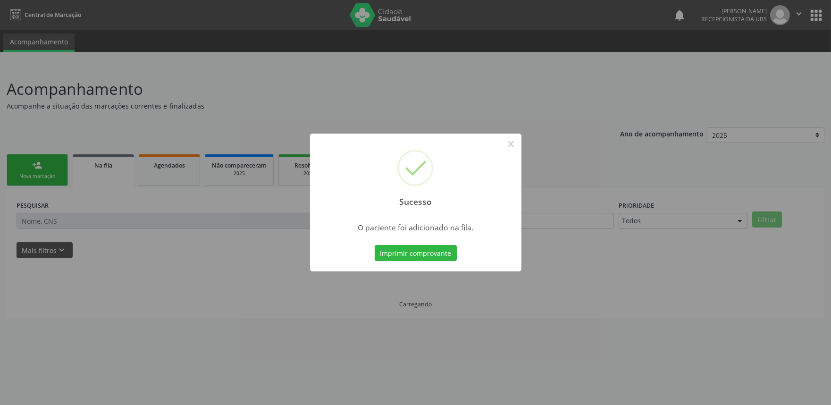
scroll to position [0, 0]
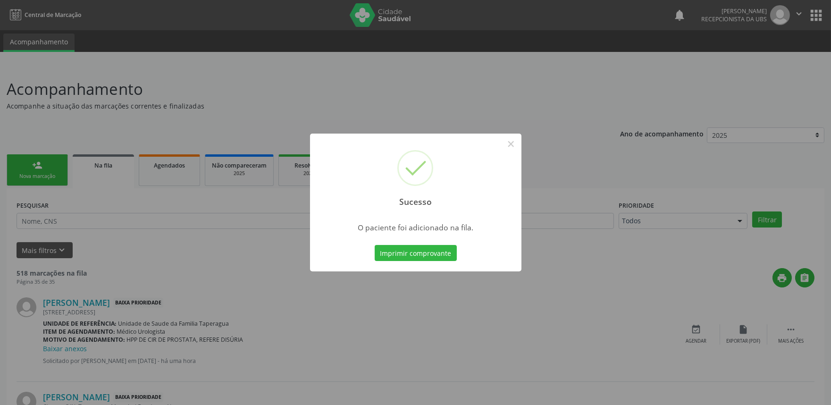
click at [786, 144] on div "Sucesso × O paciente foi adicionado na fila. Imprimir comprovante Cancel" at bounding box center [415, 202] width 831 height 405
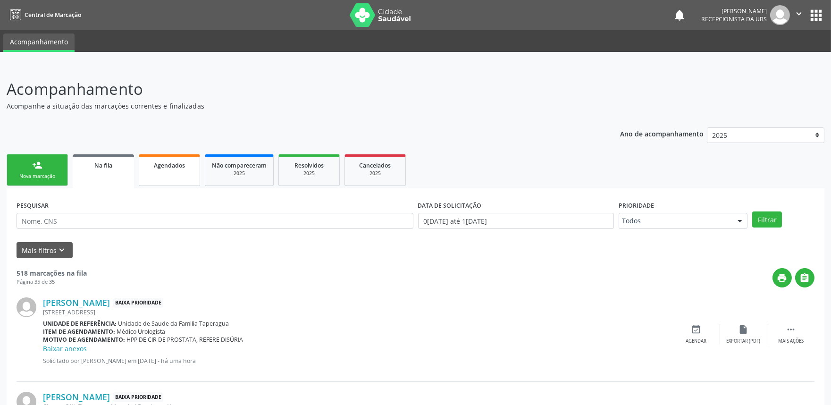
click at [171, 163] on span "Agendados" at bounding box center [169, 165] width 31 height 8
select select "9"
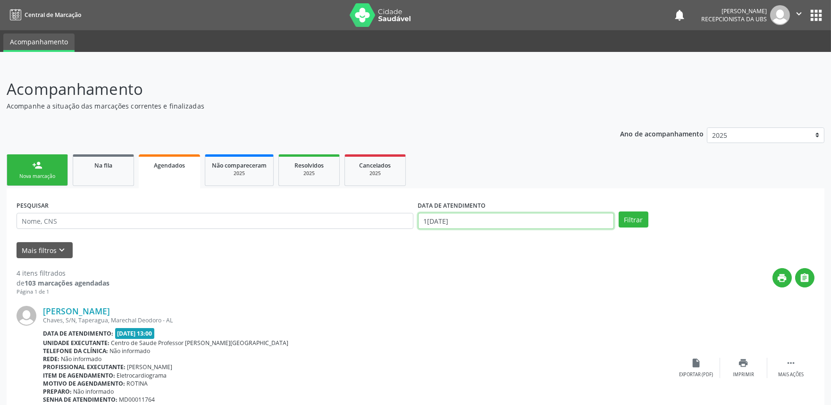
click at [462, 223] on body "Central de Marcação notifications Maria Samara da Silva Recepcionista da UBS  …" at bounding box center [415, 202] width 831 height 405
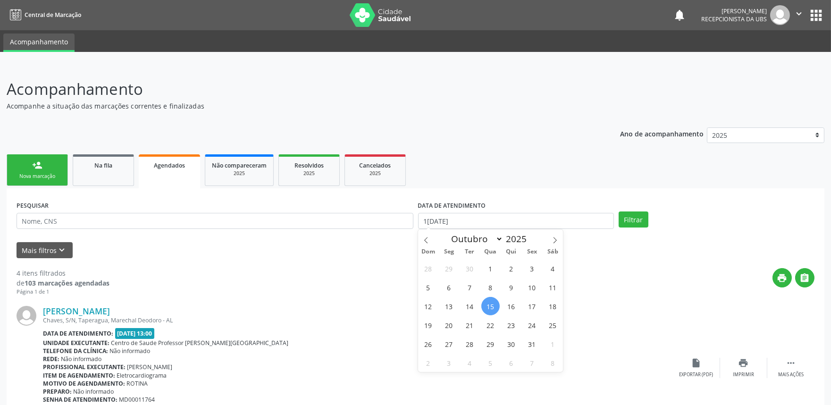
click at [489, 306] on span "15" at bounding box center [490, 306] width 18 height 18
type input "[DATE]"
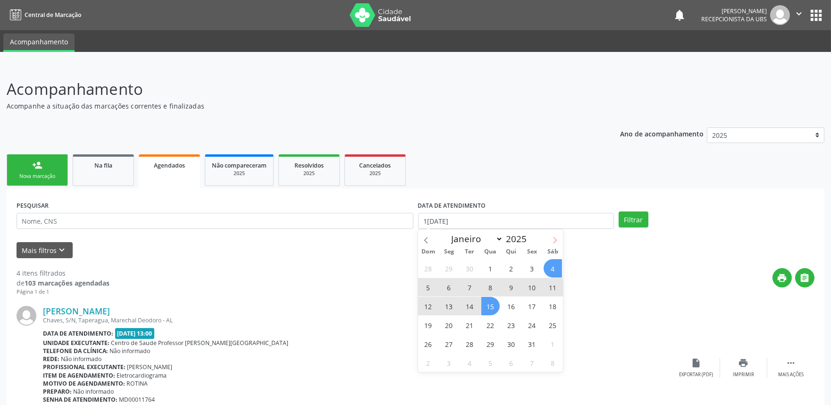
click at [556, 236] on span at bounding box center [555, 237] width 16 height 16
select select "10"
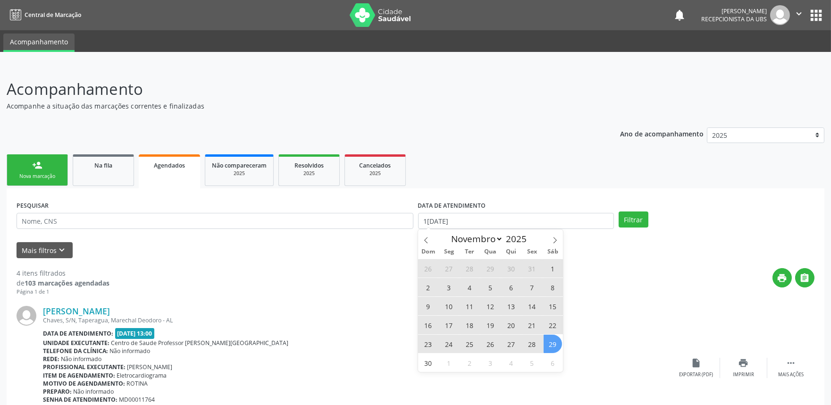
click at [553, 343] on span "29" at bounding box center [553, 344] width 18 height 18
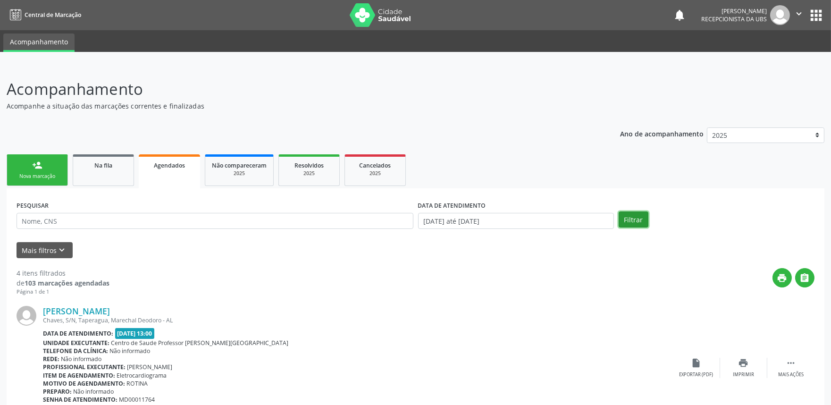
click at [640, 215] on button "Filtrar" at bounding box center [634, 219] width 30 height 16
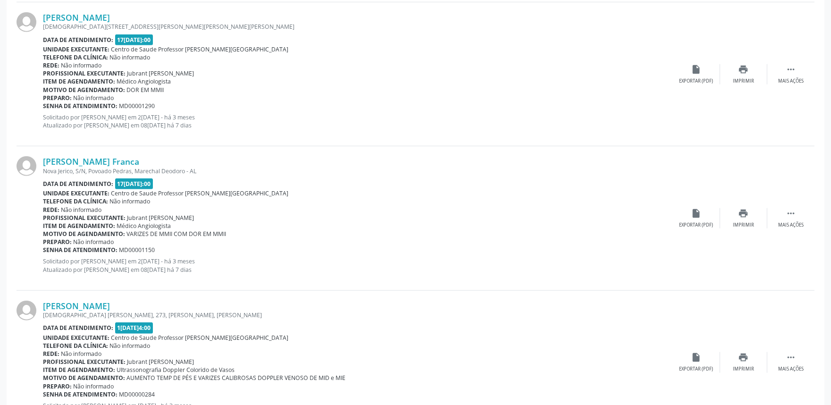
scroll to position [2125, 0]
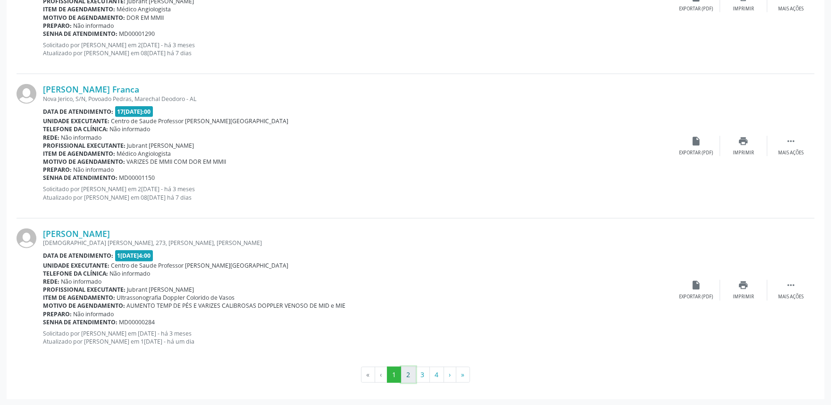
click at [412, 373] on button "2" at bounding box center [408, 375] width 15 height 16
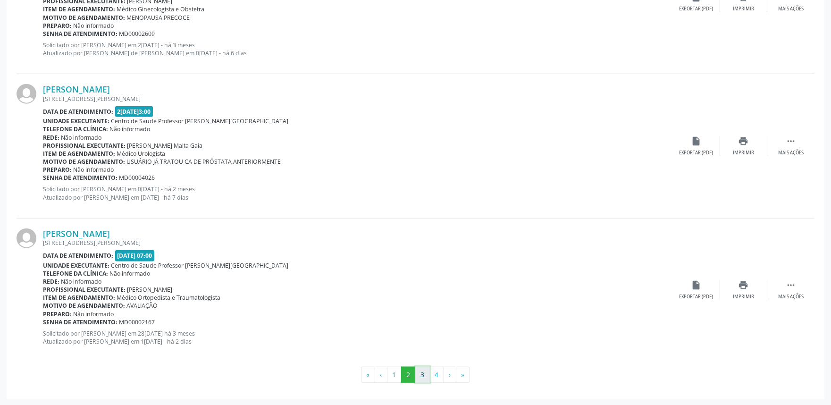
click at [421, 373] on button "3" at bounding box center [422, 375] width 15 height 16
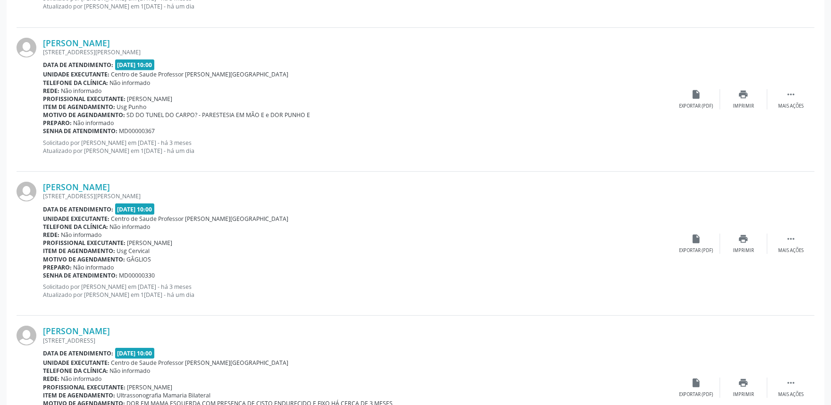
scroll to position [1147, 0]
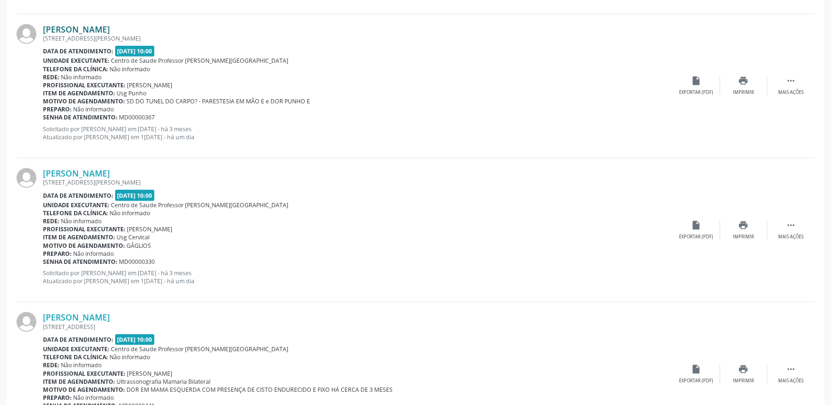
click at [110, 26] on link "[PERSON_NAME]" at bounding box center [76, 29] width 67 height 10
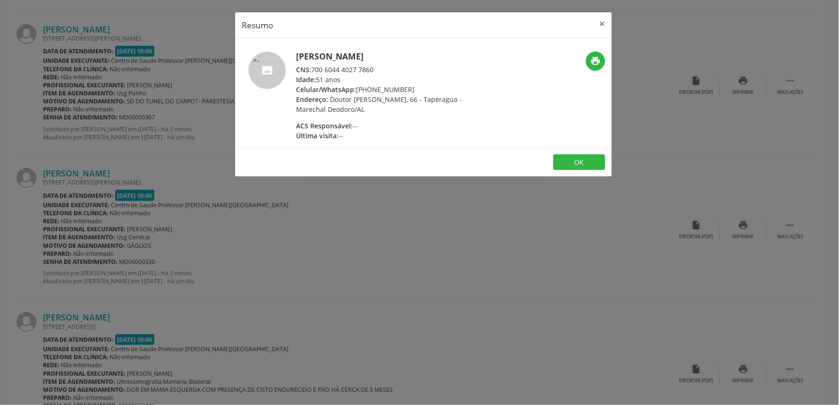
drag, startPoint x: 313, startPoint y: 69, endPoint x: 380, endPoint y: 68, distance: 66.5
click at [380, 68] on div "CNS: 700 6044 4027 7860" at bounding box center [388, 70] width 184 height 10
copy div "700 6044 4027 7860"
click at [302, 238] on div "Resumo × Pedro Severino de Lima Santos CNS: 700 6044 4027 7860 Idade: 51 anos C…" at bounding box center [419, 202] width 839 height 405
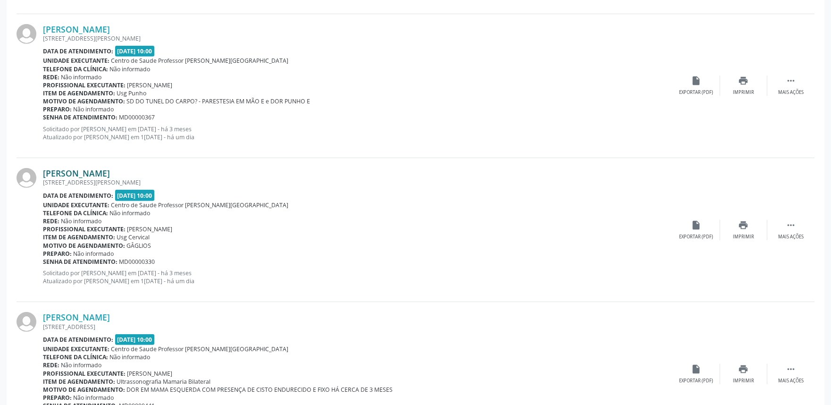
click at [109, 170] on link "[PERSON_NAME]" at bounding box center [76, 173] width 67 height 10
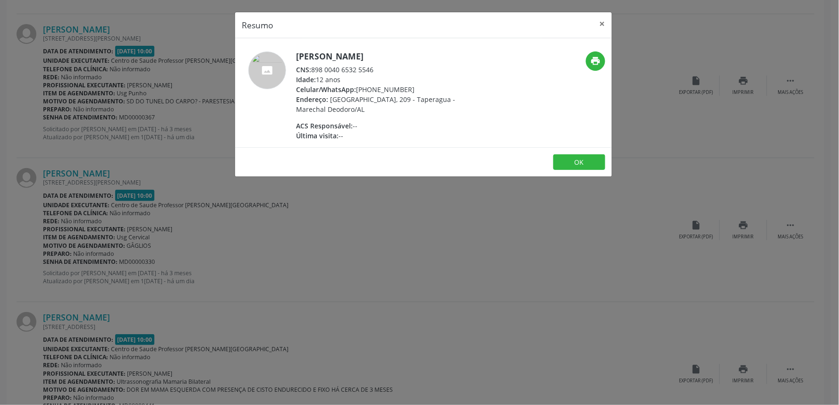
drag, startPoint x: 311, startPoint y: 67, endPoint x: 381, endPoint y: 67, distance: 70.3
click at [381, 67] on div "CNS: 898 0040 6532 5546" at bounding box center [388, 70] width 184 height 10
copy div "898 0040 6532 5546"
click at [148, 175] on div "Resumo × Rayssa Mendes de Lima CNS: 898 0040 6532 5546 Idade: 12 anos Celular/W…" at bounding box center [419, 202] width 839 height 405
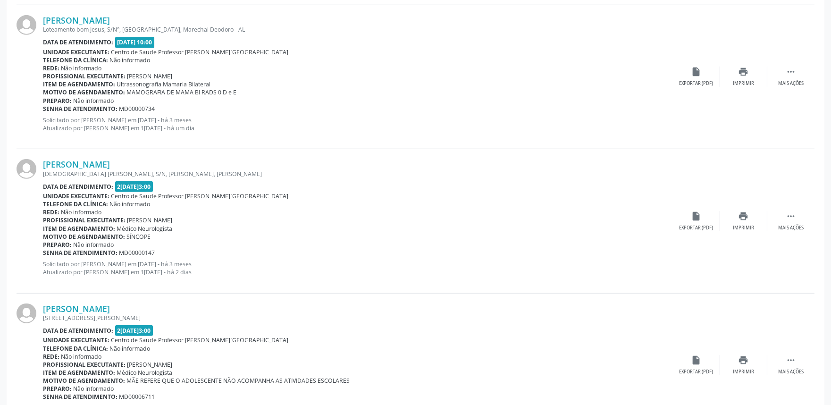
scroll to position [1582, 0]
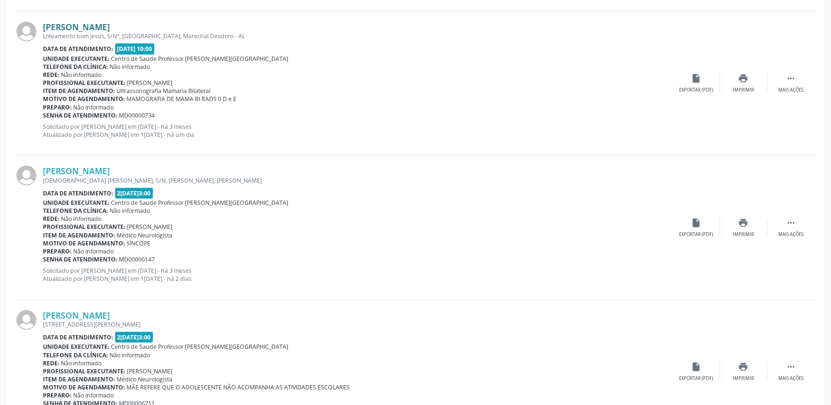
click at [110, 25] on link "[PERSON_NAME]" at bounding box center [76, 27] width 67 height 10
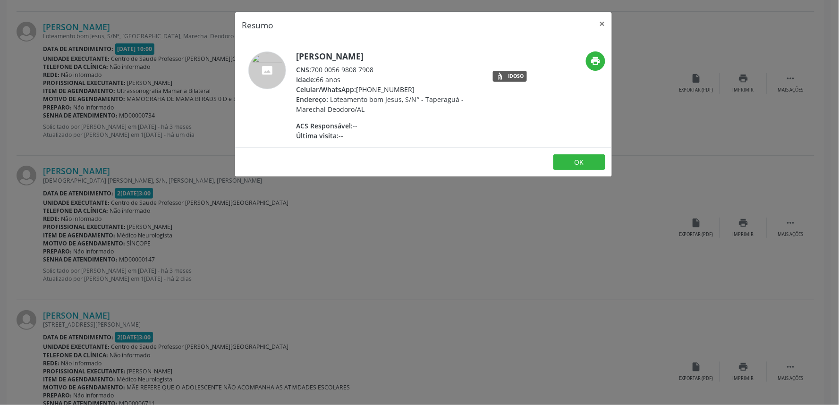
drag, startPoint x: 311, startPoint y: 70, endPoint x: 381, endPoint y: 69, distance: 70.3
click at [381, 69] on div "CNS: 700 0056 9808 7908" at bounding box center [388, 70] width 184 height 10
copy div "700 0056 9808 7908"
click at [348, 193] on div "Resumo × Josilda Barbosa do Nascimento CNS: 700 0056 9808 7908 Idade: 66 anos C…" at bounding box center [419, 202] width 839 height 405
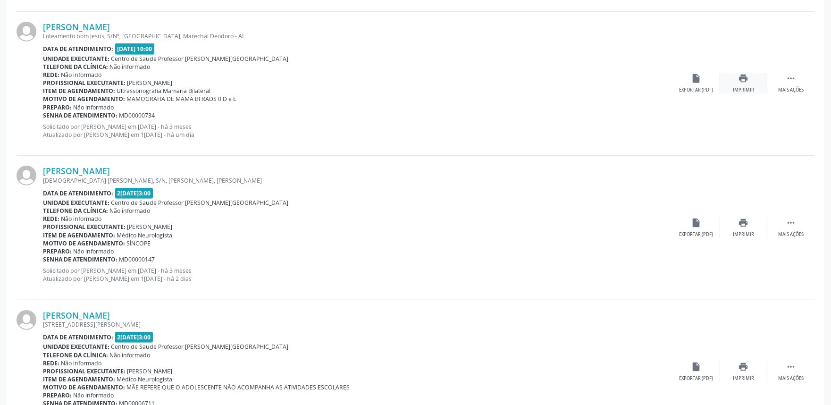
click at [727, 81] on div "print Imprimir" at bounding box center [743, 83] width 47 height 20
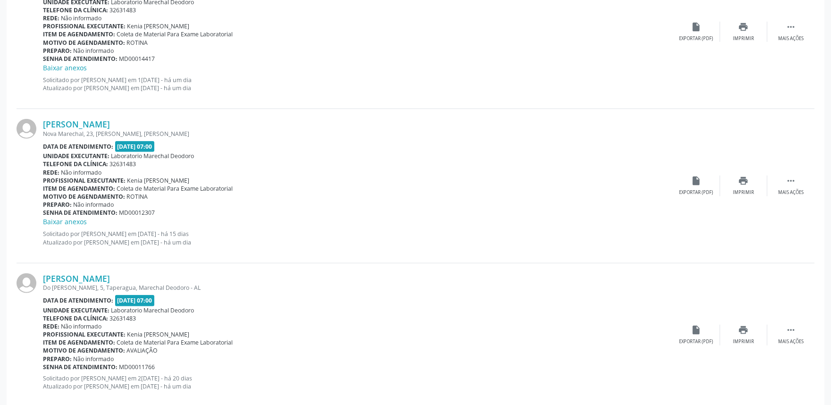
scroll to position [2115, 0]
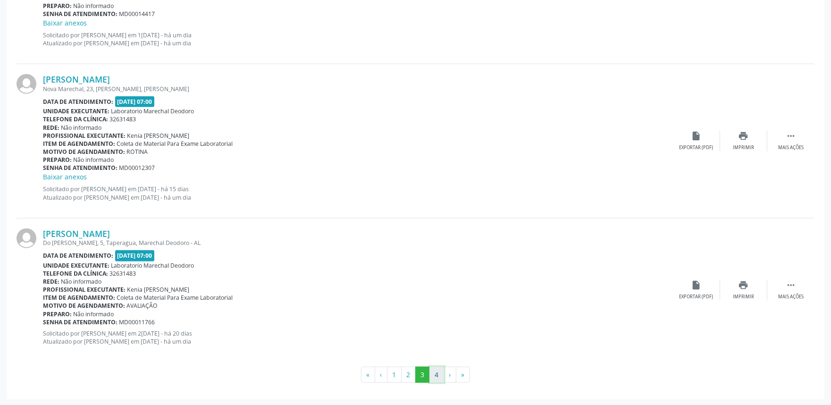
click at [435, 376] on button "4" at bounding box center [436, 375] width 15 height 16
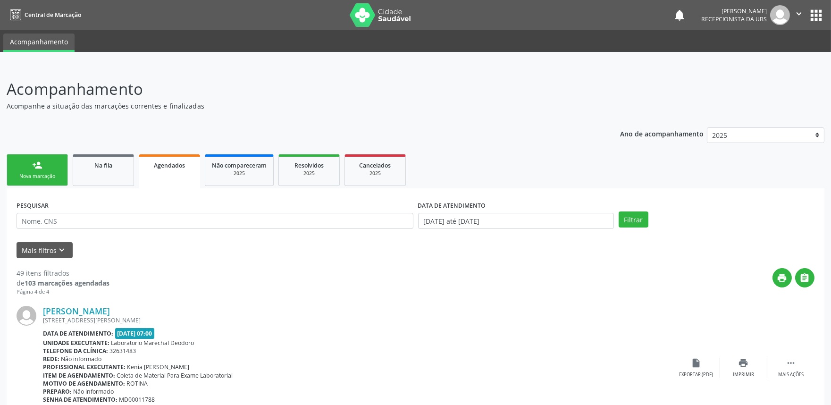
drag, startPoint x: 829, startPoint y: 77, endPoint x: 832, endPoint y: 82, distance: 5.9
click at [831, 82] on html "Central de Marcação notifications Maria Samara da Silva Recepcionista da UBS  …" at bounding box center [415, 202] width 831 height 405
click at [796, 84] on header "Acompanhamento Acompanhe a situação das marcações correntes e finalizadas Relat…" at bounding box center [416, 94] width 818 height 34
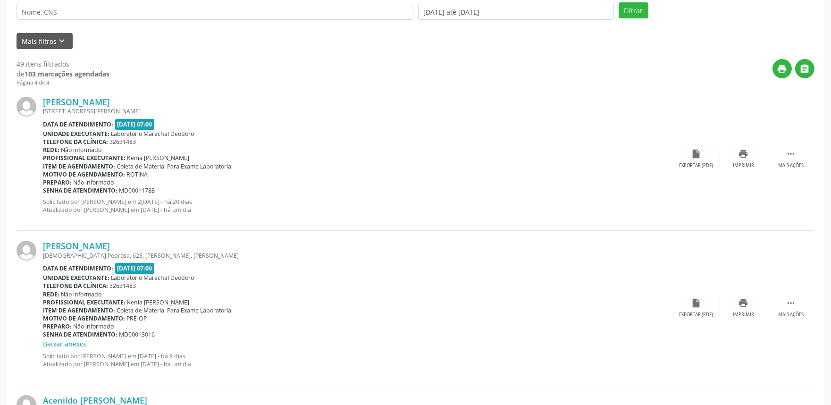
scroll to position [540, 0]
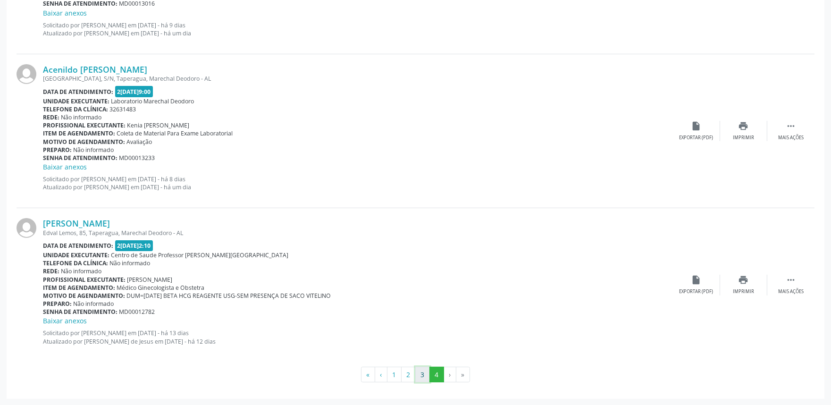
click at [428, 374] on button "3" at bounding box center [422, 375] width 15 height 16
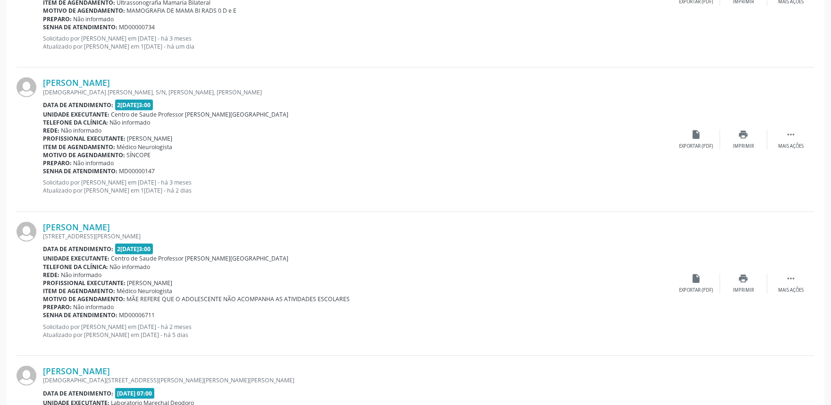
scroll to position [2115, 0]
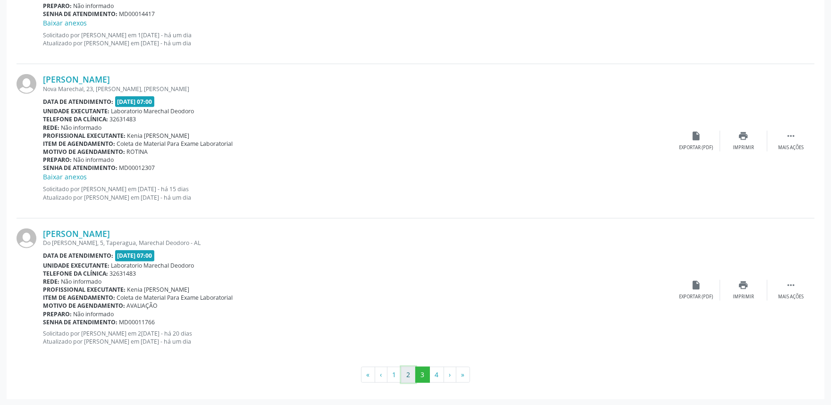
click at [414, 374] on button "2" at bounding box center [408, 375] width 15 height 16
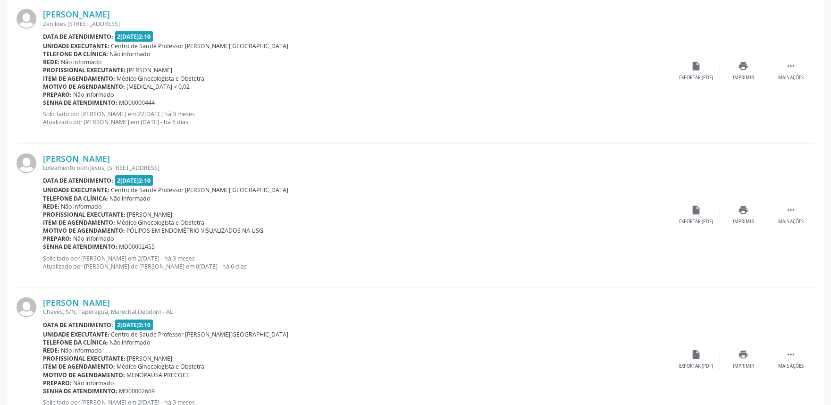
scroll to position [2125, 0]
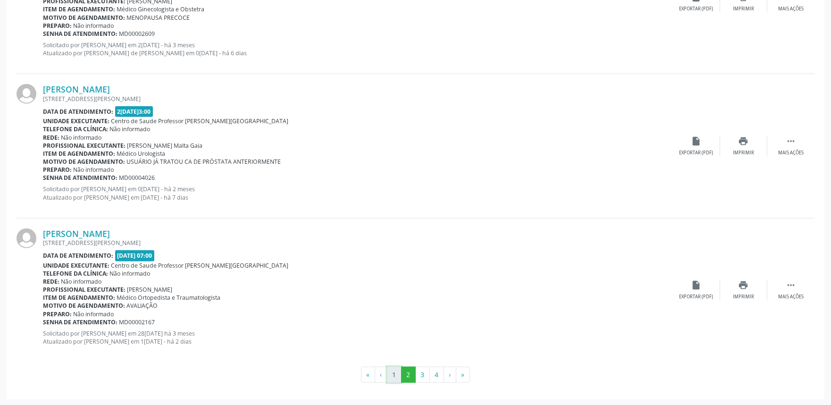
click at [393, 374] on button "1" at bounding box center [394, 375] width 15 height 16
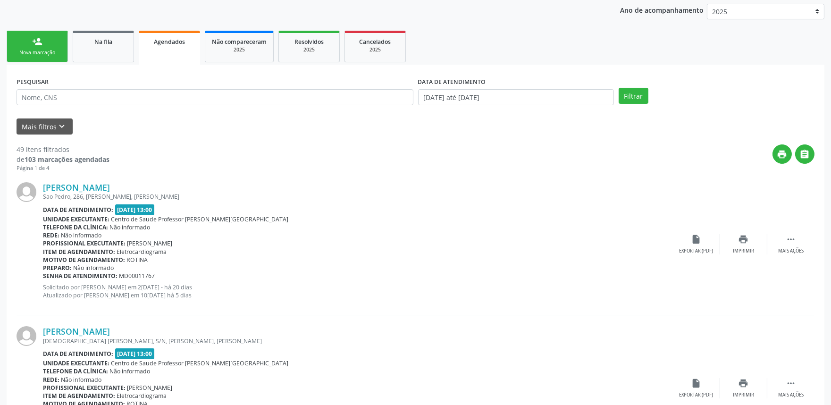
scroll to position [34, 0]
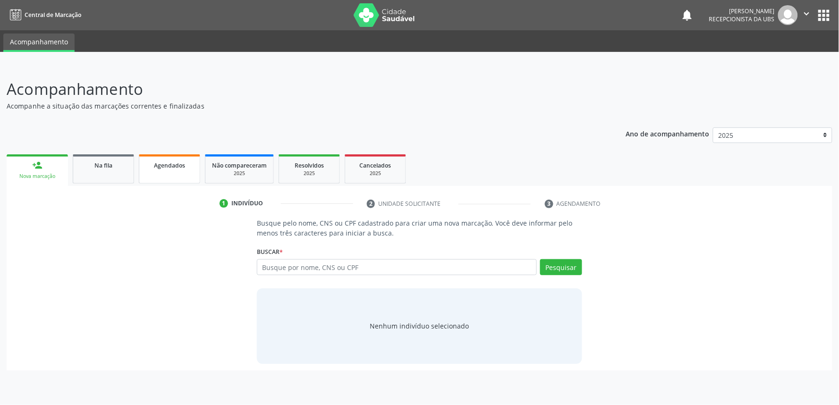
click at [150, 170] on link "Agendados" at bounding box center [169, 168] width 61 height 29
click at [183, 168] on div "Agendados" at bounding box center [169, 165] width 47 height 10
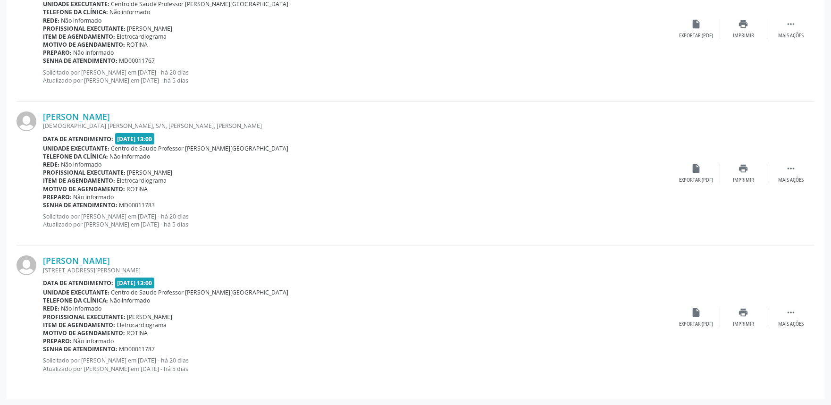
scroll to position [93, 0]
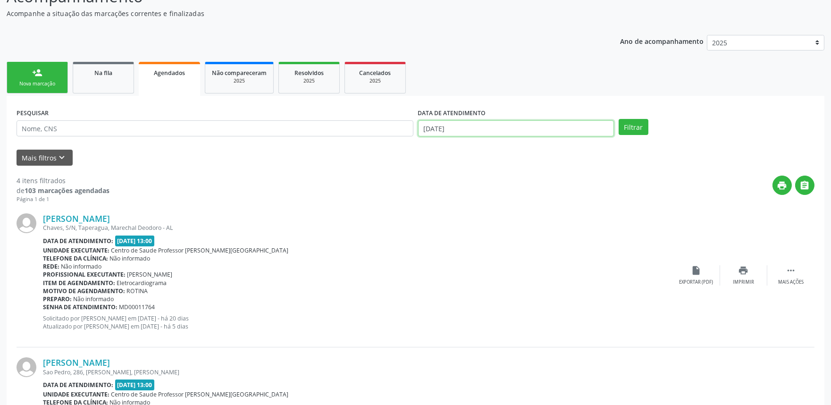
click at [503, 128] on input "[DATE]" at bounding box center [516, 128] width 196 height 16
click at [489, 214] on span "15" at bounding box center [490, 213] width 18 height 18
type input "[DATE]"
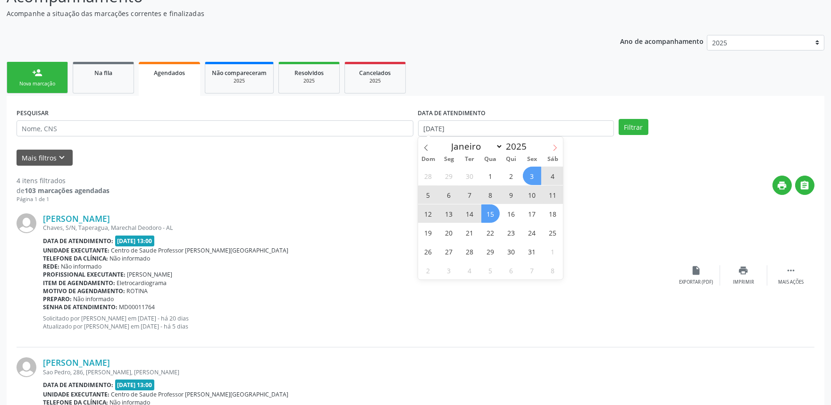
click at [555, 150] on icon at bounding box center [555, 147] width 7 height 7
select select "10"
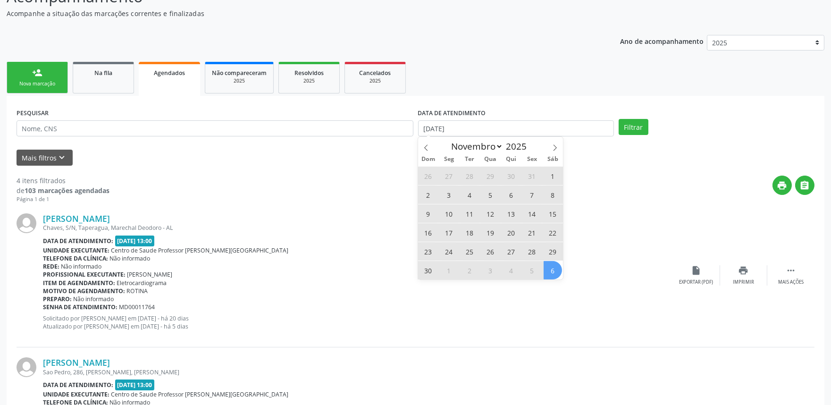
click at [557, 271] on span "6" at bounding box center [553, 270] width 18 height 18
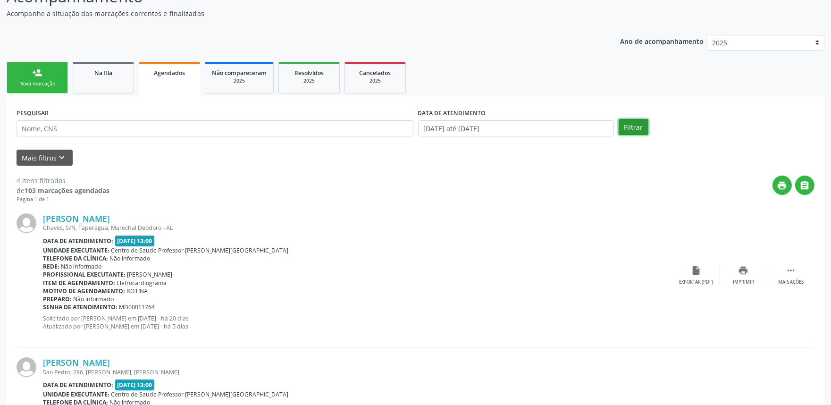
click at [637, 125] on button "Filtrar" at bounding box center [634, 127] width 30 height 16
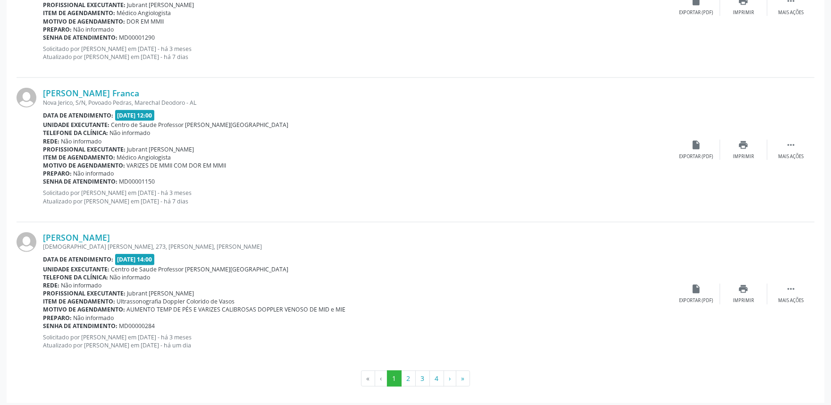
scroll to position [2125, 0]
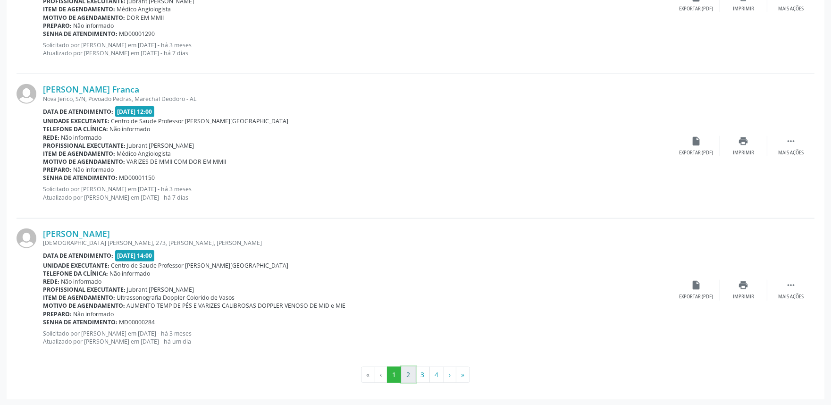
click at [406, 374] on button "2" at bounding box center [408, 375] width 15 height 16
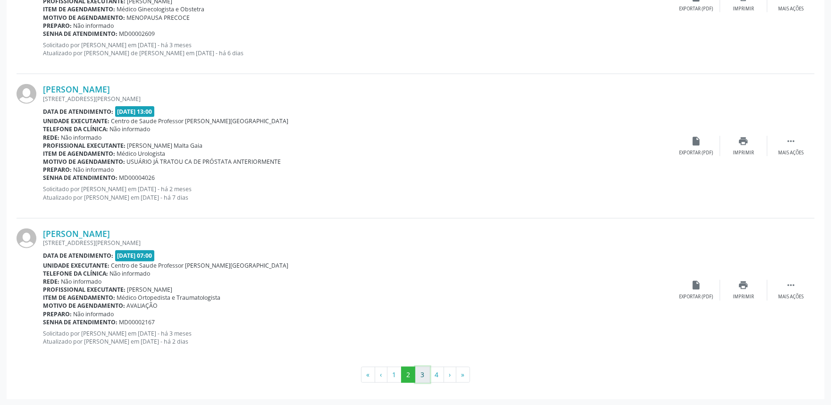
click at [419, 377] on button "3" at bounding box center [422, 375] width 15 height 16
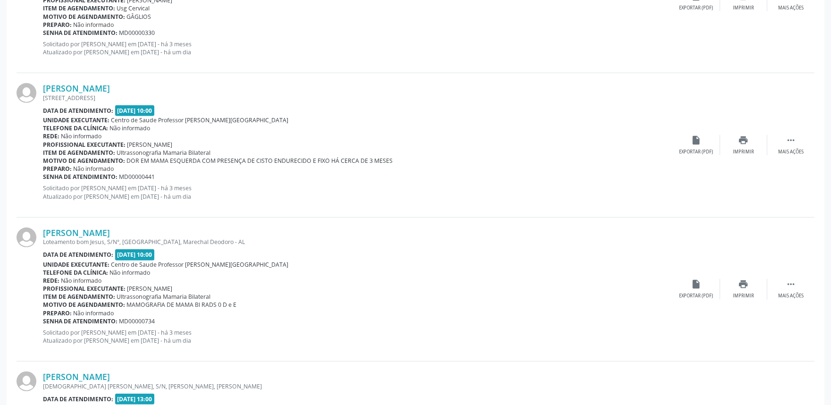
scroll to position [1380, 0]
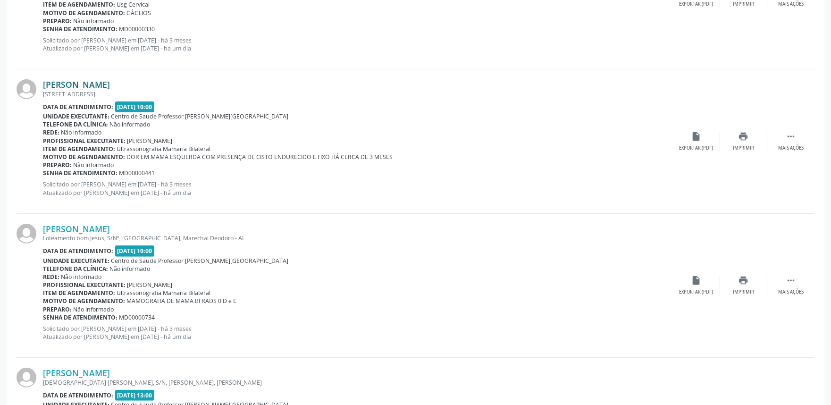
click at [104, 85] on link "[PERSON_NAME]" at bounding box center [76, 84] width 67 height 10
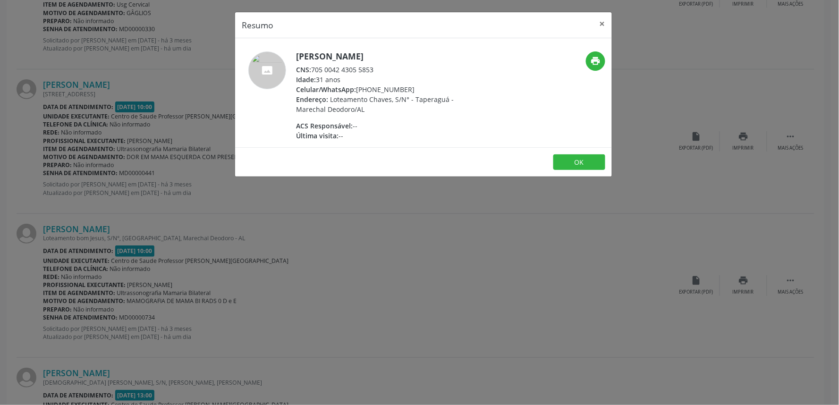
drag, startPoint x: 313, startPoint y: 68, endPoint x: 403, endPoint y: 73, distance: 89.8
click at [403, 73] on div "CNS: 705 0042 4305 5853" at bounding box center [388, 70] width 184 height 10
copy div "705 0042 4305 5853"
click at [365, 338] on div "Resumo × [PERSON_NAME] CNS: 705 0042 4305 5853 Idade: 31 anos Celular/WhatsApp:…" at bounding box center [419, 202] width 839 height 405
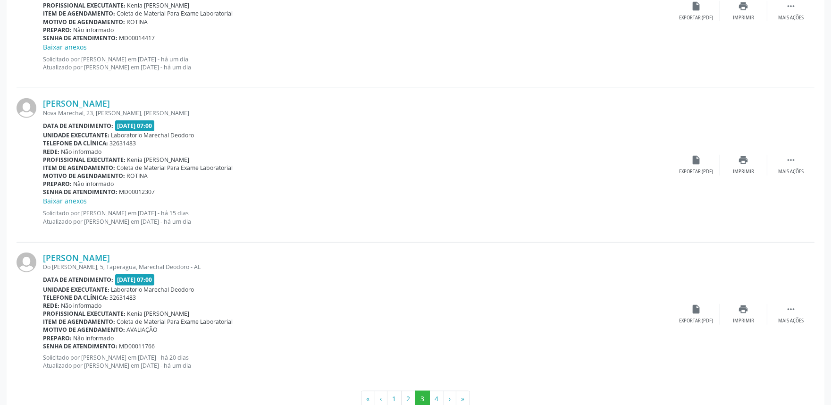
scroll to position [2115, 0]
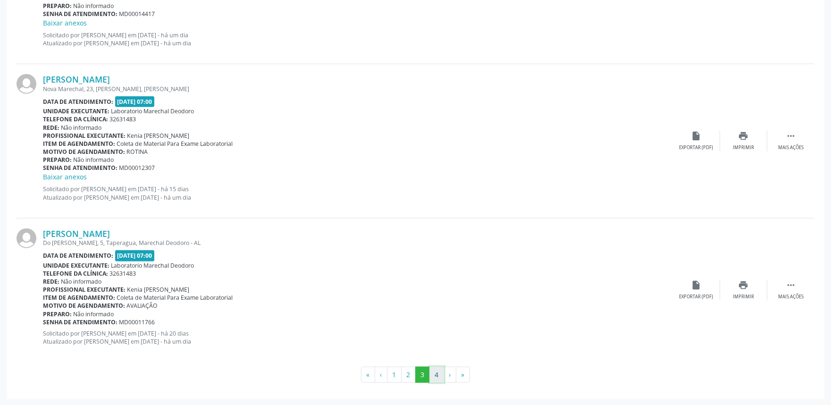
click at [435, 375] on button "4" at bounding box center [436, 375] width 15 height 16
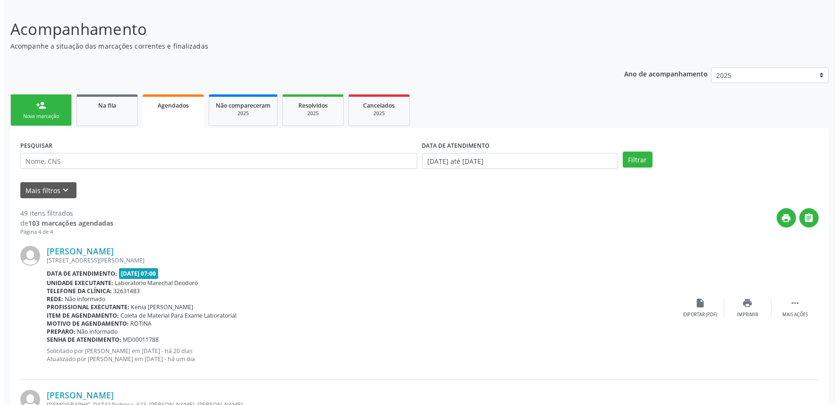
scroll to position [0, 0]
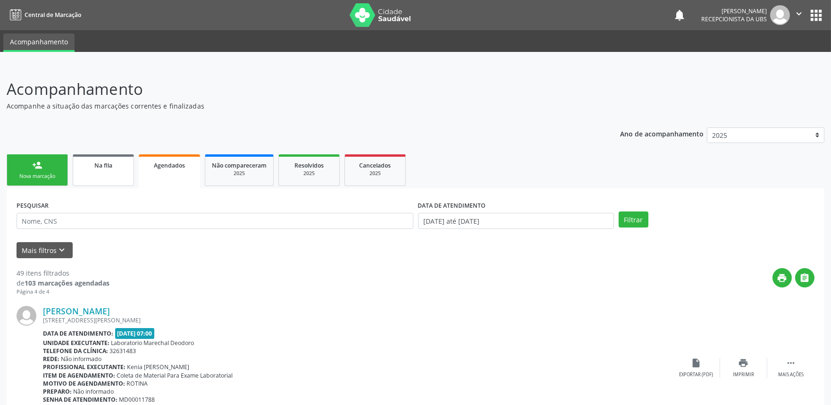
click at [114, 175] on link "Na fila" at bounding box center [103, 170] width 61 height 32
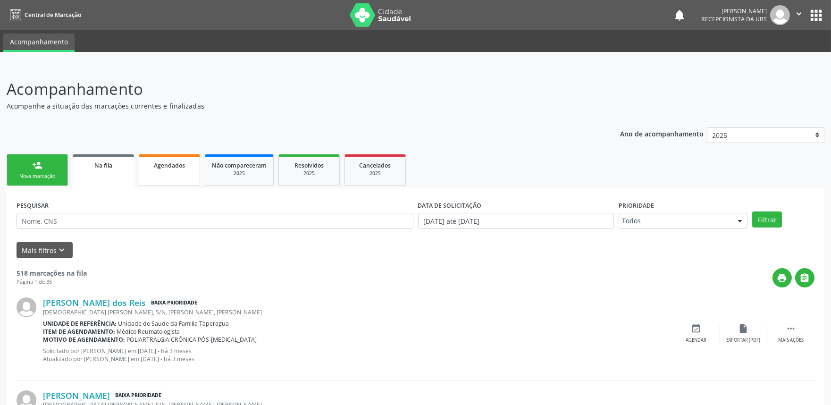
click at [172, 170] on link "Agendados" at bounding box center [169, 170] width 61 height 32
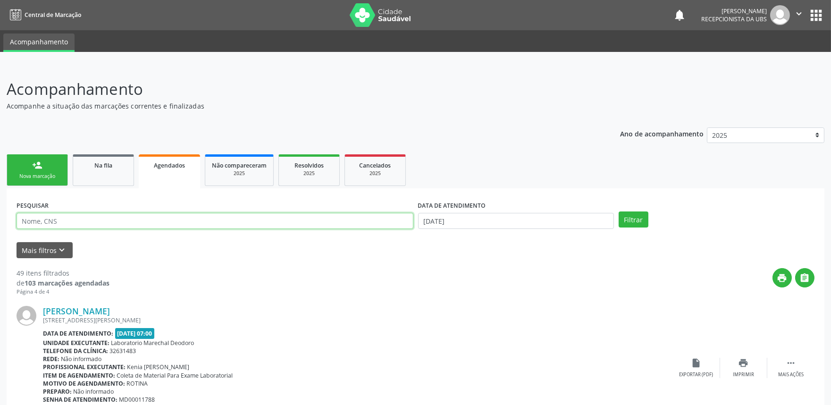
click at [235, 223] on input "text" at bounding box center [215, 221] width 397 height 16
type input "706309721626873"
click at [619, 211] on button "Filtrar" at bounding box center [634, 219] width 30 height 16
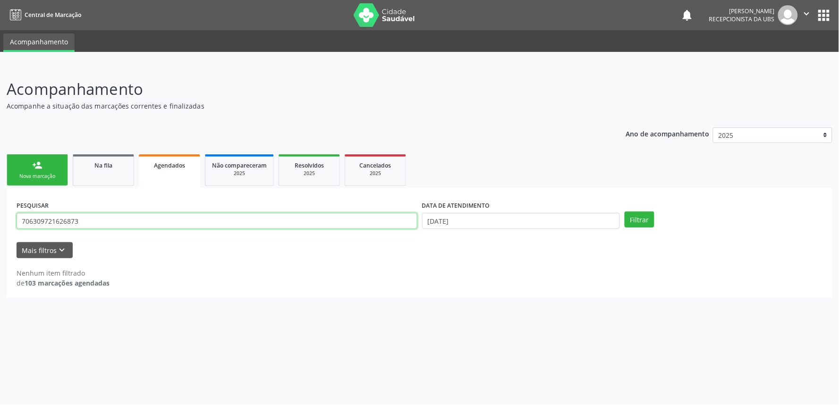
click at [76, 218] on input "706309721626873" at bounding box center [217, 221] width 401 height 16
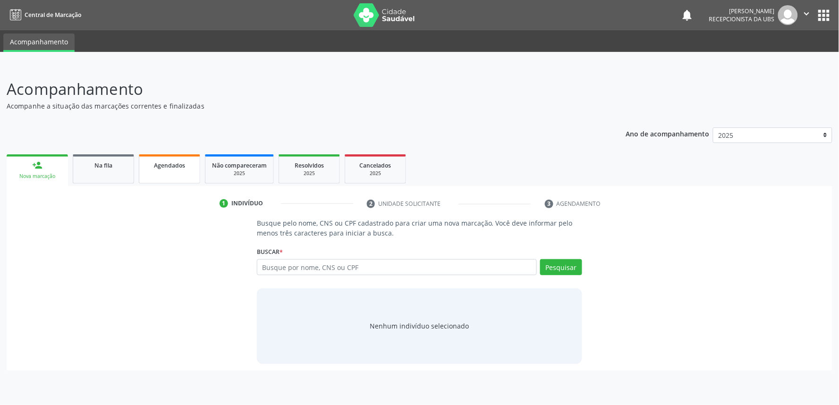
click at [176, 166] on span "Agendados" at bounding box center [169, 165] width 31 height 8
select select "9"
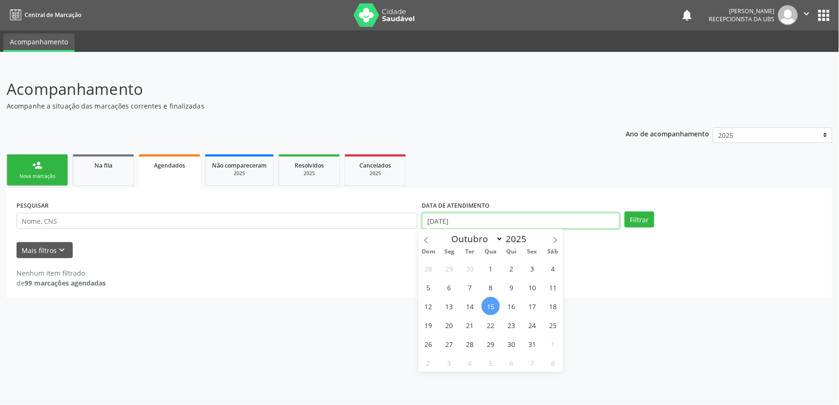
click at [482, 223] on input "15/10/2025" at bounding box center [521, 221] width 198 height 16
click at [485, 301] on span "15" at bounding box center [490, 306] width 18 height 18
type input "15/10/2025"
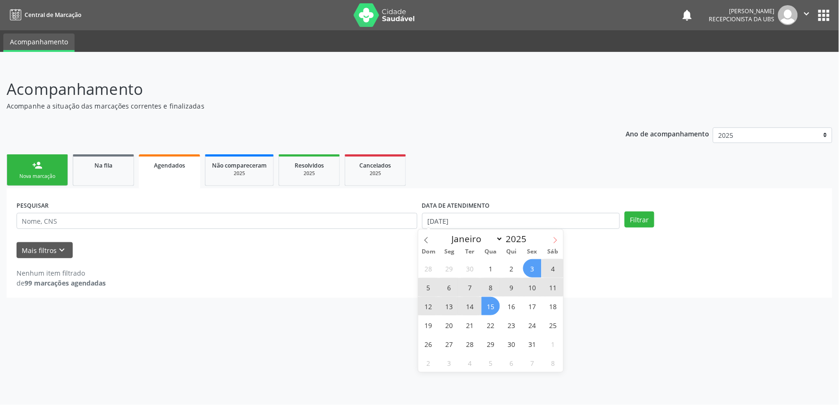
click at [553, 240] on icon at bounding box center [555, 240] width 7 height 7
select select "10"
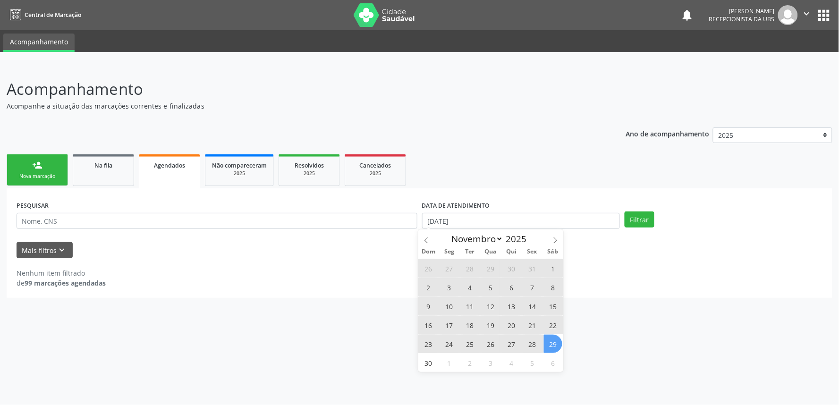
click at [554, 340] on span "29" at bounding box center [553, 344] width 18 height 18
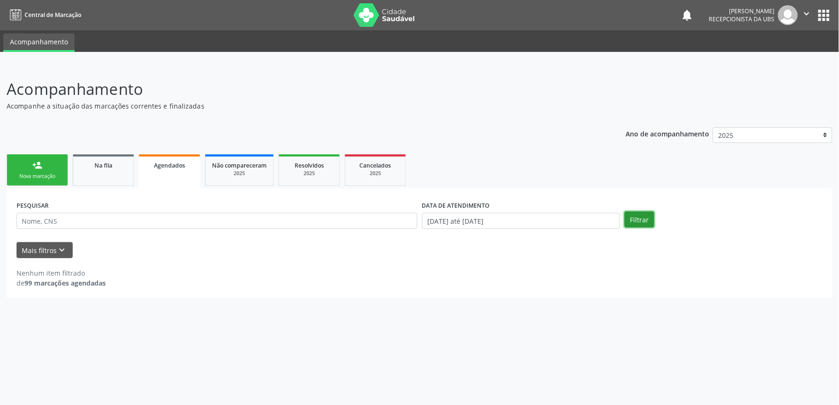
click at [639, 215] on button "Filtrar" at bounding box center [639, 219] width 30 height 16
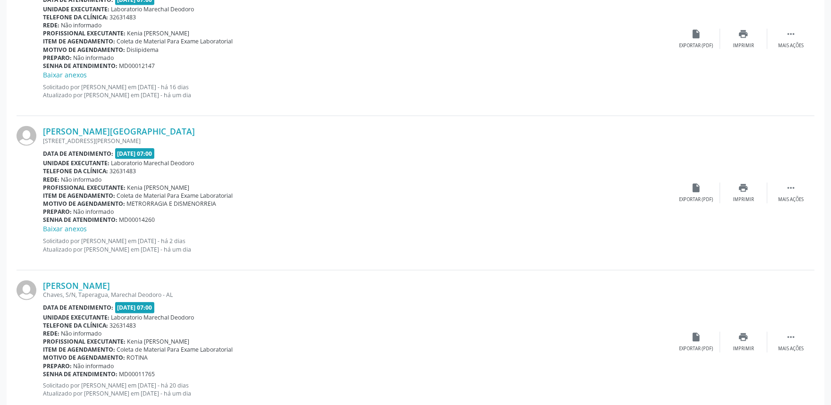
scroll to position [2145, 0]
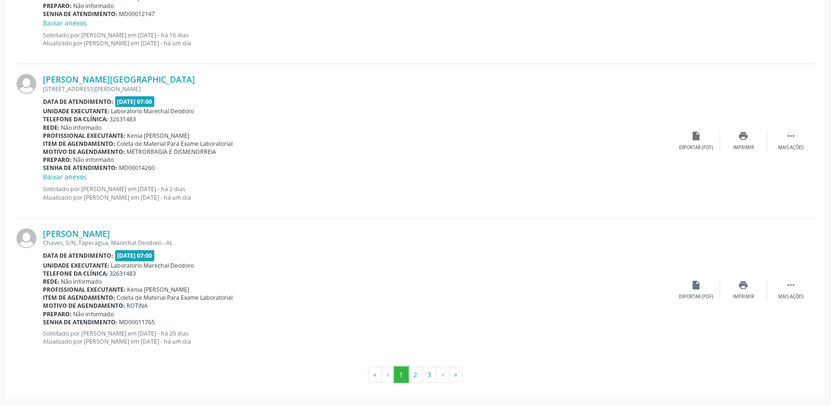
click at [408, 371] on button "1" at bounding box center [401, 375] width 15 height 16
click at [412, 372] on button "2" at bounding box center [415, 375] width 15 height 16
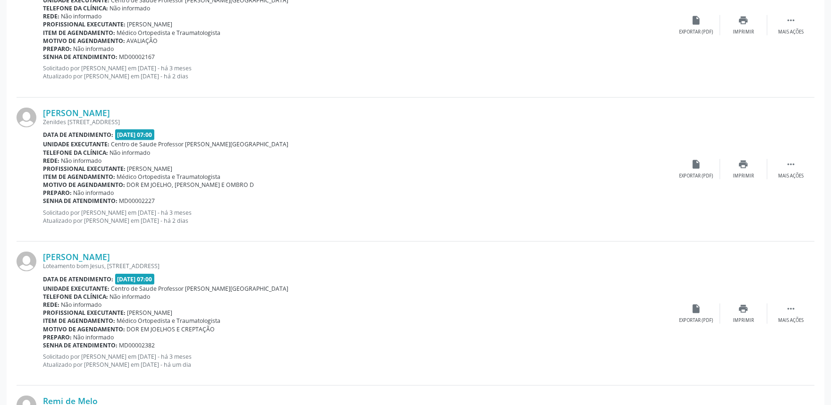
scroll to position [2096, 0]
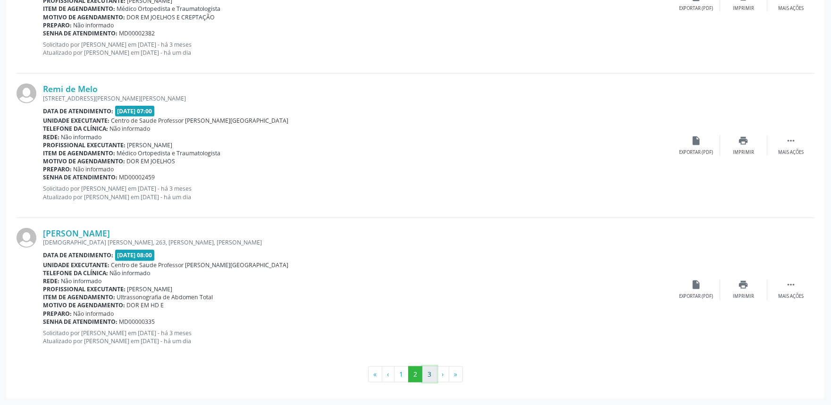
click at [431, 369] on button "3" at bounding box center [429, 374] width 15 height 16
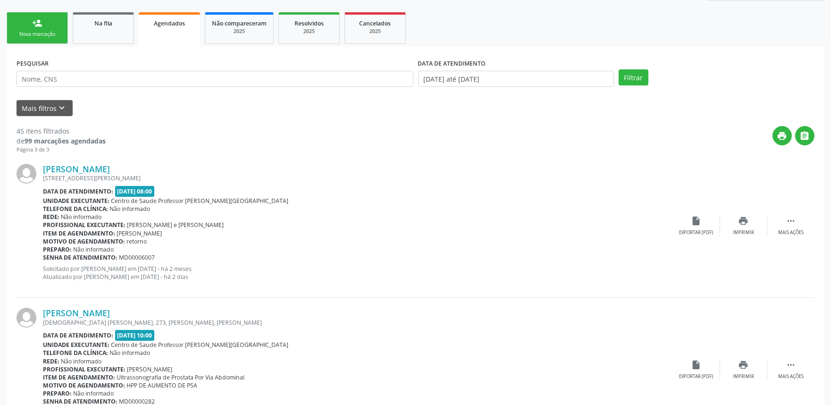
scroll to position [145, 0]
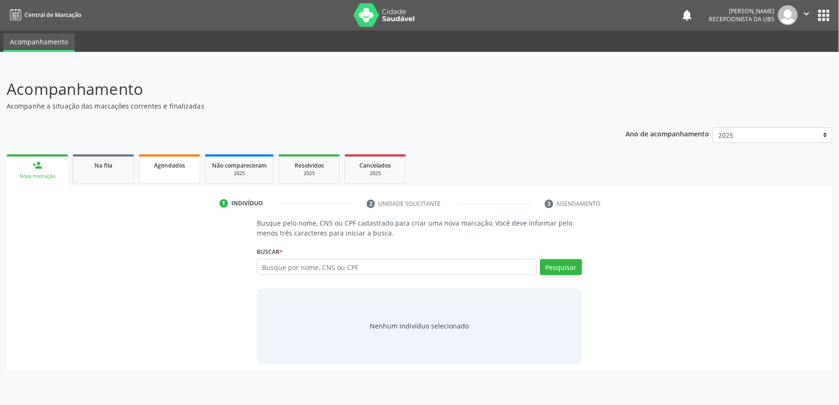
click at [166, 161] on span "Agendados" at bounding box center [169, 165] width 31 height 8
click at [187, 161] on div "Agendados" at bounding box center [169, 165] width 47 height 10
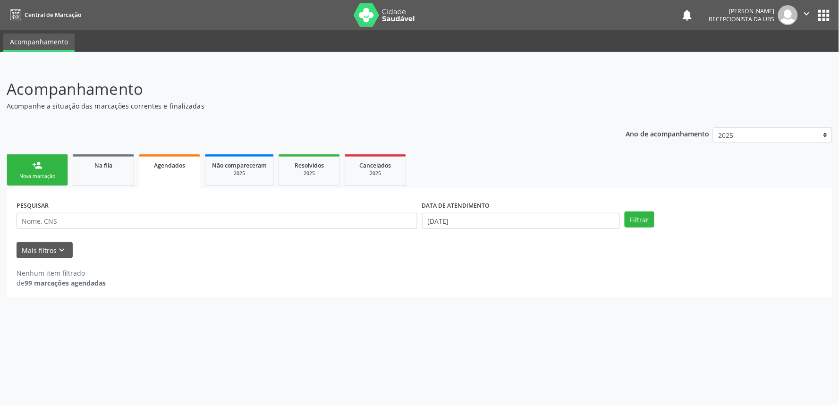
drag, startPoint x: 487, startPoint y: 228, endPoint x: 491, endPoint y: 225, distance: 5.8
click at [491, 225] on div "DATA DE ATENDIMENTO [DATE]" at bounding box center [521, 216] width 202 height 37
click at [491, 225] on input "[DATE]" at bounding box center [521, 221] width 198 height 16
click at [487, 308] on span "15" at bounding box center [490, 306] width 18 height 18
type input "[DATE]"
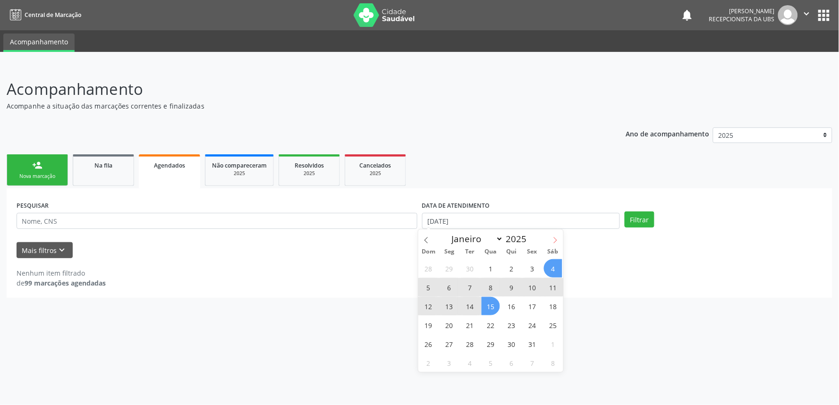
click at [559, 234] on span at bounding box center [555, 237] width 16 height 16
select select "10"
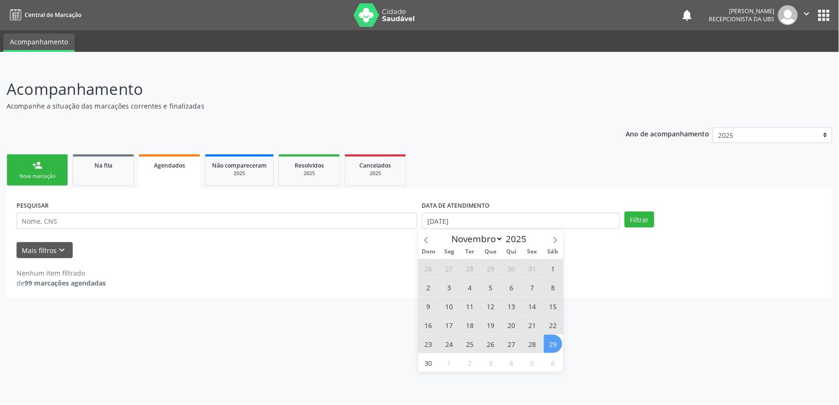
click at [553, 348] on span "29" at bounding box center [553, 344] width 18 height 18
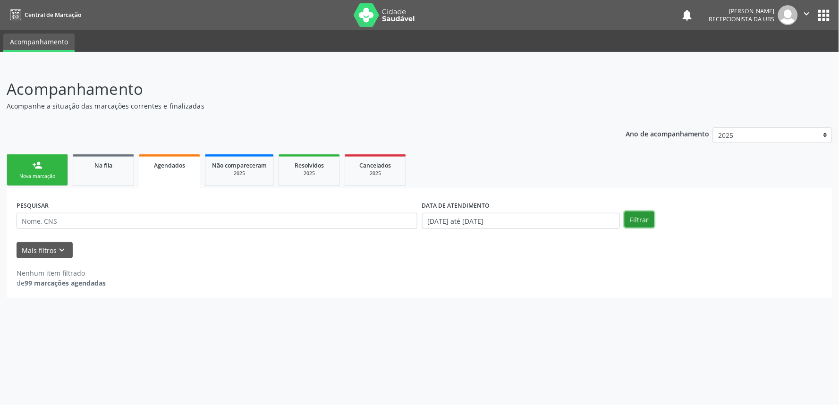
click at [645, 211] on button "Filtrar" at bounding box center [639, 219] width 30 height 16
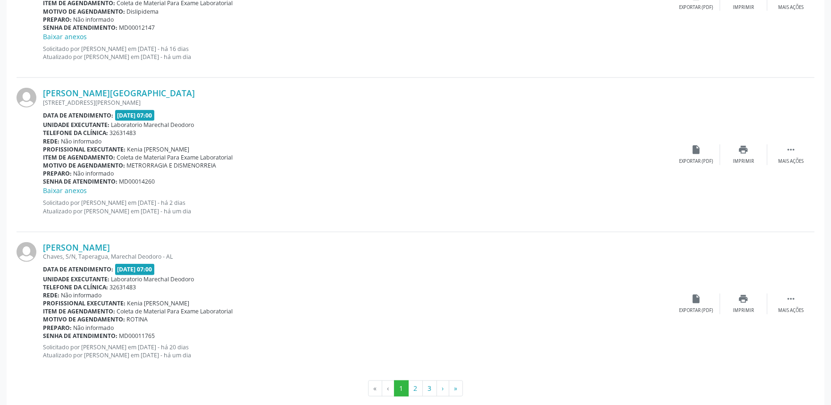
scroll to position [2145, 0]
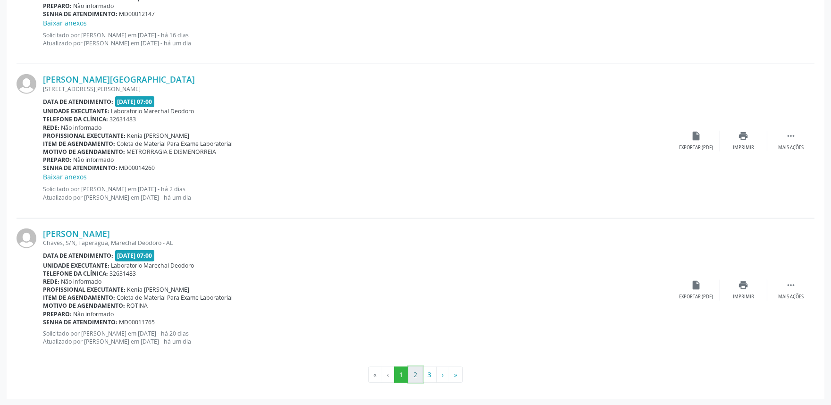
click at [409, 377] on button "2" at bounding box center [415, 375] width 15 height 16
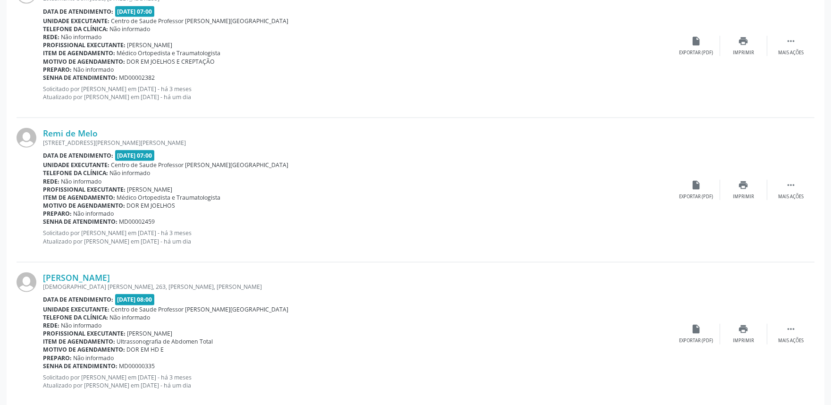
scroll to position [2096, 0]
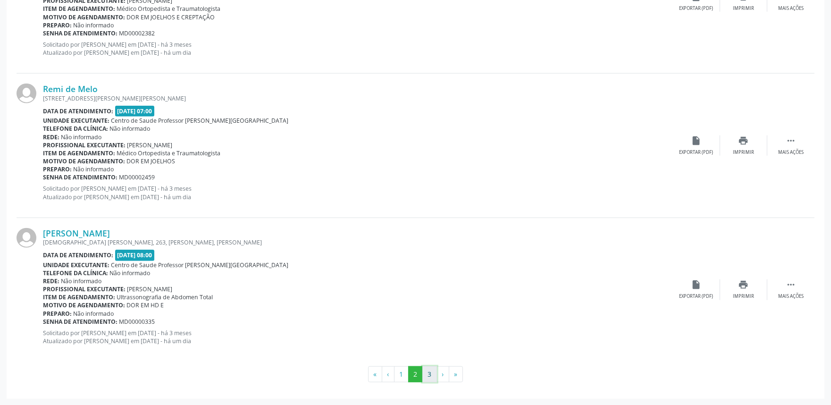
click at [433, 374] on button "3" at bounding box center [429, 374] width 15 height 16
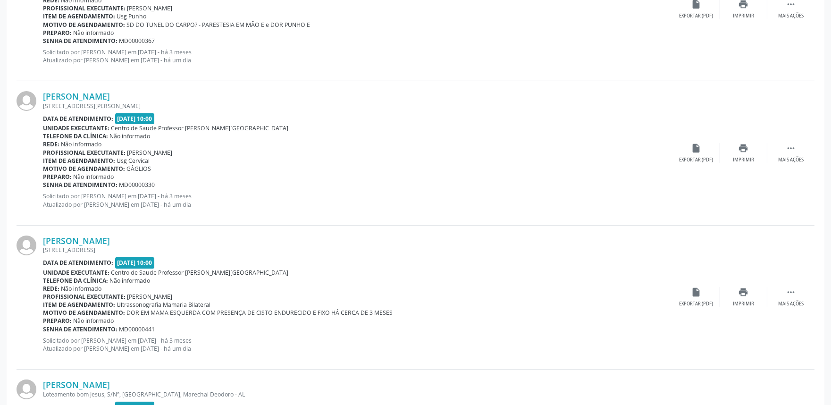
scroll to position [650, 0]
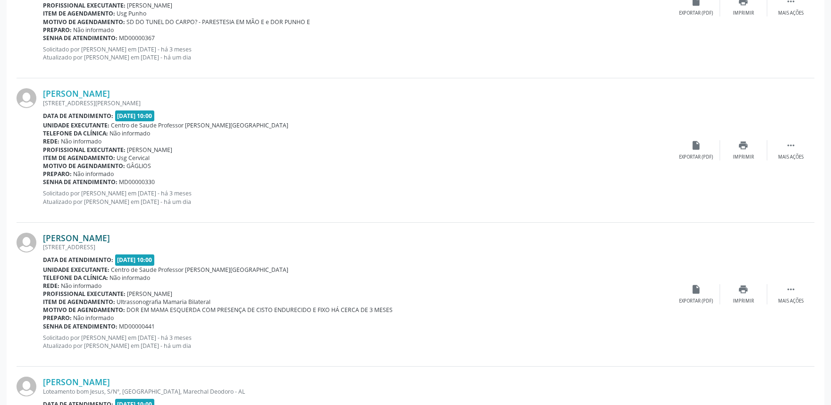
click at [80, 235] on link "[PERSON_NAME]" at bounding box center [76, 238] width 67 height 10
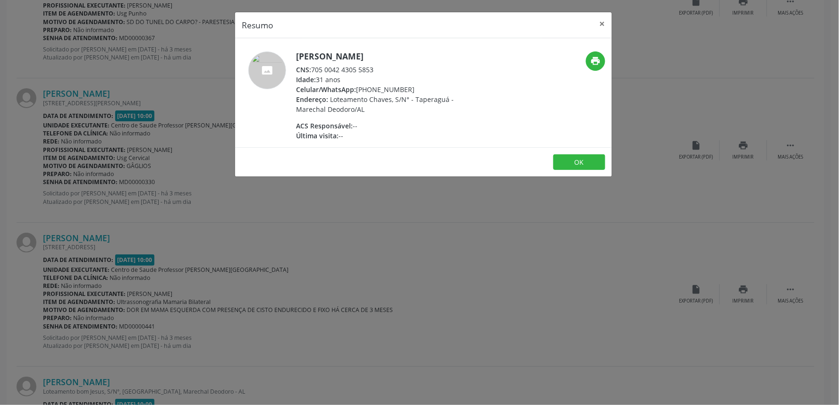
click at [774, 159] on div "Resumo × [PERSON_NAME] CNS: 705 0042 4305 5853 Idade: 31 anos Celular/WhatsApp:…" at bounding box center [419, 202] width 839 height 405
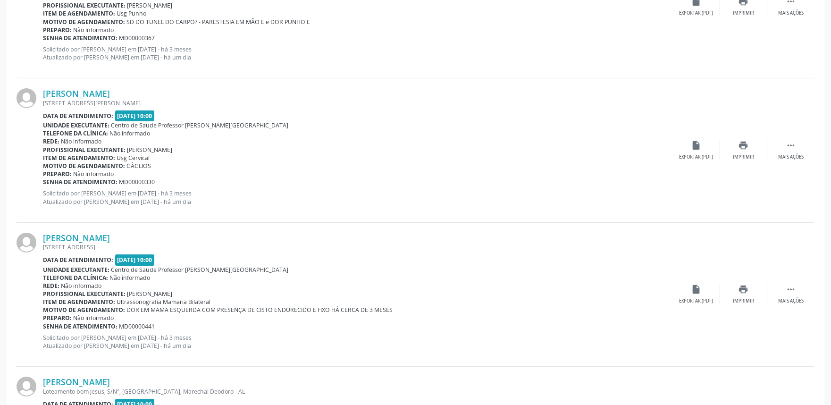
scroll to position [0, 0]
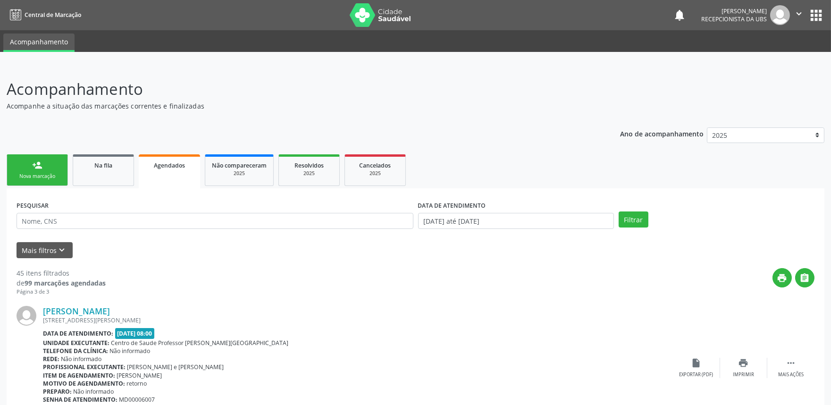
click at [791, 11] on button "" at bounding box center [799, 15] width 18 height 20
click at [789, 52] on link "Sair" at bounding box center [774, 57] width 65 height 13
